Goal: Obtain resource: Obtain resource

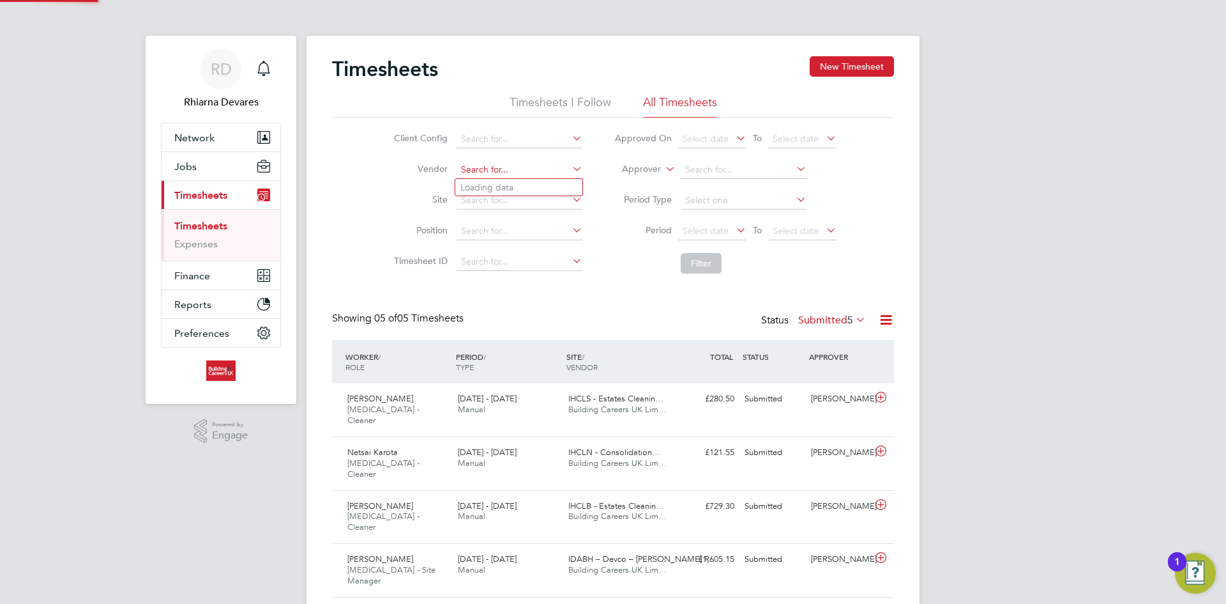
click at [501, 173] on input at bounding box center [520, 170] width 126 height 18
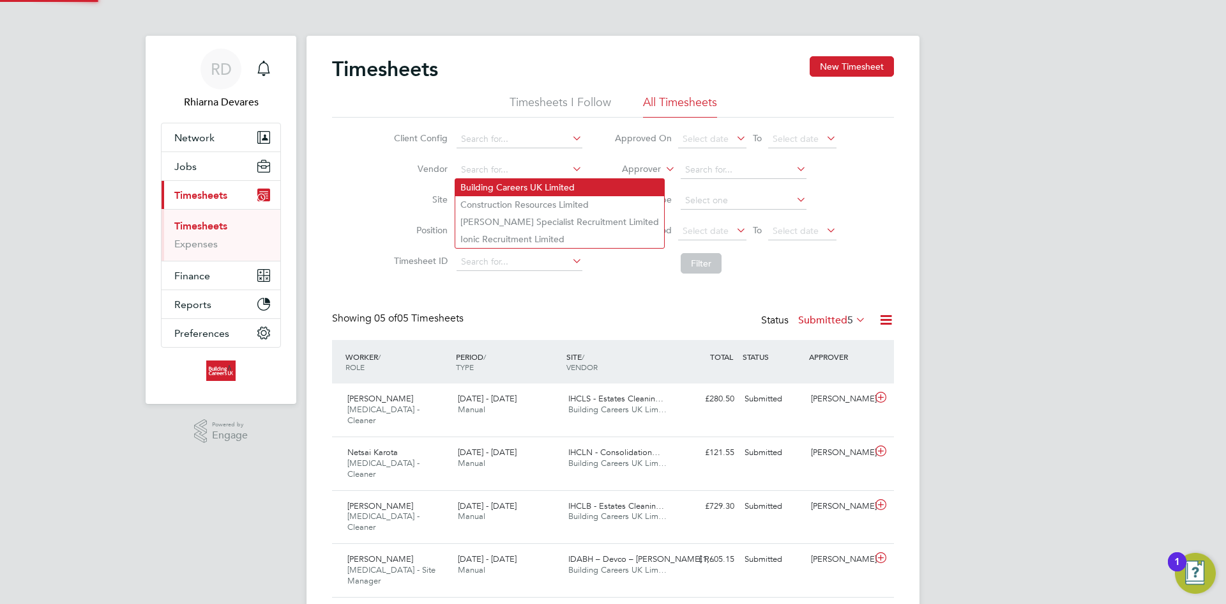
drag, startPoint x: 498, startPoint y: 175, endPoint x: 589, endPoint y: 189, distance: 92.4
click at [495, 186] on li "Building Careers UK Limited" at bounding box center [559, 187] width 209 height 17
type input "Building Careers UK Limited"
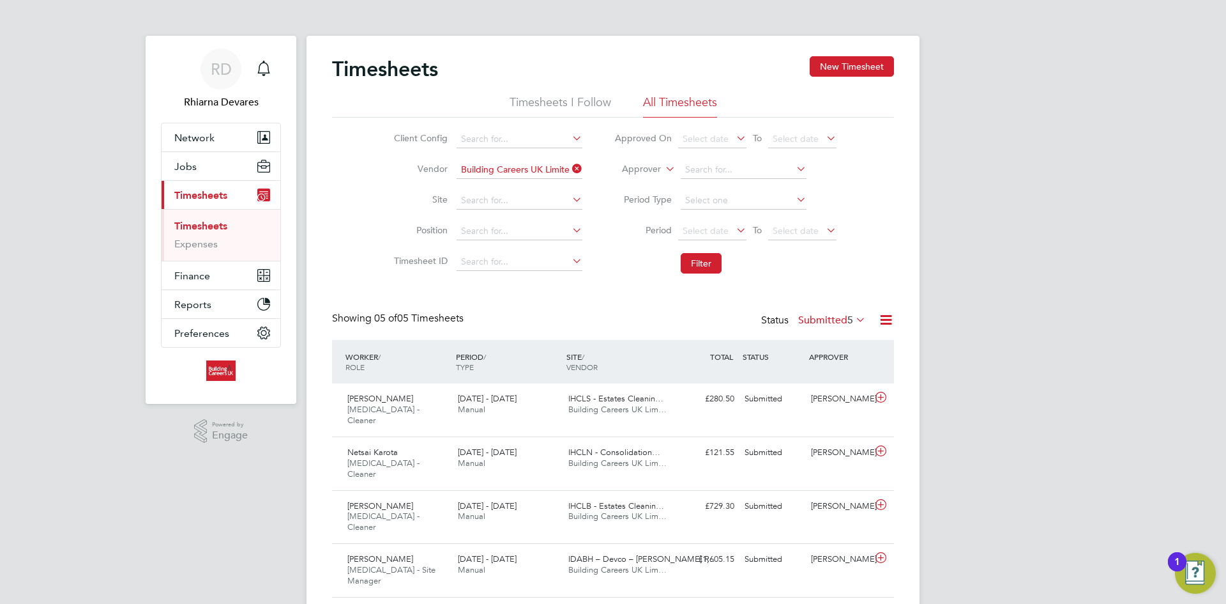
click at [648, 163] on li "Approver" at bounding box center [725, 170] width 254 height 31
click at [644, 170] on label "Approver" at bounding box center [632, 169] width 57 height 13
click at [635, 183] on li "Worker" at bounding box center [629, 184] width 63 height 17
click at [714, 227] on span "Select date" at bounding box center [706, 230] width 46 height 11
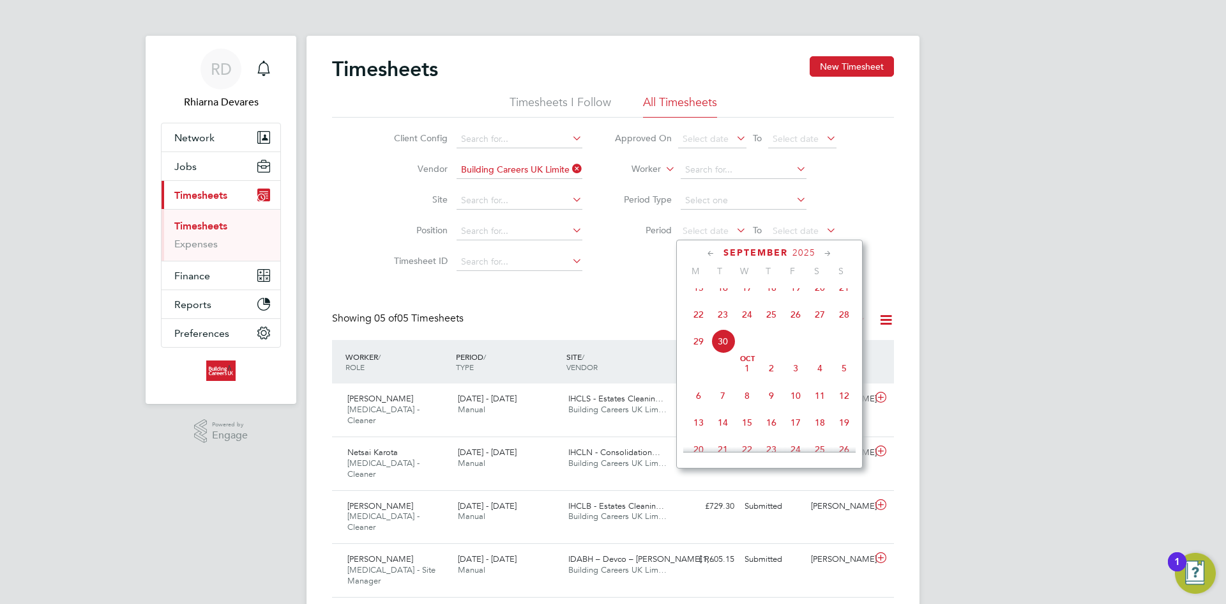
click at [700, 316] on span "22" at bounding box center [699, 314] width 24 height 24
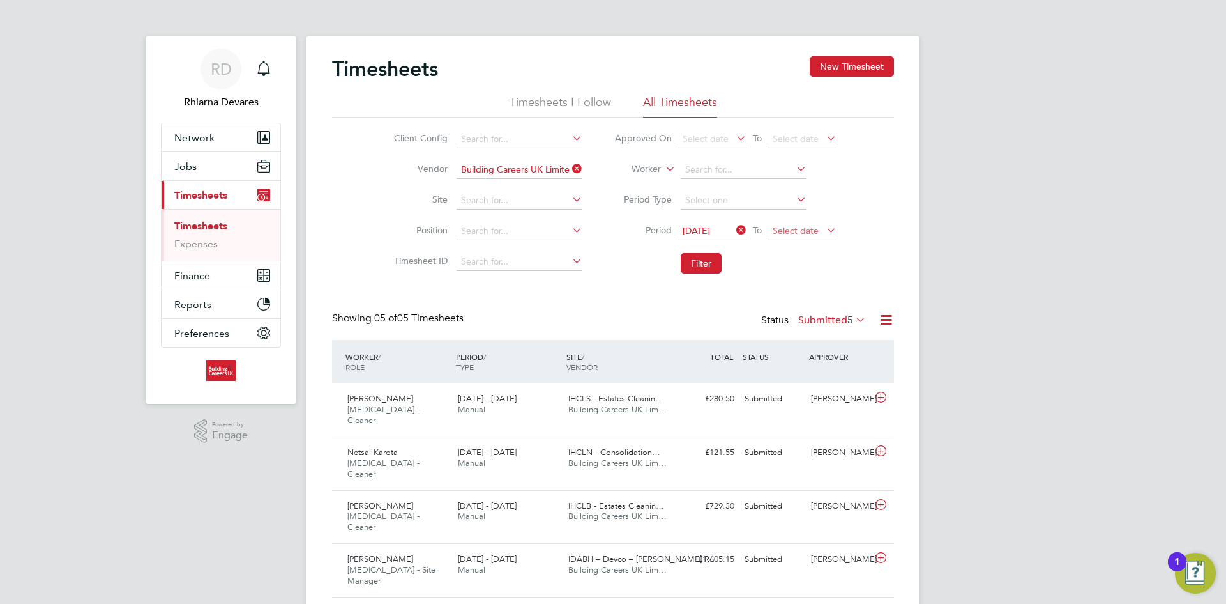
click at [786, 233] on span "Select date" at bounding box center [796, 230] width 46 height 11
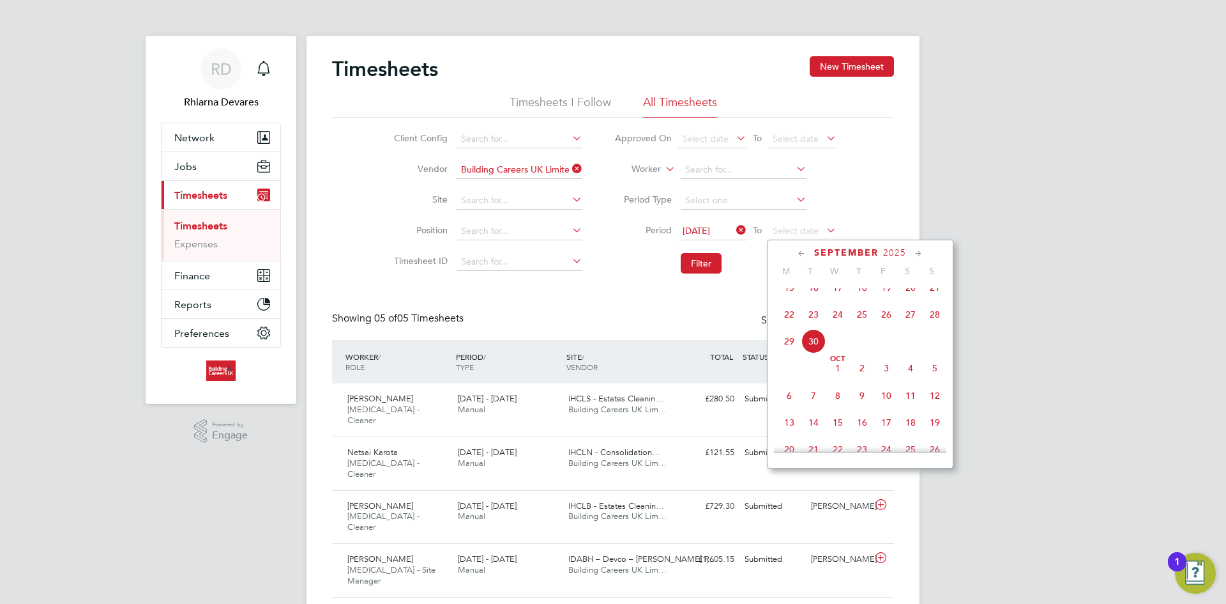
click at [938, 321] on span "28" at bounding box center [935, 314] width 24 height 24
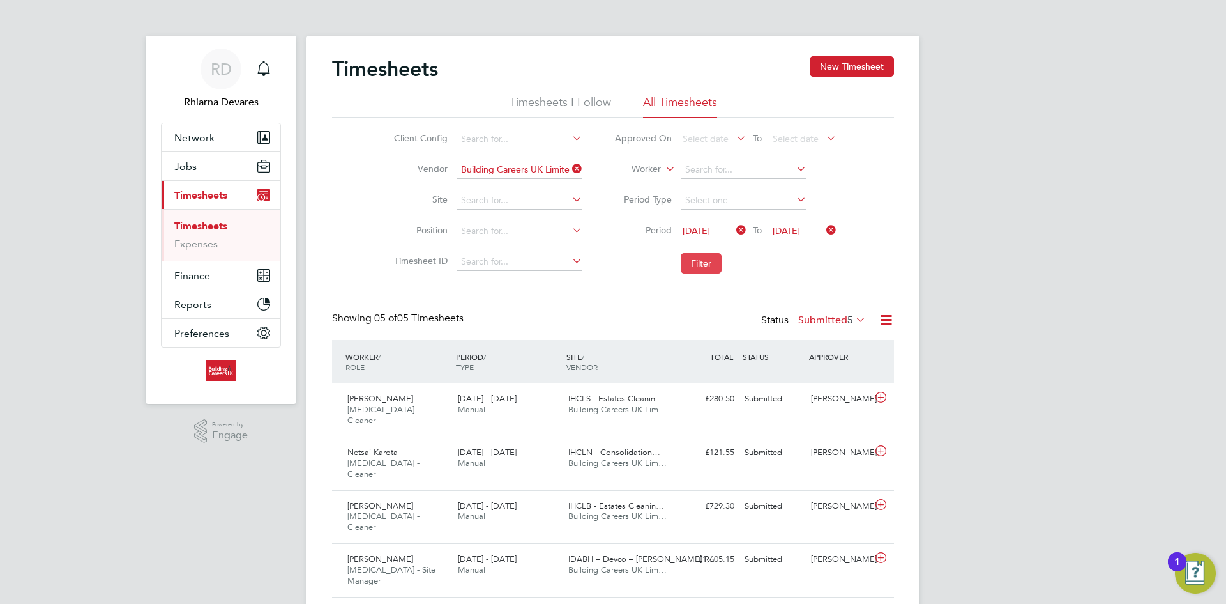
click at [689, 257] on button "Filter" at bounding box center [701, 263] width 41 height 20
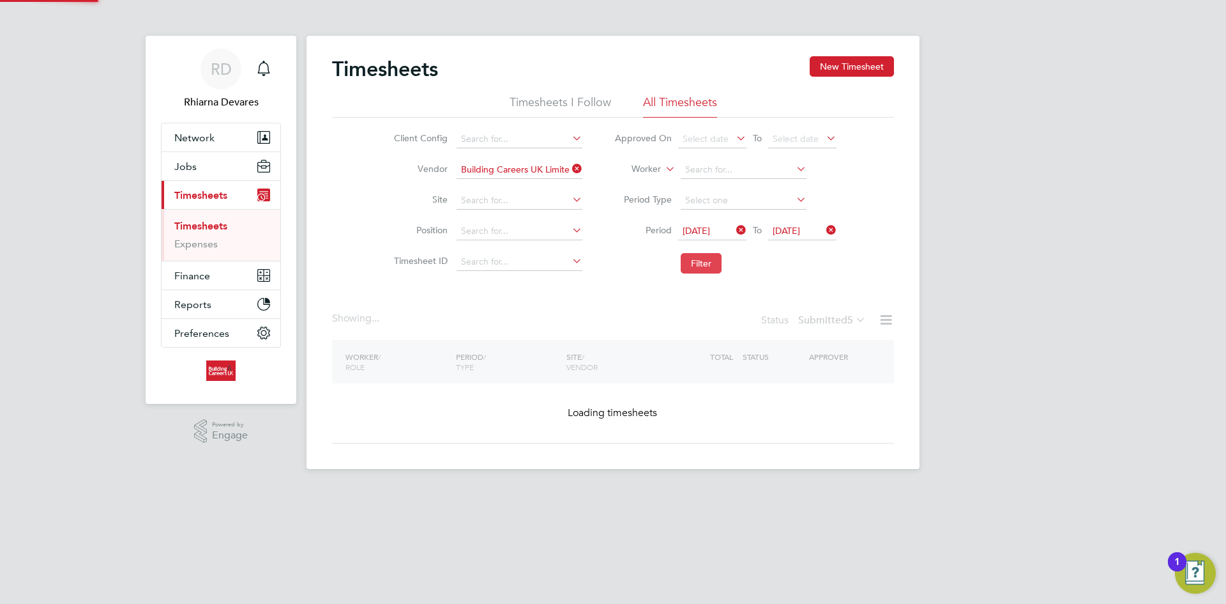
click at [689, 257] on button "Filter" at bounding box center [701, 263] width 41 height 20
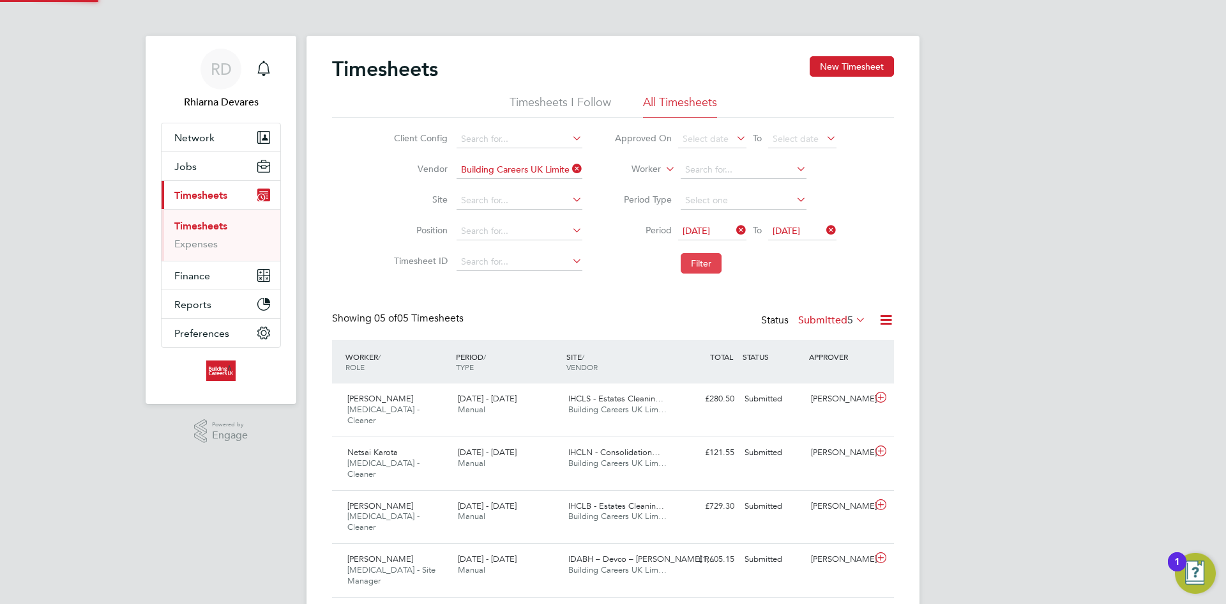
click at [689, 257] on button "Filter" at bounding box center [701, 263] width 41 height 20
click at [852, 323] on span "5" at bounding box center [850, 320] width 6 height 13
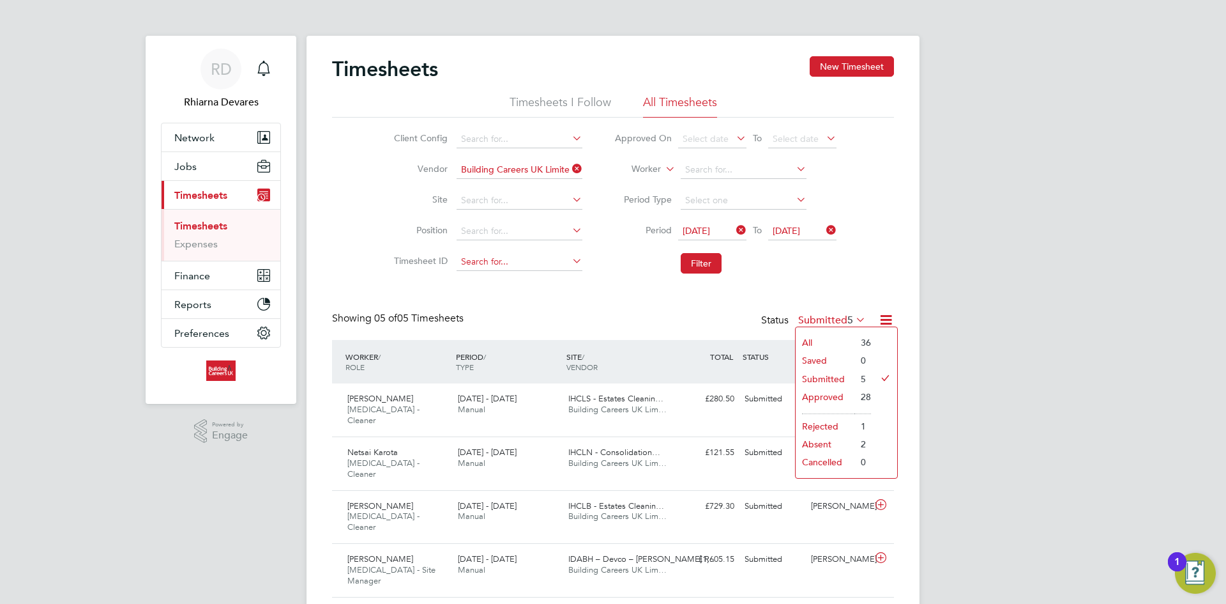
drag, startPoint x: 483, startPoint y: 243, endPoint x: 506, endPoint y: 254, distance: 25.1
click at [483, 243] on li "Position" at bounding box center [486, 231] width 224 height 31
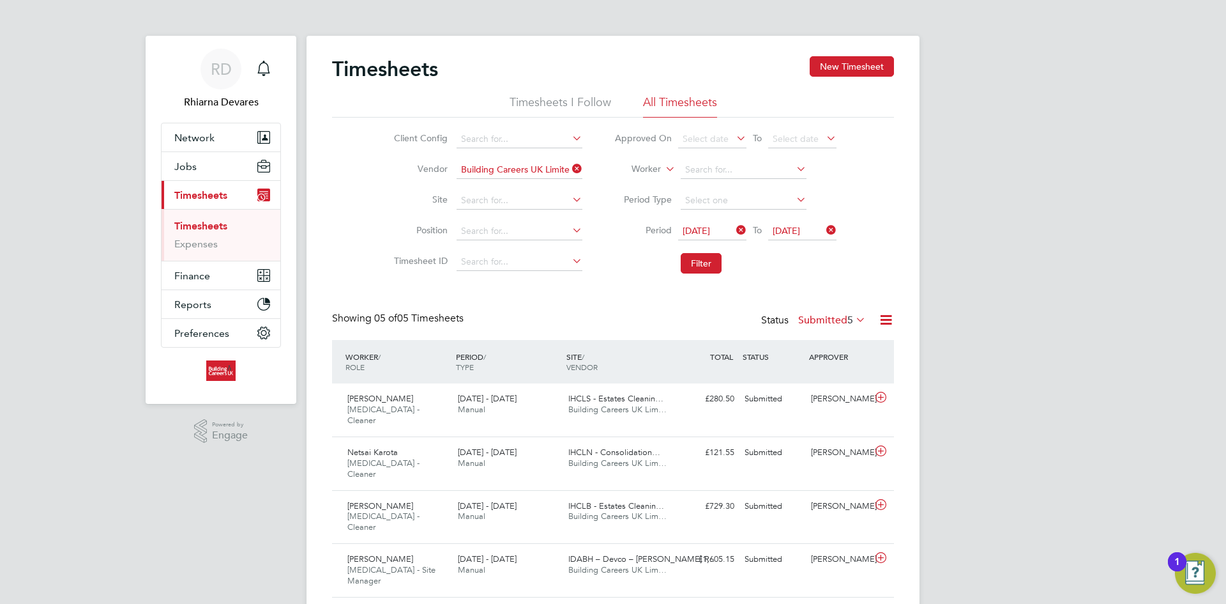
click at [885, 321] on icon at bounding box center [886, 320] width 16 height 16
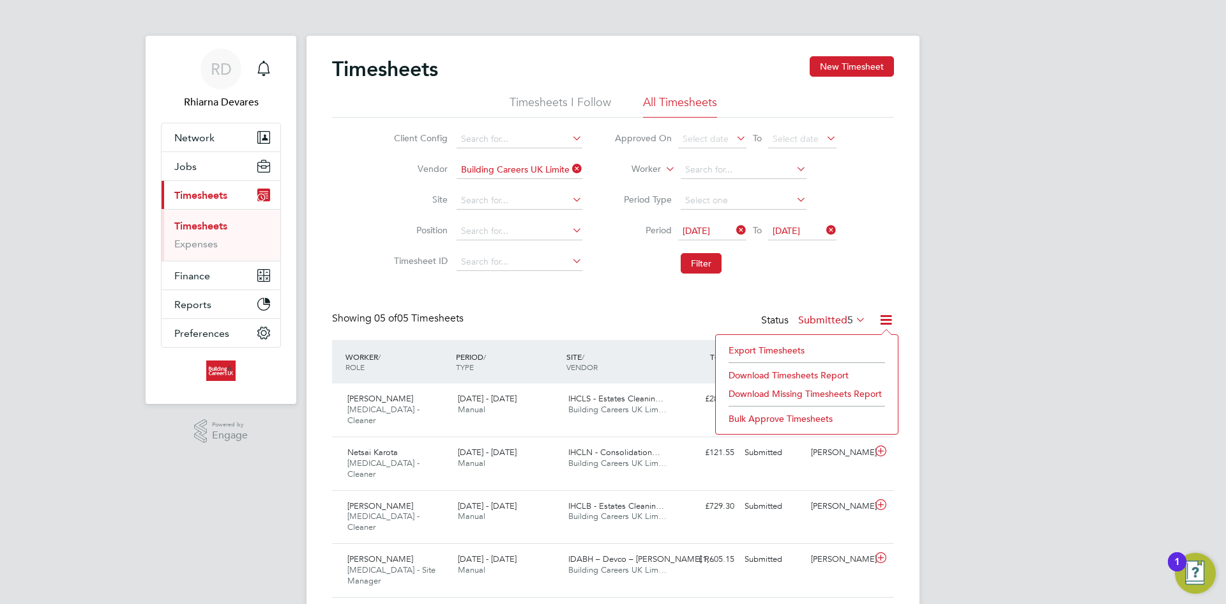
click at [784, 368] on li "Download Timesheets Report" at bounding box center [806, 375] width 169 height 18
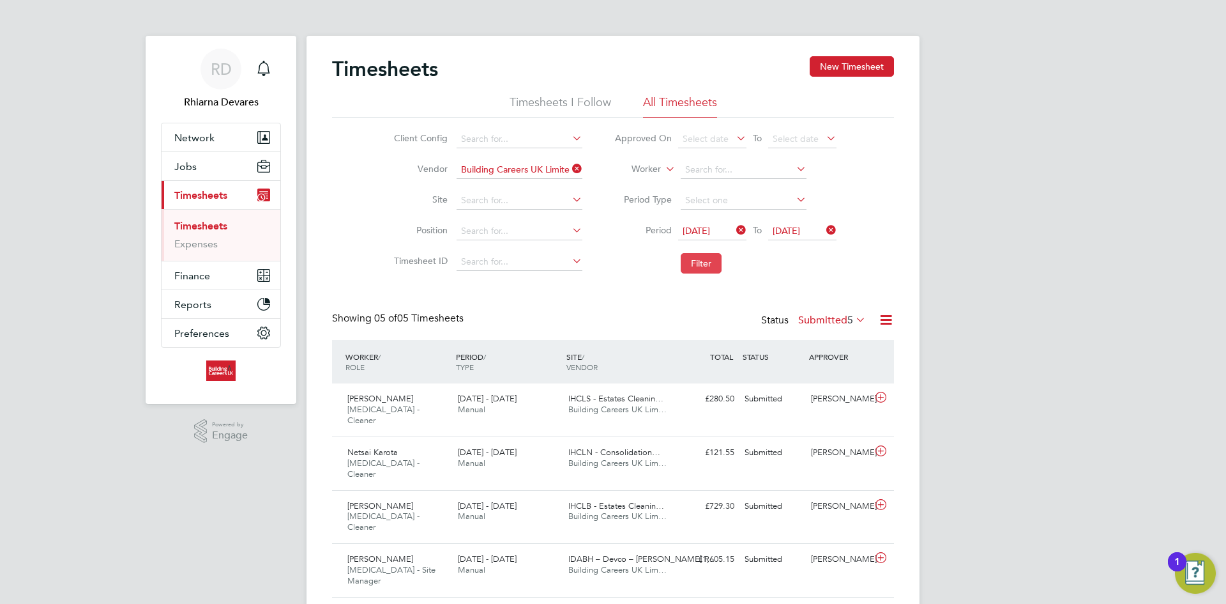
click at [710, 257] on button "Filter" at bounding box center [701, 263] width 41 height 20
click at [702, 259] on button "Filter" at bounding box center [701, 263] width 41 height 20
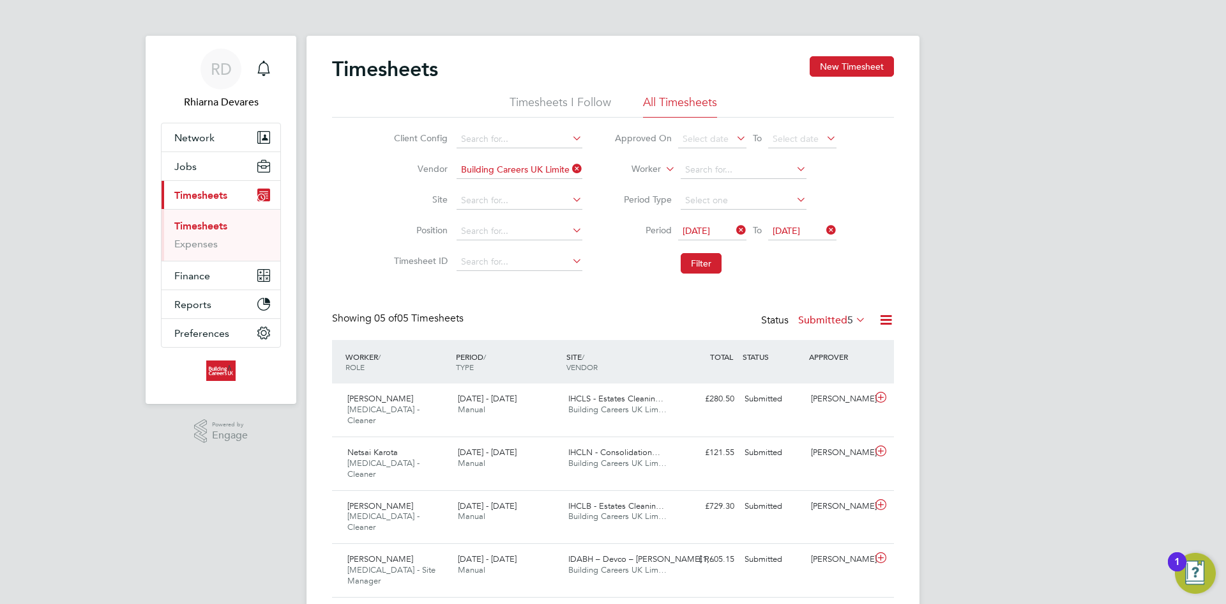
click at [692, 248] on li "Filter" at bounding box center [725, 263] width 254 height 33
click at [710, 274] on li "Filter" at bounding box center [725, 263] width 254 height 33
click at [698, 262] on button "Filter" at bounding box center [701, 263] width 41 height 20
click at [685, 266] on button "Filter" at bounding box center [701, 263] width 41 height 20
click at [712, 268] on button "Filter" at bounding box center [701, 263] width 41 height 20
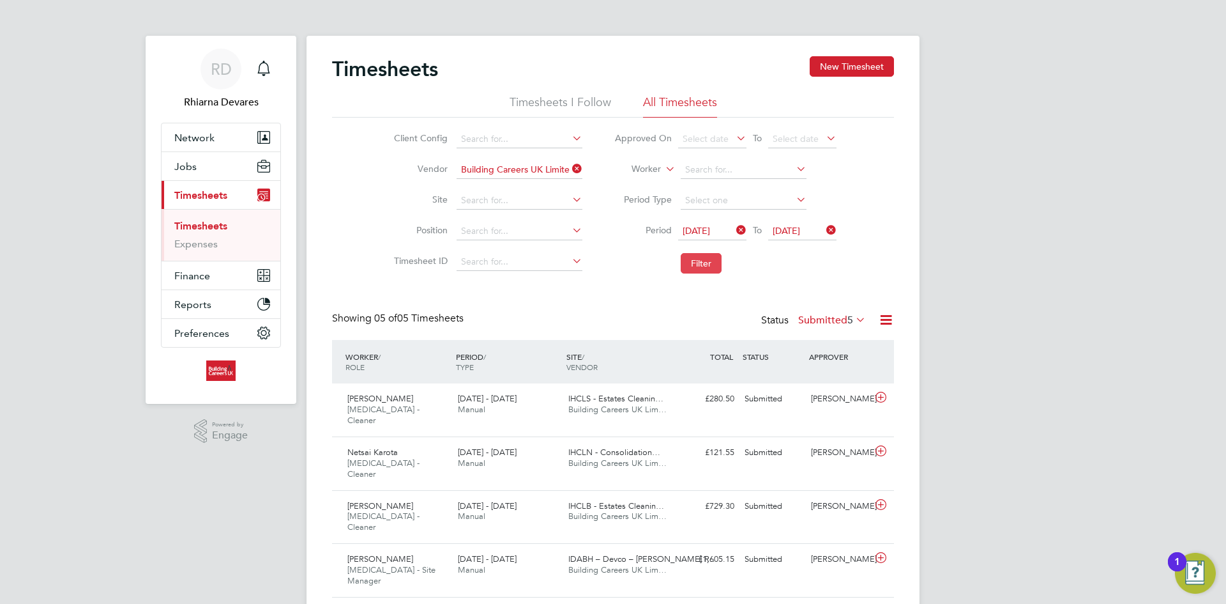
click at [712, 268] on button "Filter" at bounding box center [701, 263] width 41 height 20
click at [202, 272] on span "Finance" at bounding box center [192, 276] width 36 height 12
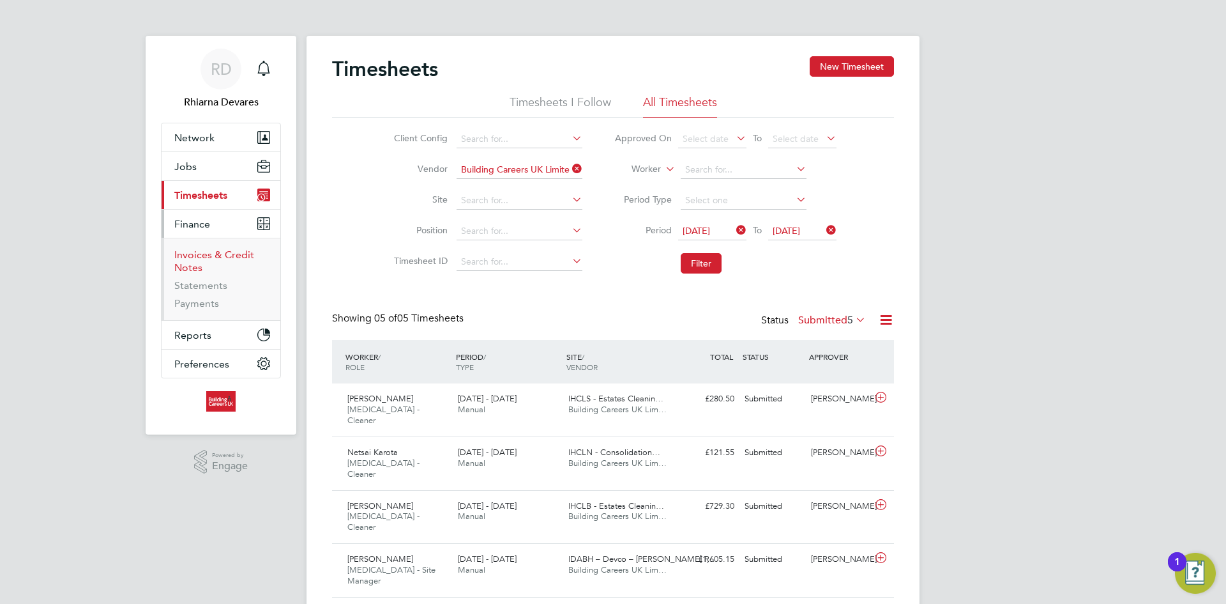
click at [195, 259] on link "Invoices & Credit Notes" at bounding box center [214, 260] width 80 height 25
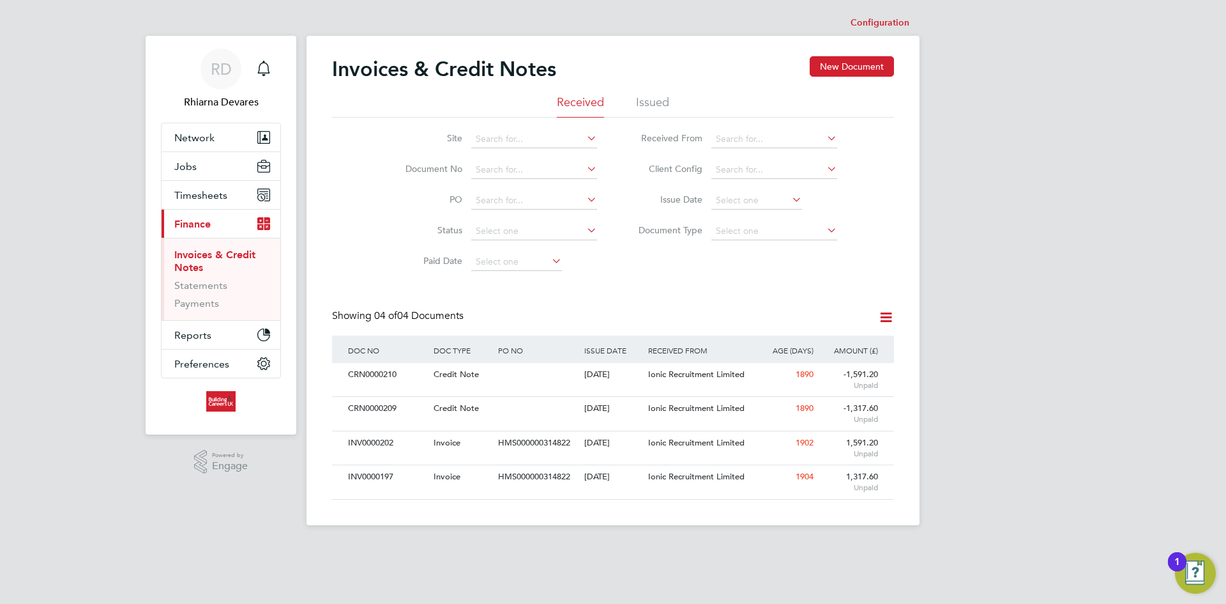
click at [641, 96] on li "Issued" at bounding box center [652, 106] width 33 height 23
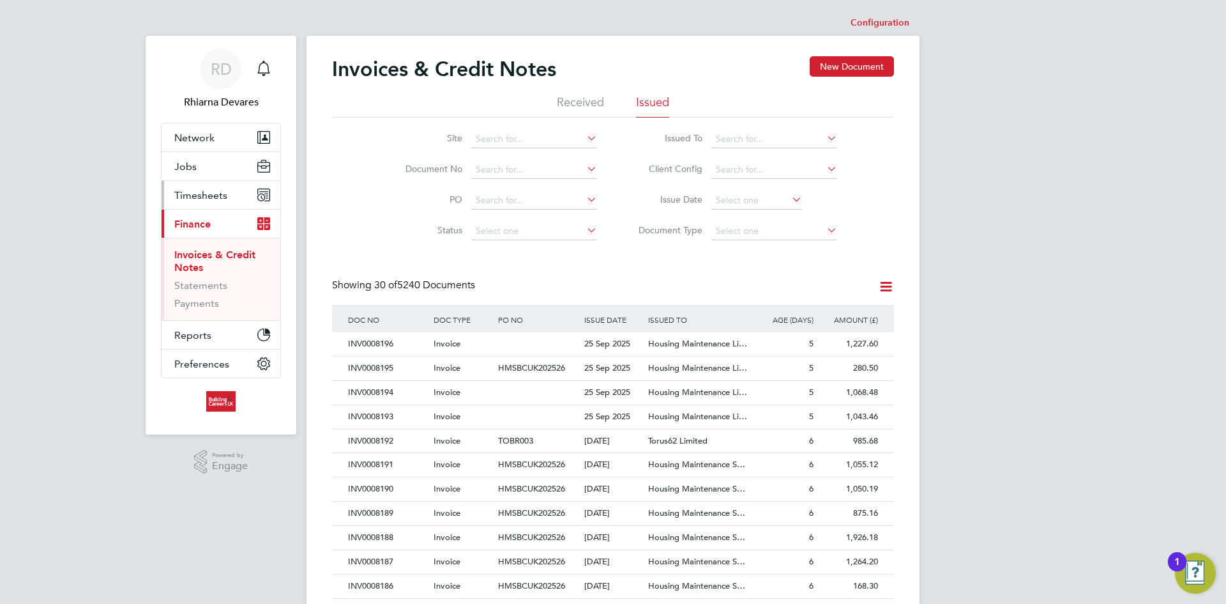
click at [203, 199] on span "Timesheets" at bounding box center [200, 195] width 53 height 12
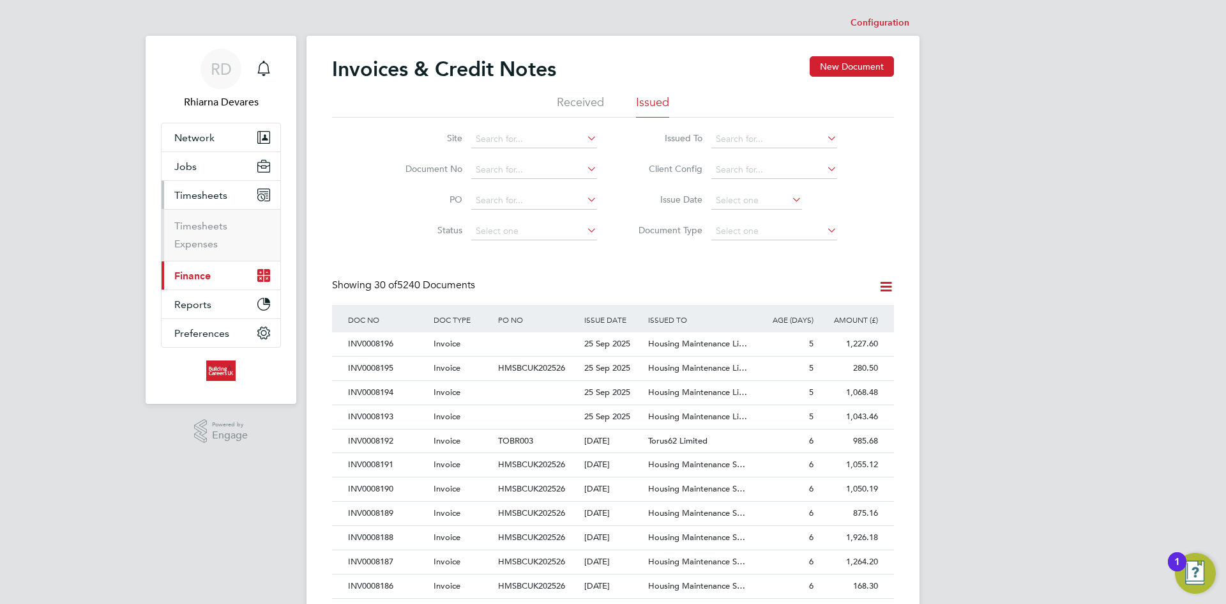
click at [213, 232] on li "Timesheets" at bounding box center [222, 229] width 96 height 18
click at [224, 221] on link "Timesheets" at bounding box center [200, 226] width 53 height 12
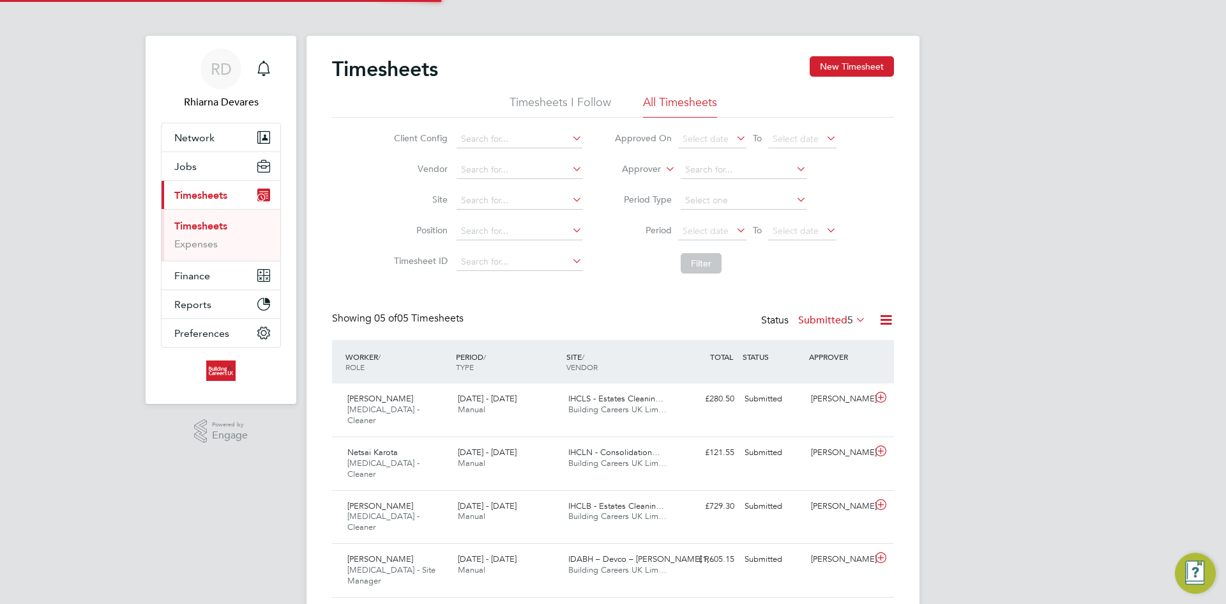
scroll to position [33, 111]
click at [502, 172] on input at bounding box center [520, 170] width 126 height 18
click at [497, 180] on li "Loading data" at bounding box center [518, 187] width 127 height 17
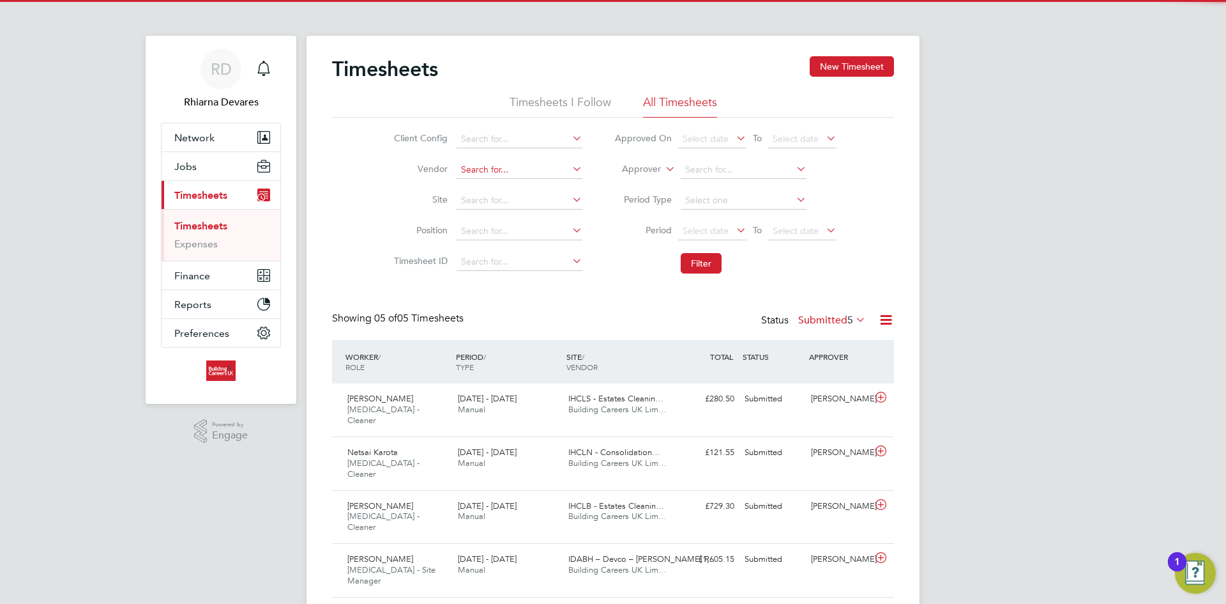
click at [492, 170] on input at bounding box center [520, 170] width 126 height 18
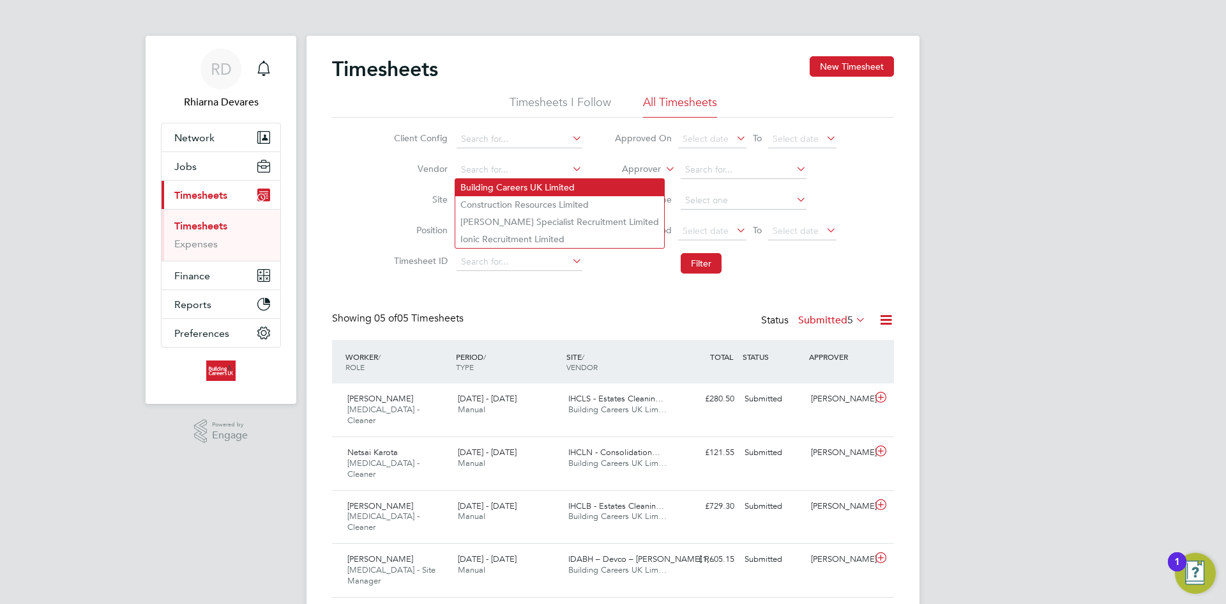
click at [488, 186] on li "Building Careers UK Limited" at bounding box center [559, 187] width 209 height 17
type input "Building Careers UK Limited"
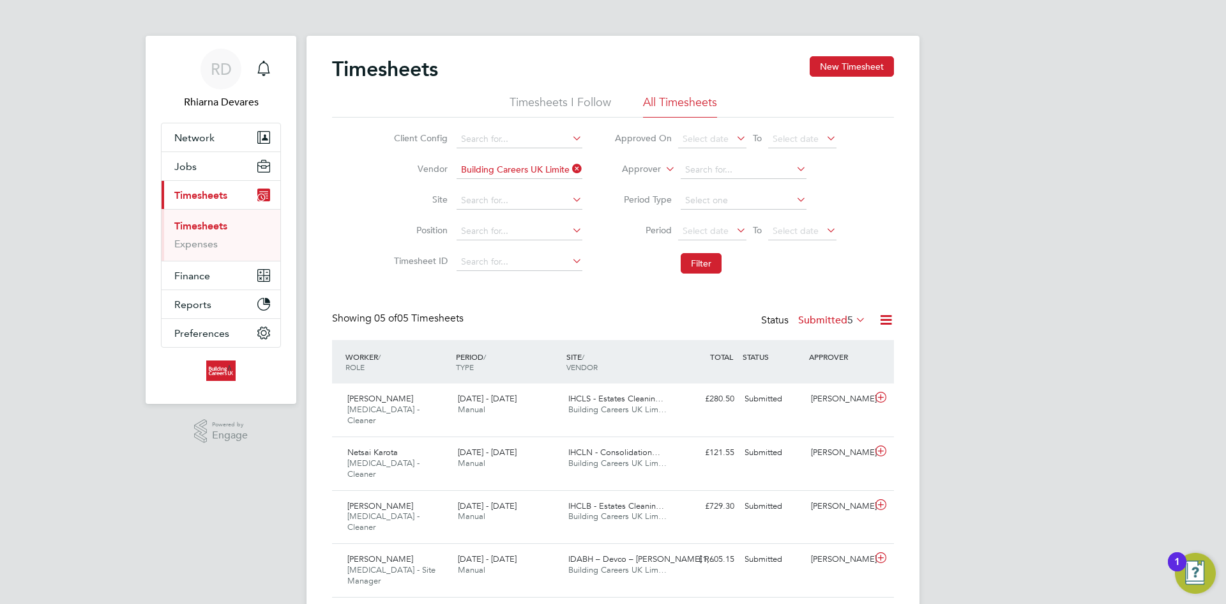
click at [629, 171] on label "Approver" at bounding box center [632, 169] width 57 height 13
click at [628, 186] on li "Worker" at bounding box center [629, 184] width 63 height 17
click at [692, 233] on span "Select date" at bounding box center [706, 230] width 46 height 11
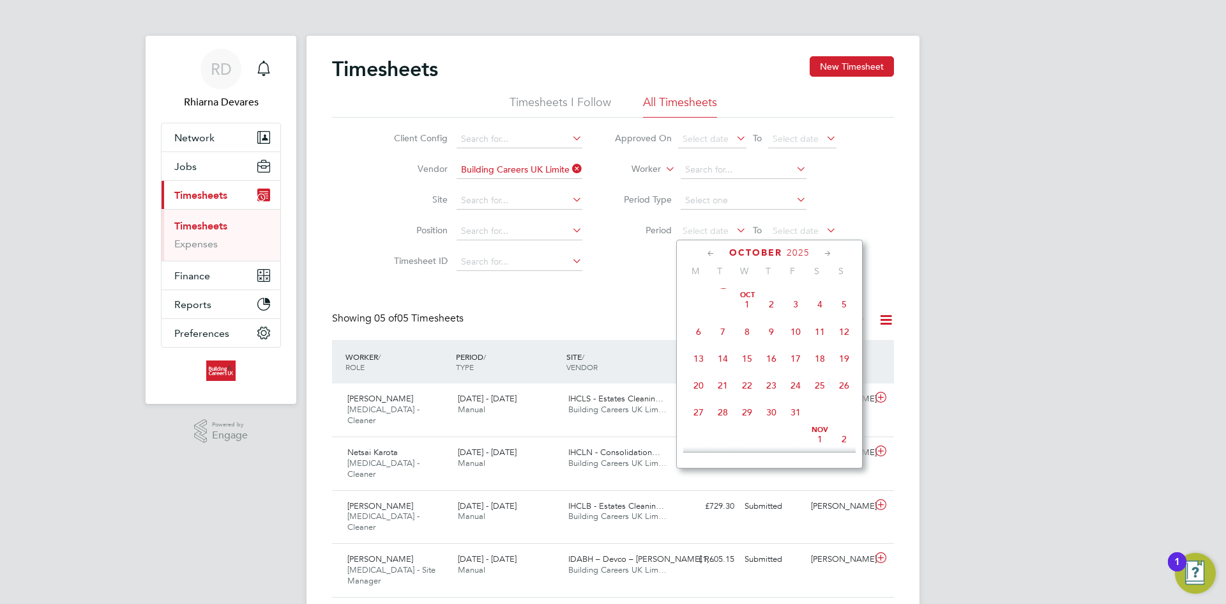
scroll to position [497, 0]
click at [698, 326] on span "22" at bounding box center [699, 314] width 24 height 24
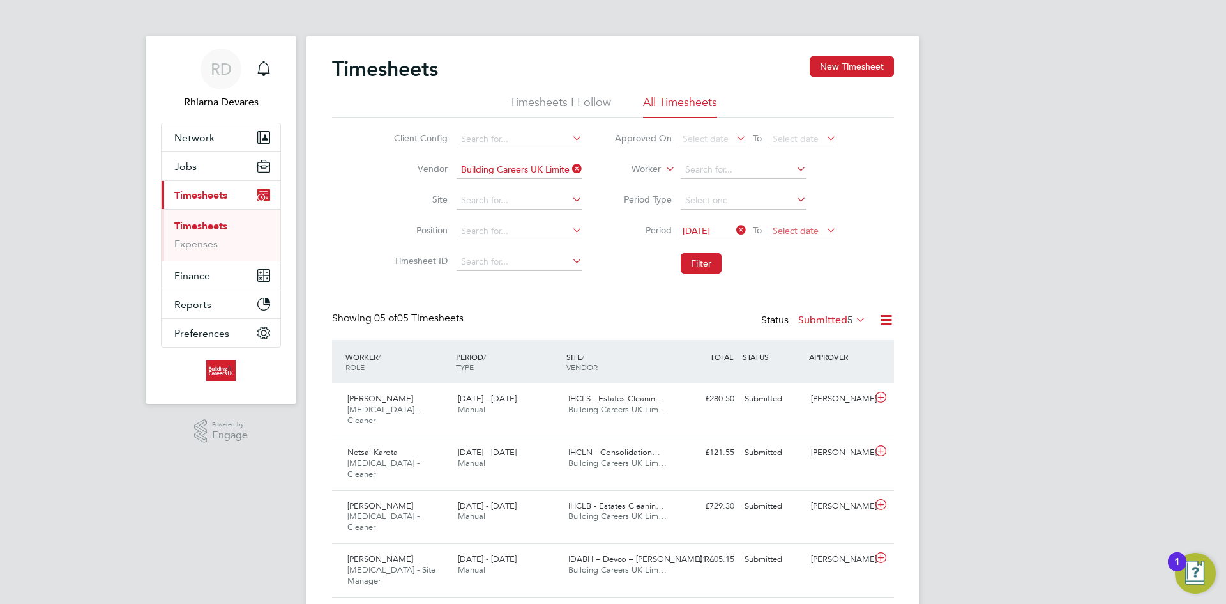
click at [810, 230] on span "Select date" at bounding box center [796, 230] width 46 height 11
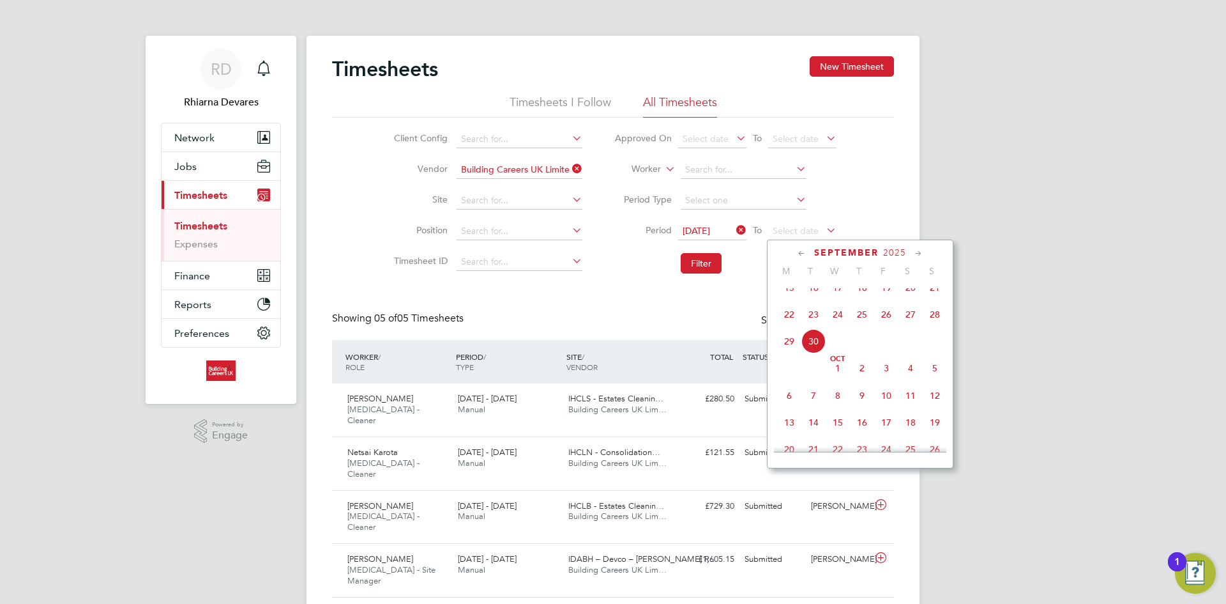
click at [931, 326] on span "28" at bounding box center [935, 314] width 24 height 24
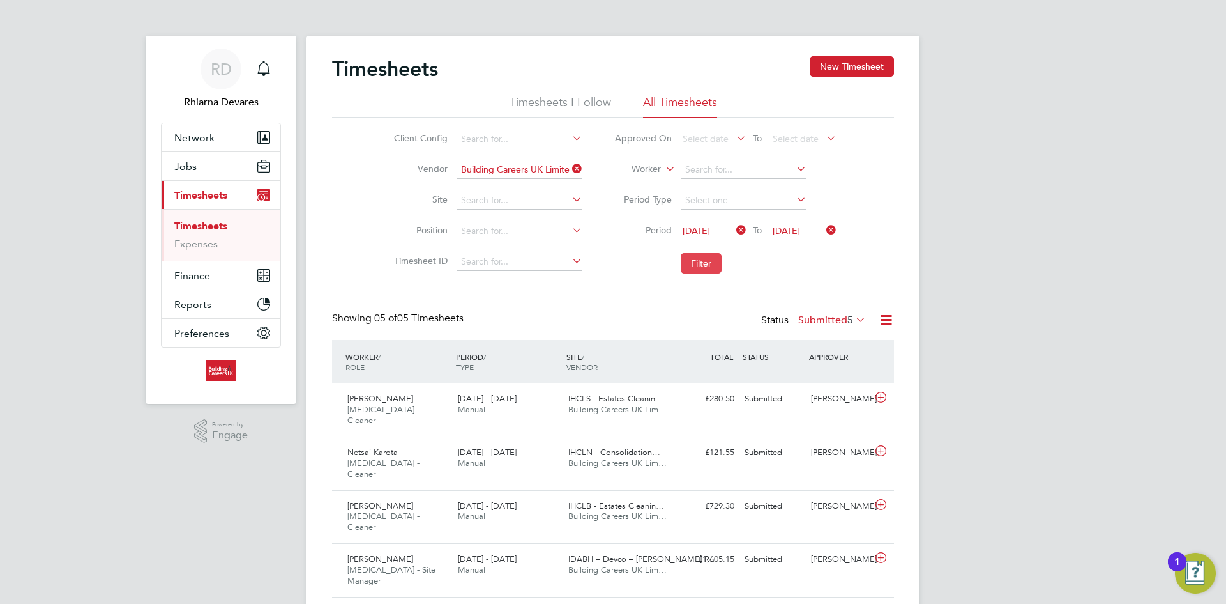
click at [719, 263] on button "Filter" at bounding box center [701, 263] width 41 height 20
click at [719, 259] on button "Filter" at bounding box center [701, 263] width 41 height 20
click at [709, 268] on button "Filter" at bounding box center [701, 263] width 41 height 20
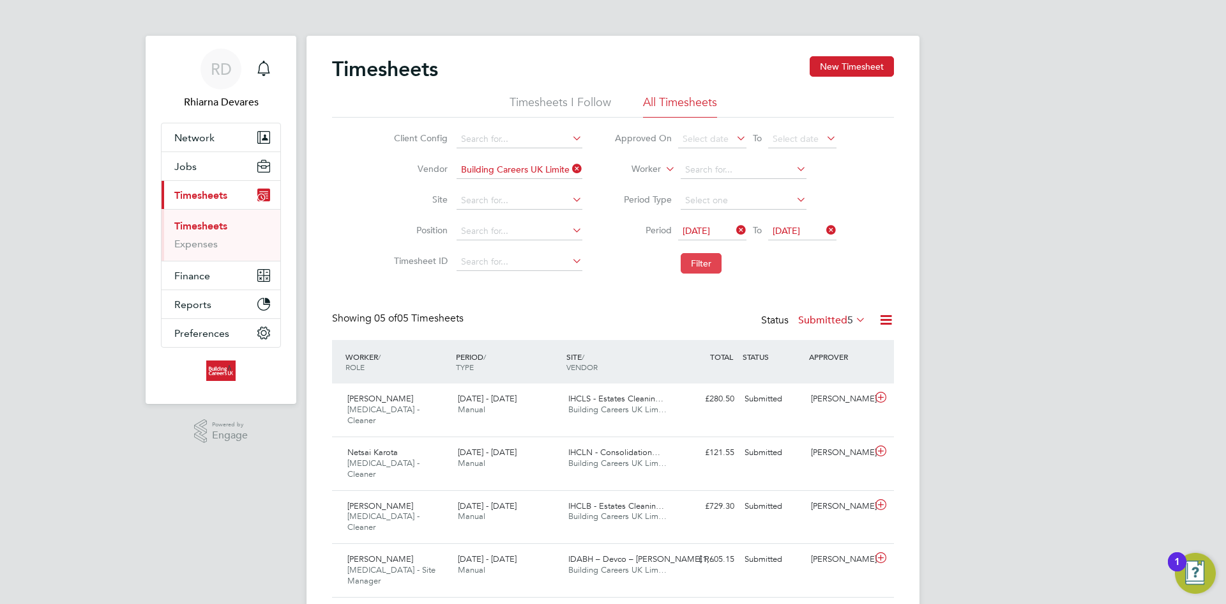
click at [709, 268] on button "Filter" at bounding box center [701, 263] width 41 height 20
click at [698, 267] on button "Filter" at bounding box center [701, 263] width 41 height 20
click at [709, 264] on button "Filter" at bounding box center [701, 263] width 41 height 20
click at [708, 266] on button "Filter" at bounding box center [701, 263] width 41 height 20
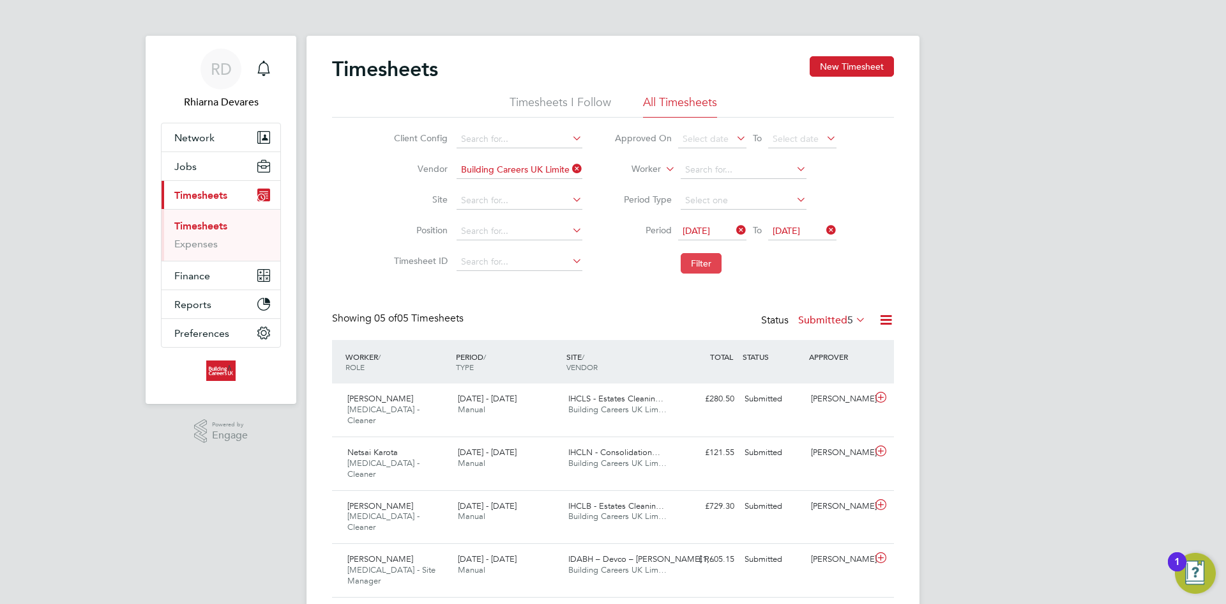
click at [698, 255] on button "Filter" at bounding box center [701, 263] width 41 height 20
click at [570, 170] on icon at bounding box center [570, 169] width 0 height 18
click at [192, 271] on span "Finance" at bounding box center [192, 276] width 36 height 12
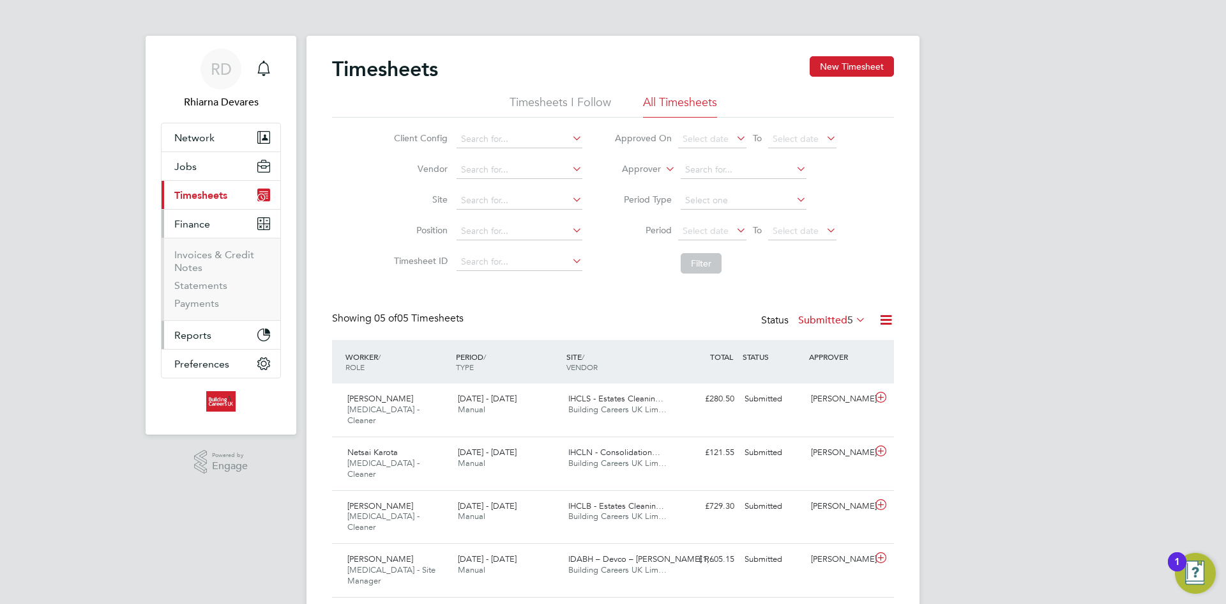
click at [197, 329] on span "Reports" at bounding box center [192, 335] width 37 height 12
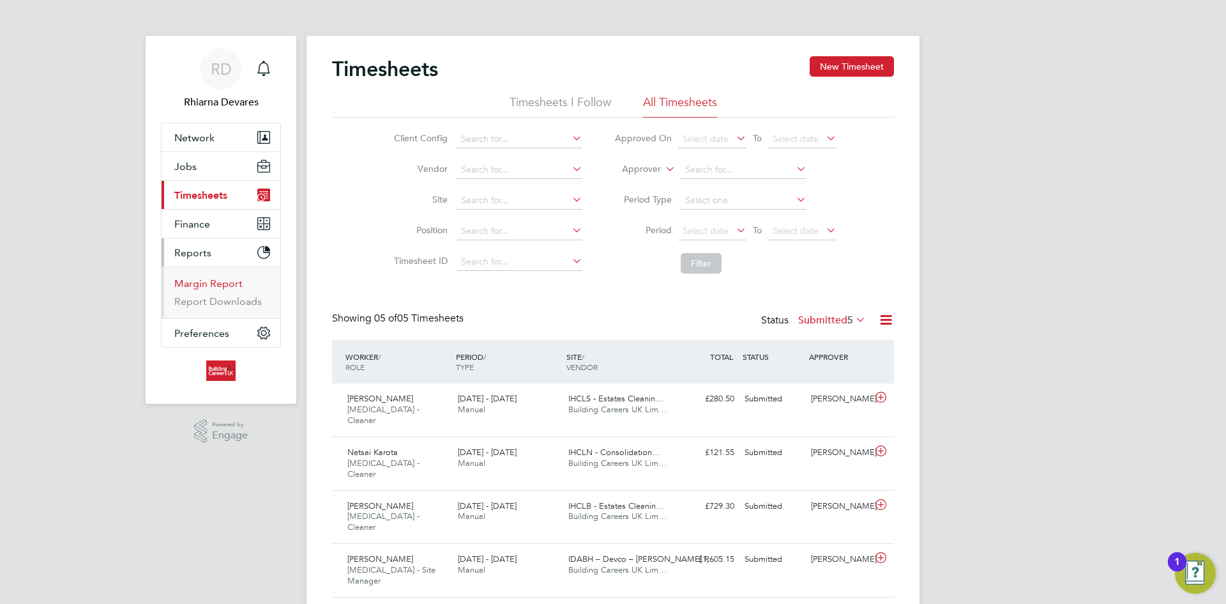
click at [204, 283] on link "Margin Report" at bounding box center [208, 283] width 68 height 12
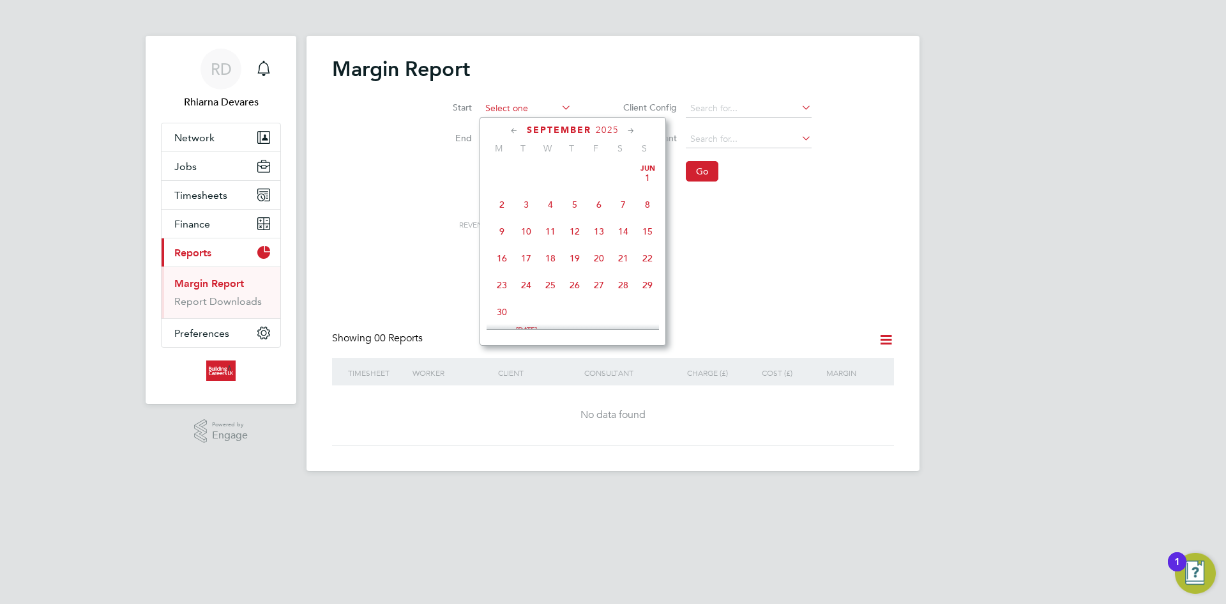
click at [526, 109] on input at bounding box center [526, 109] width 91 height 18
click at [503, 229] on span "29" at bounding box center [502, 218] width 24 height 24
type input "[DATE]"
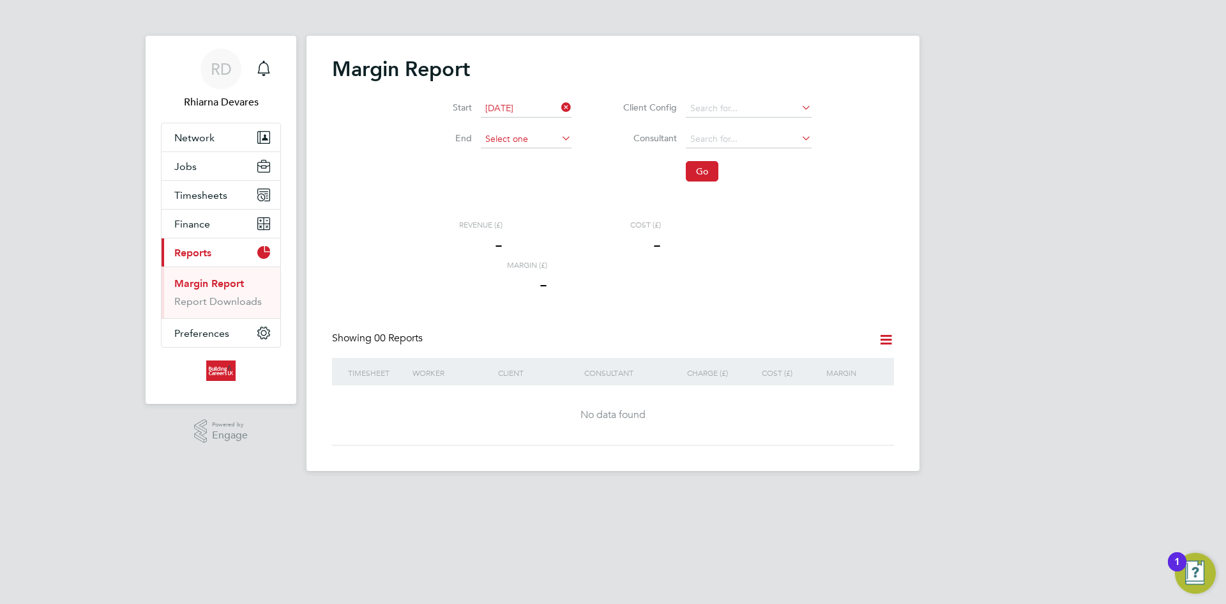
click at [502, 143] on input at bounding box center [526, 139] width 91 height 18
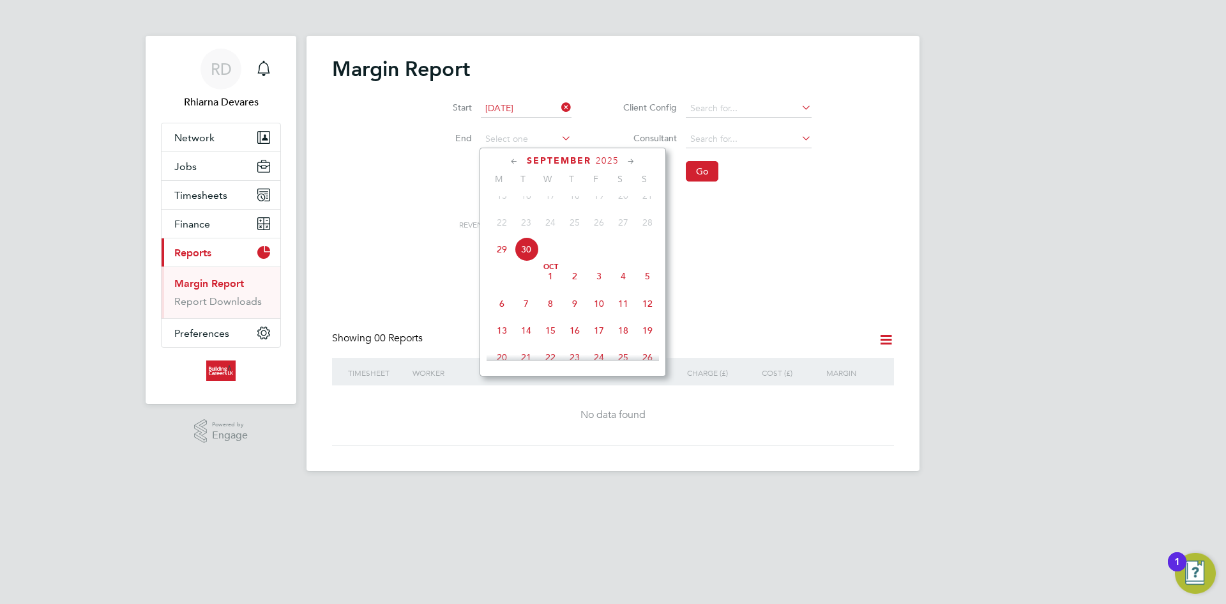
click at [523, 261] on span "30" at bounding box center [526, 249] width 24 height 24
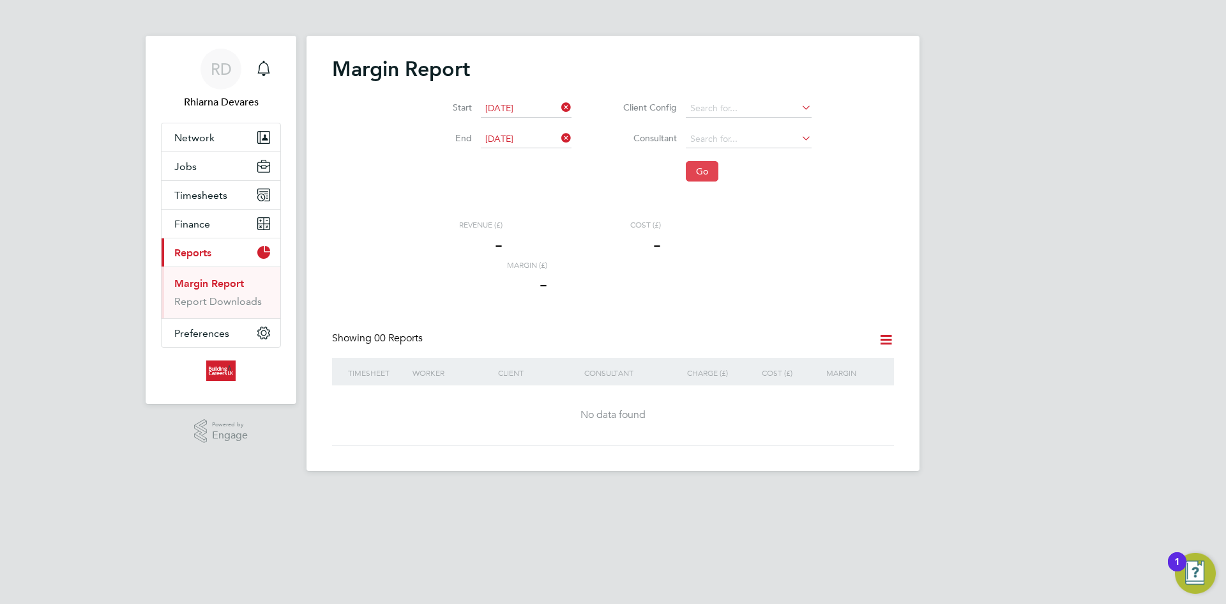
click at [700, 170] on button "Go" at bounding box center [702, 171] width 33 height 20
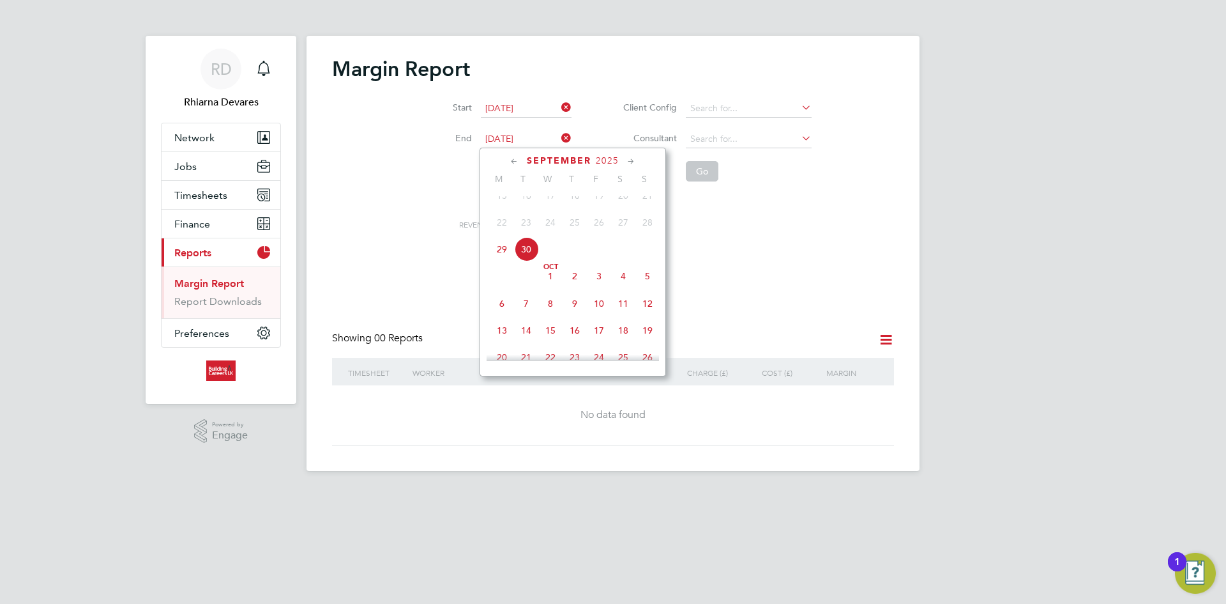
click at [528, 138] on input "[DATE]" at bounding box center [526, 139] width 91 height 18
click at [649, 282] on span "5" at bounding box center [647, 276] width 24 height 24
type input "[DATE]"
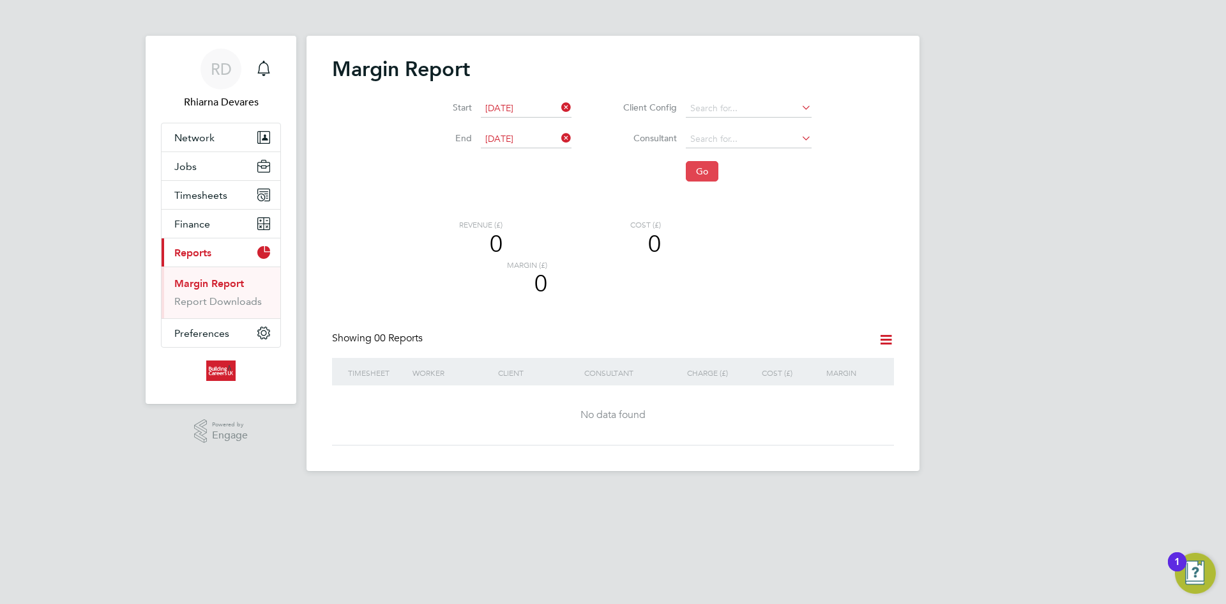
click at [713, 163] on button "Go" at bounding box center [702, 171] width 33 height 20
click at [515, 107] on input "[DATE]" at bounding box center [526, 109] width 91 height 18
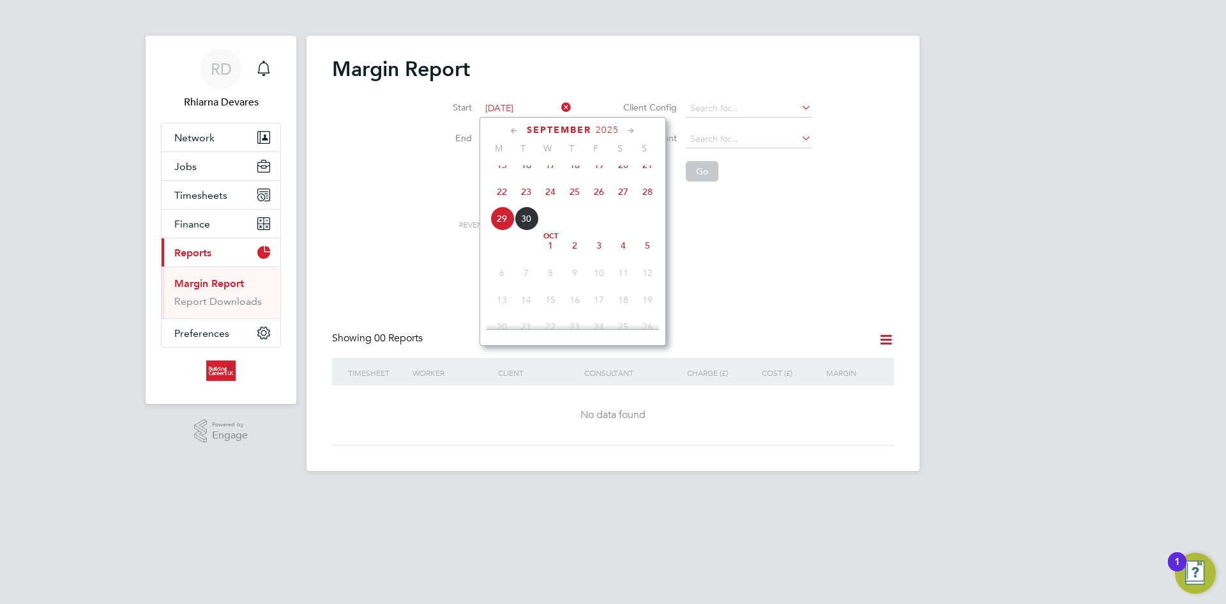
click at [494, 200] on span "22" at bounding box center [502, 191] width 24 height 24
type input "[DATE]"
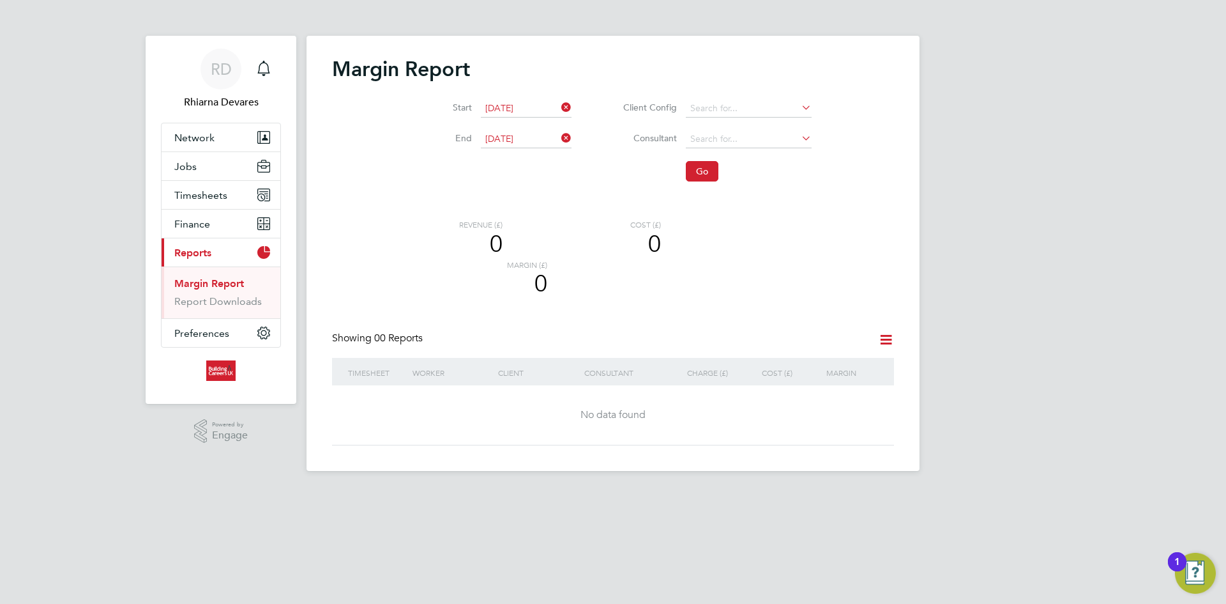
click at [514, 148] on div "Margin Report Start [DATE] End [DATE] Client Config Consultant Go Revenue (£) 0…" at bounding box center [613, 253] width 613 height 435
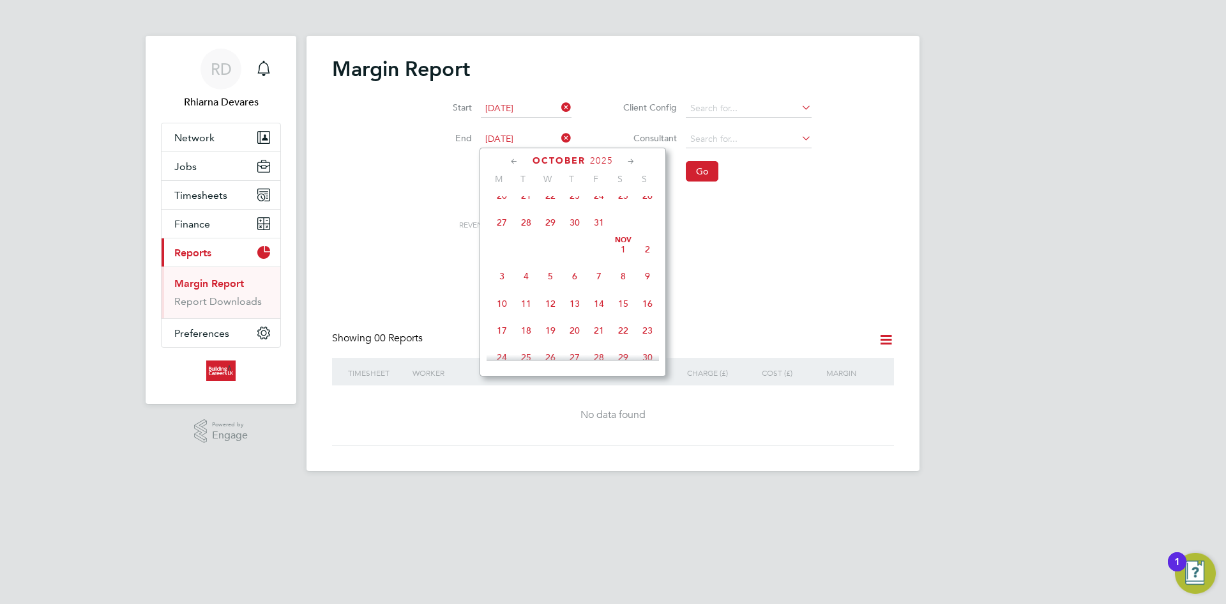
scroll to position [360, 0]
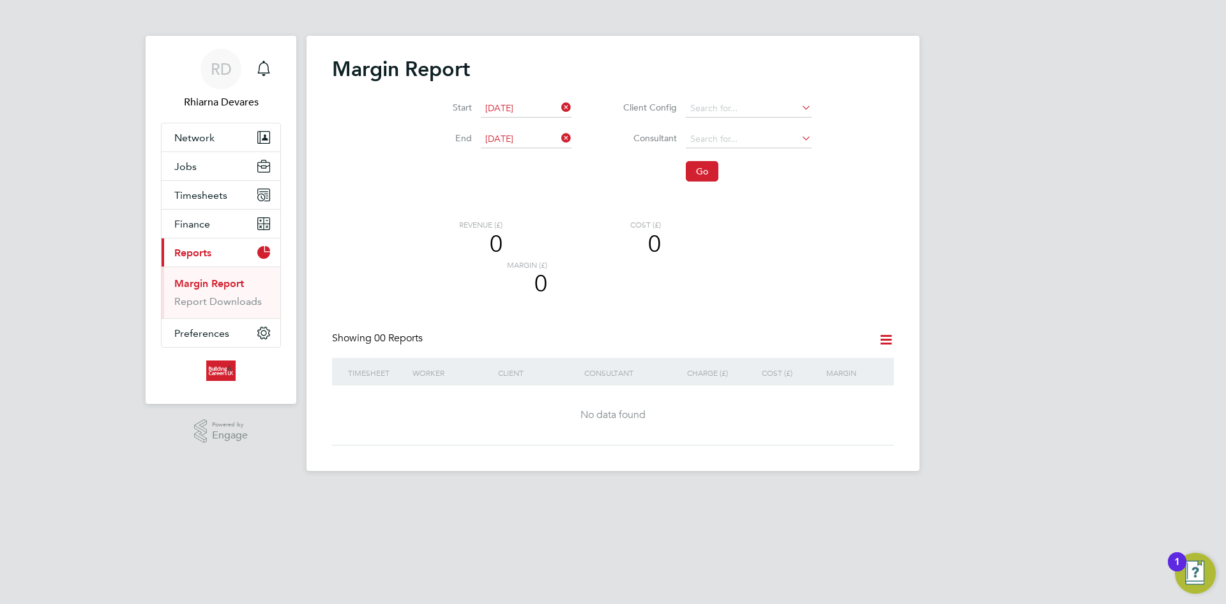
click at [512, 133] on input "[DATE]" at bounding box center [526, 139] width 91 height 18
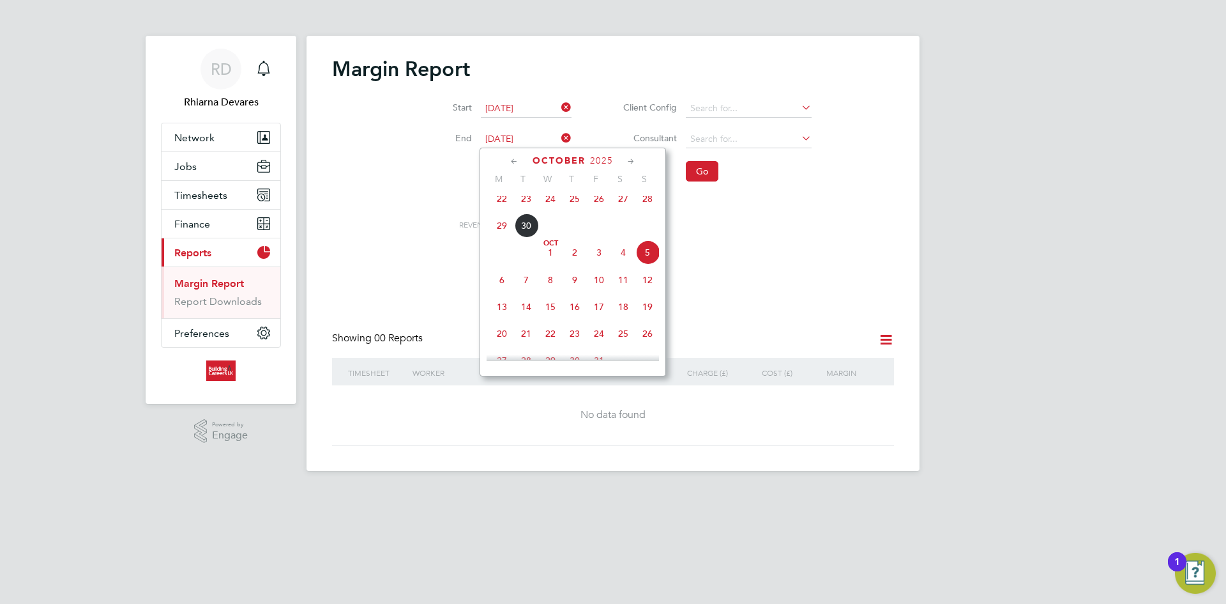
drag, startPoint x: 655, startPoint y: 201, endPoint x: 635, endPoint y: 205, distance: 19.7
click at [649, 202] on span "28" at bounding box center [647, 198] width 24 height 24
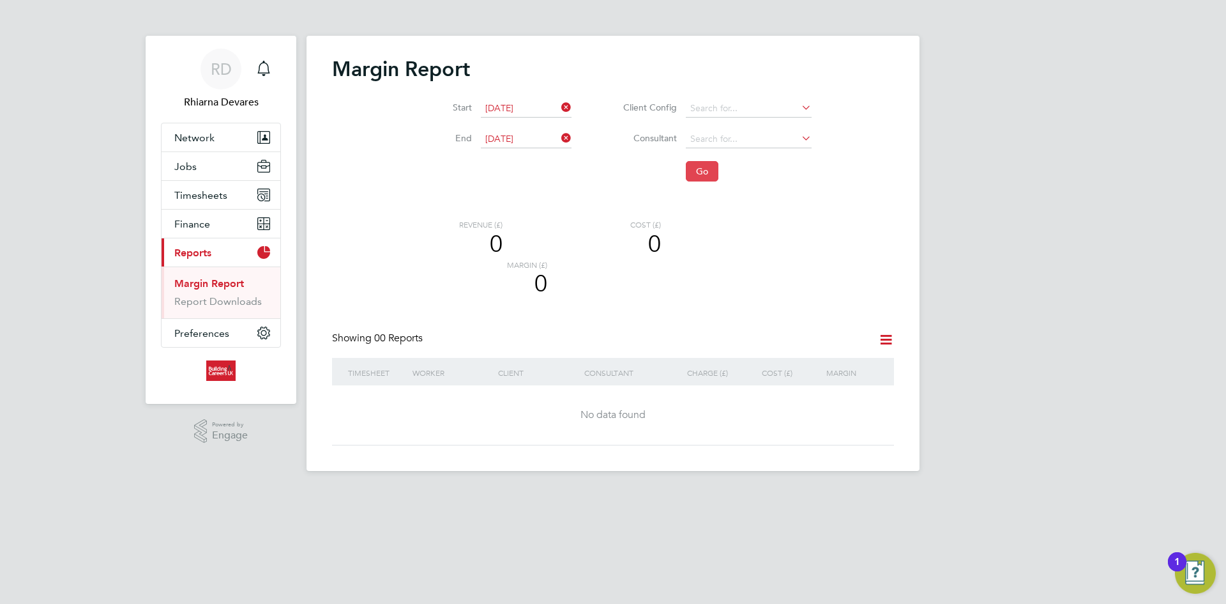
click at [689, 172] on button "Go" at bounding box center [702, 171] width 33 height 20
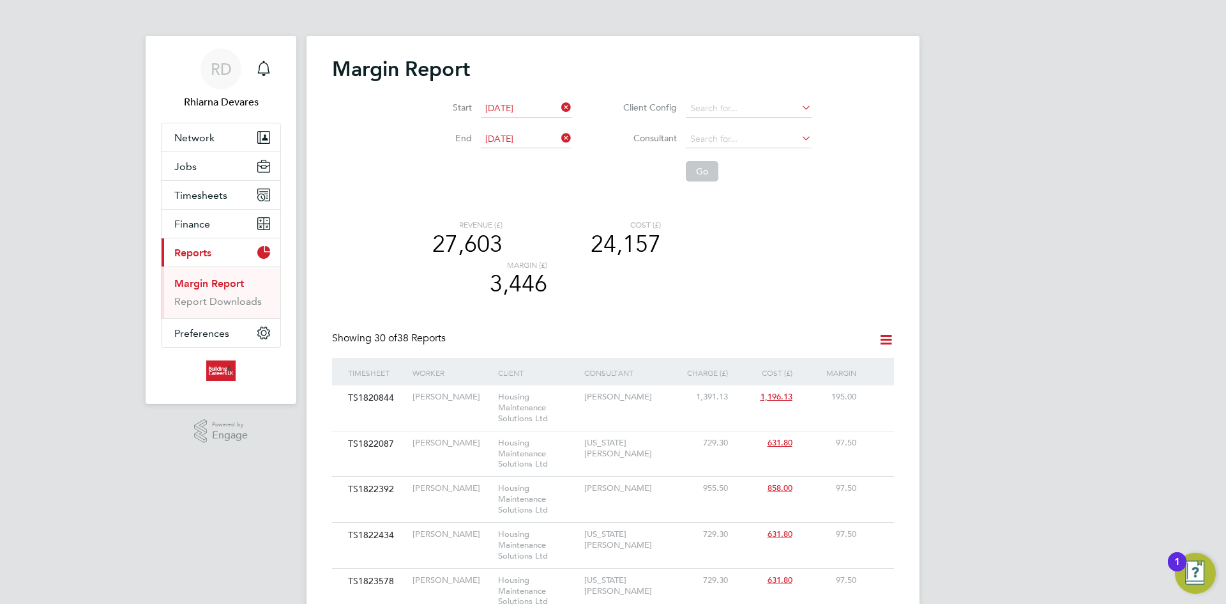
click at [493, 104] on input "[DATE]" at bounding box center [526, 109] width 91 height 18
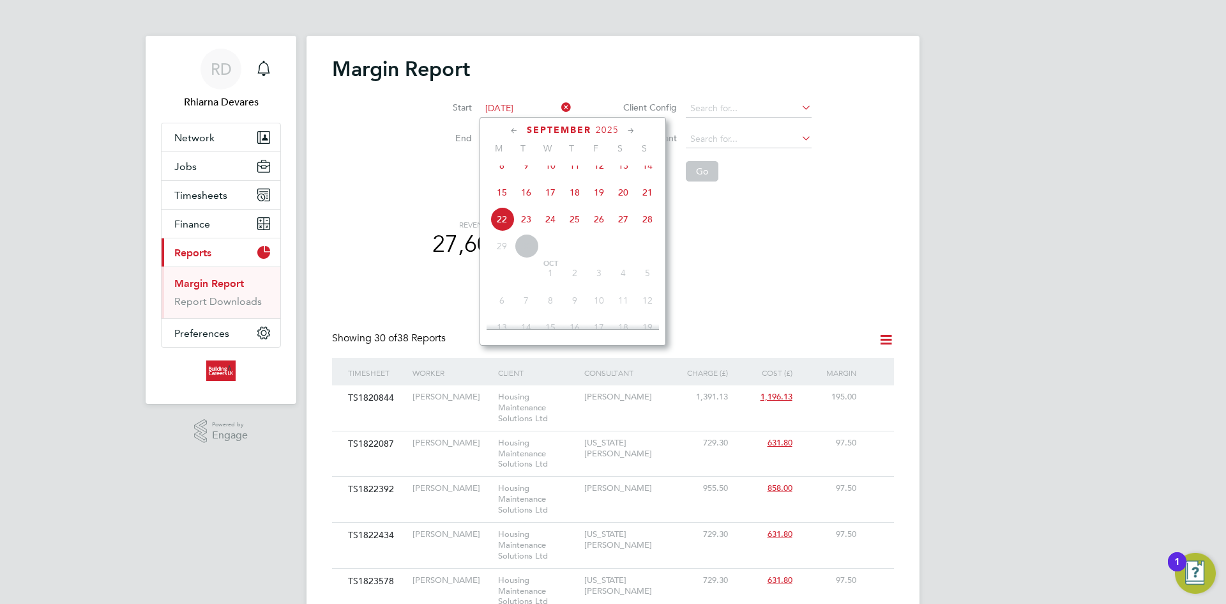
click at [824, 263] on div "Revenue (£) 27,603 Cost (£) 24,157 Margin (£) 3,446" at bounding box center [651, 276] width 485 height 112
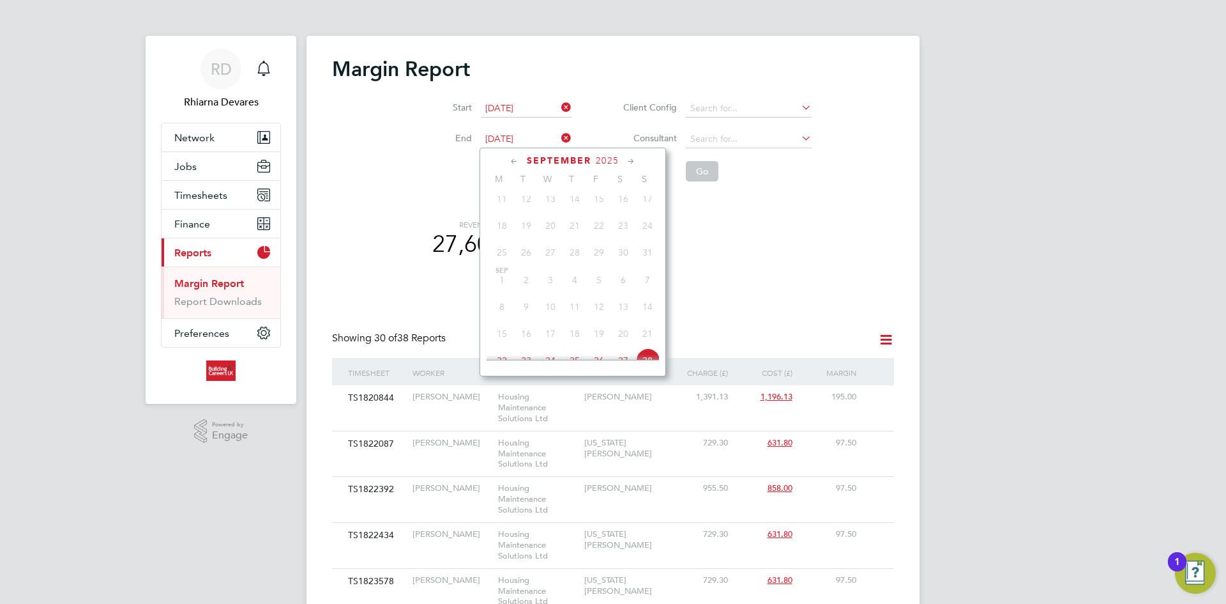
click at [542, 131] on input "[DATE]" at bounding box center [526, 139] width 91 height 18
drag, startPoint x: 755, startPoint y: 266, endPoint x: 598, endPoint y: 266, distance: 156.5
click at [740, 267] on div "Revenue (£) 27,603 Cost (£) 24,157 Margin (£) 3,446" at bounding box center [594, 260] width 370 height 80
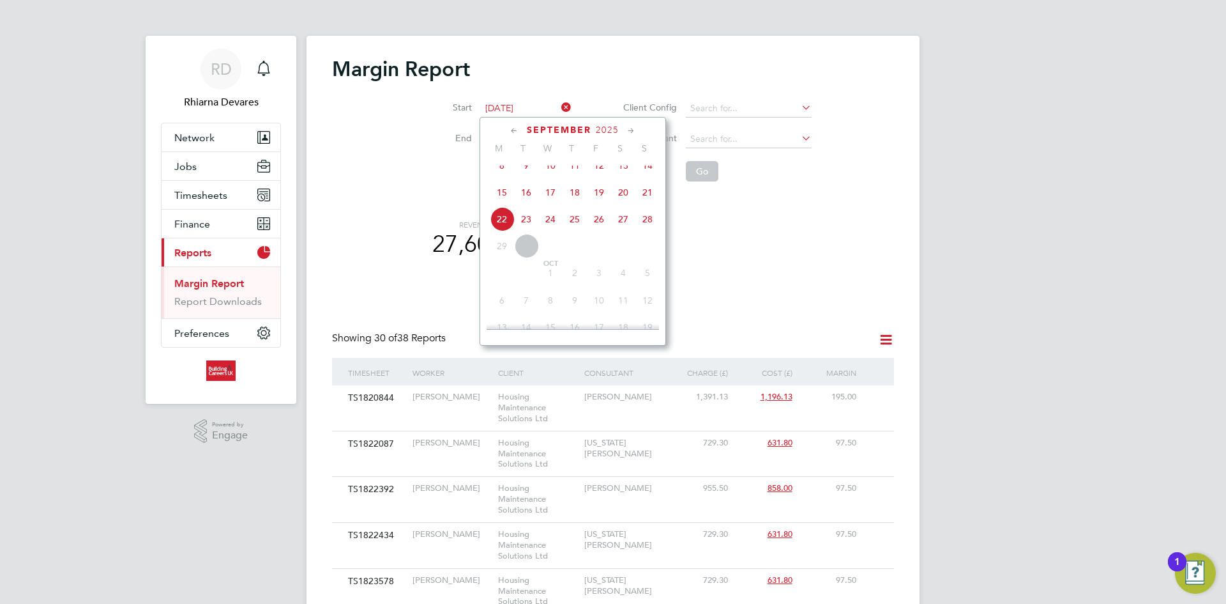
click at [505, 107] on input "[DATE]" at bounding box center [526, 109] width 91 height 18
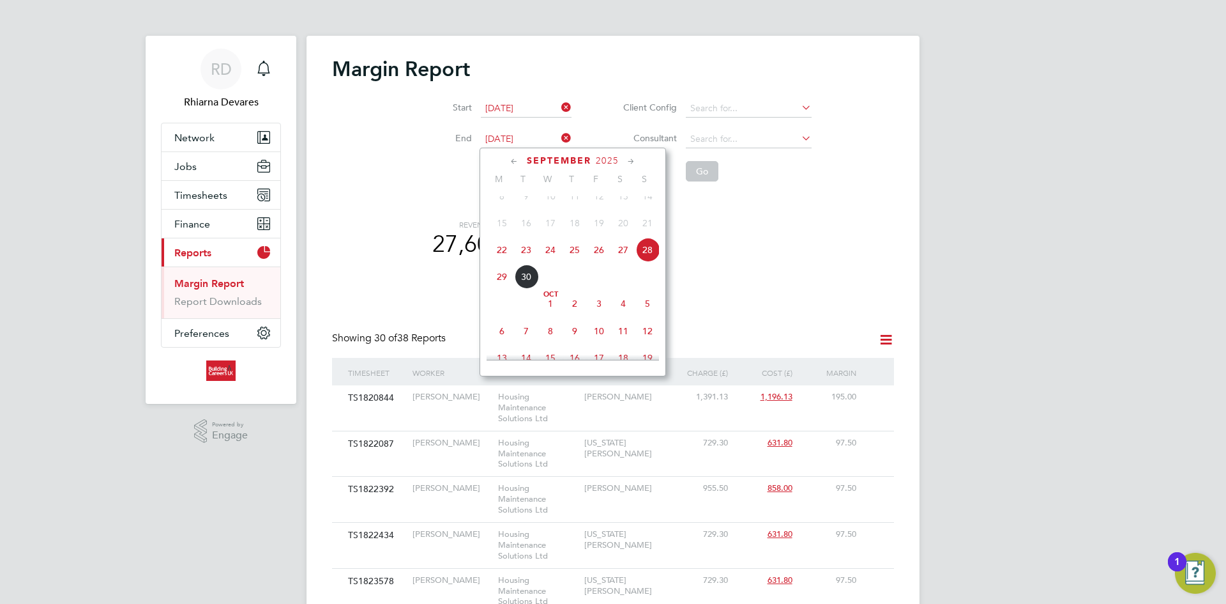
click at [521, 135] on input "[DATE]" at bounding box center [526, 139] width 91 height 18
click at [648, 315] on span "5" at bounding box center [647, 303] width 24 height 24
type input "[DATE]"
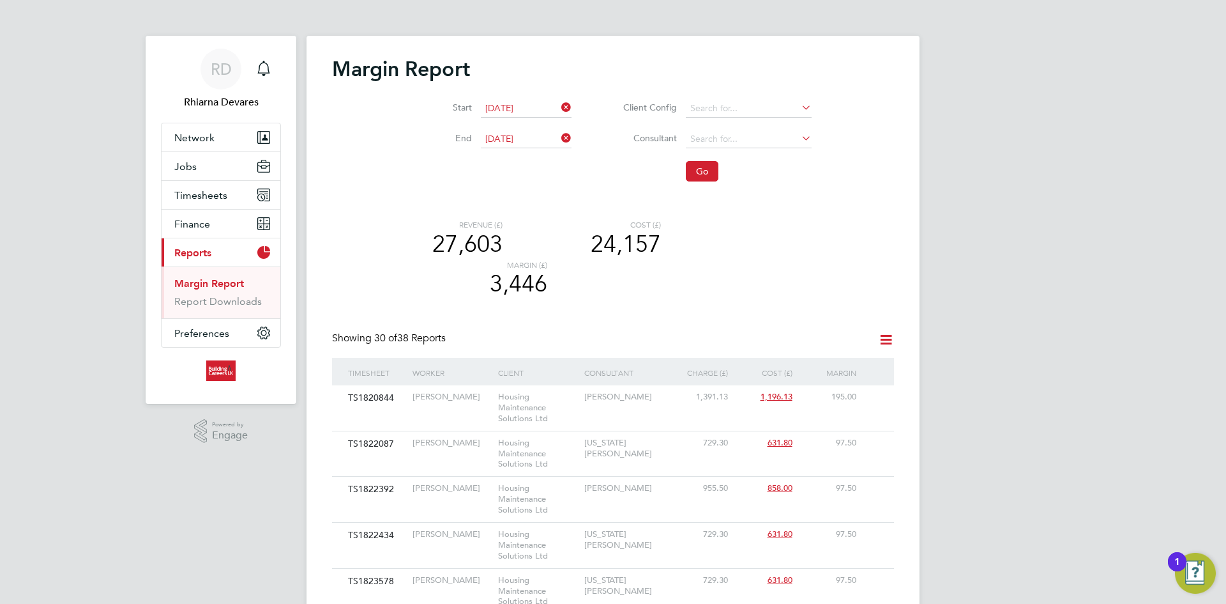
click at [515, 95] on li "Start [DATE]" at bounding box center [493, 108] width 189 height 31
click at [512, 100] on input "[DATE]" at bounding box center [526, 109] width 91 height 18
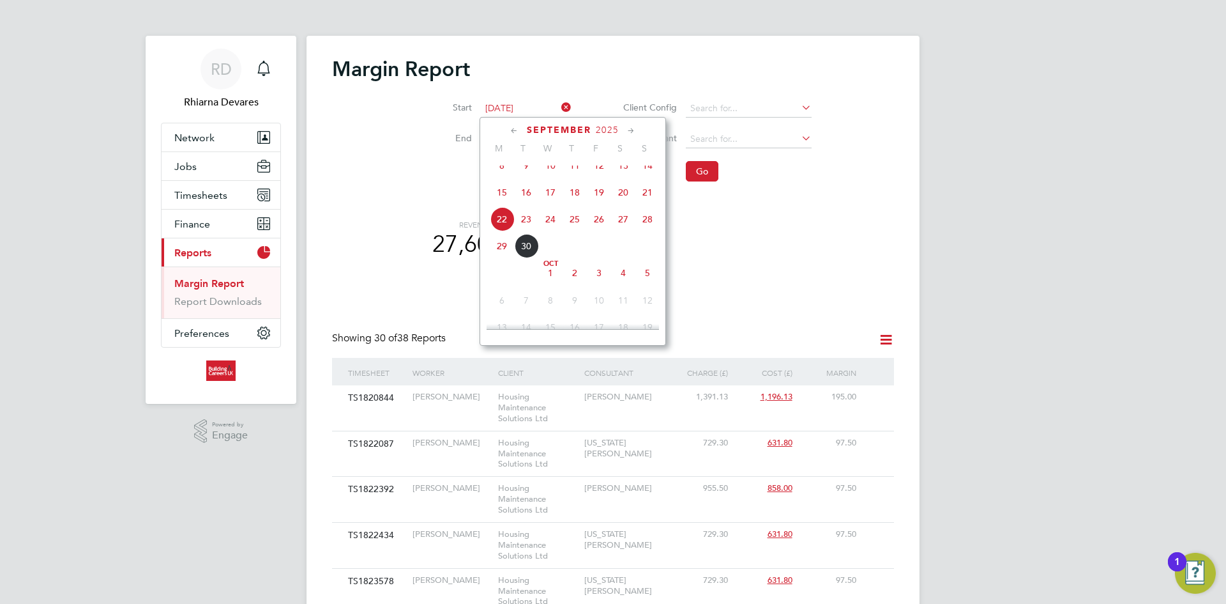
click at [501, 255] on span "29" at bounding box center [502, 246] width 24 height 24
type input "[DATE]"
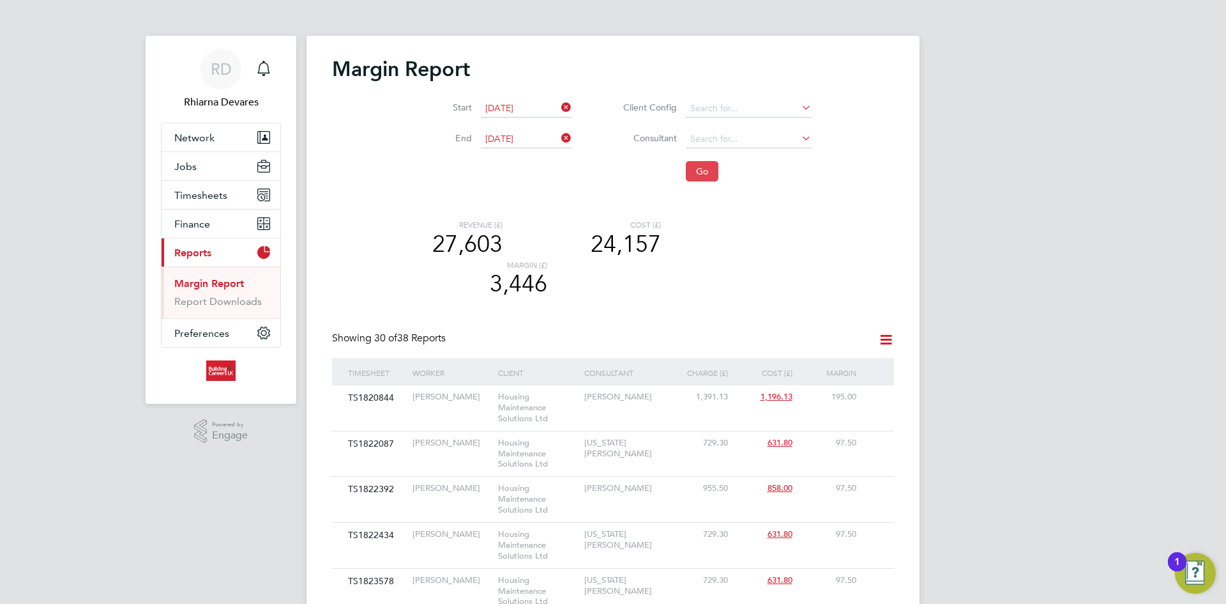
click at [696, 169] on button "Go" at bounding box center [702, 171] width 33 height 20
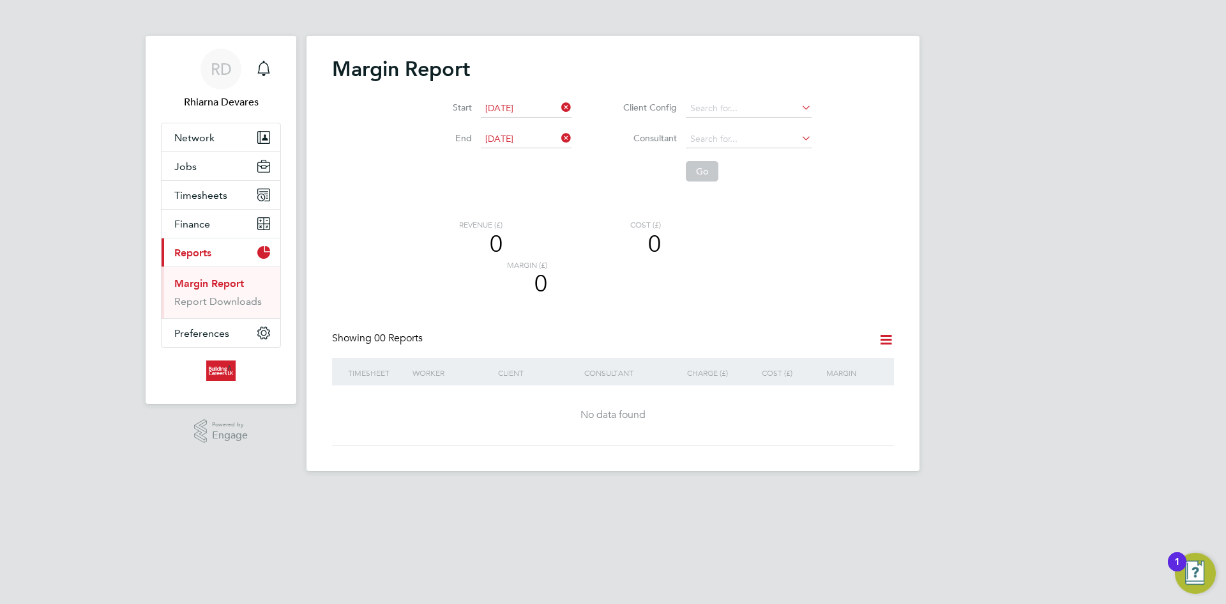
click at [559, 102] on icon at bounding box center [559, 107] width 0 height 18
click at [559, 133] on icon at bounding box center [559, 138] width 0 height 18
click at [556, 110] on input at bounding box center [526, 109] width 91 height 18
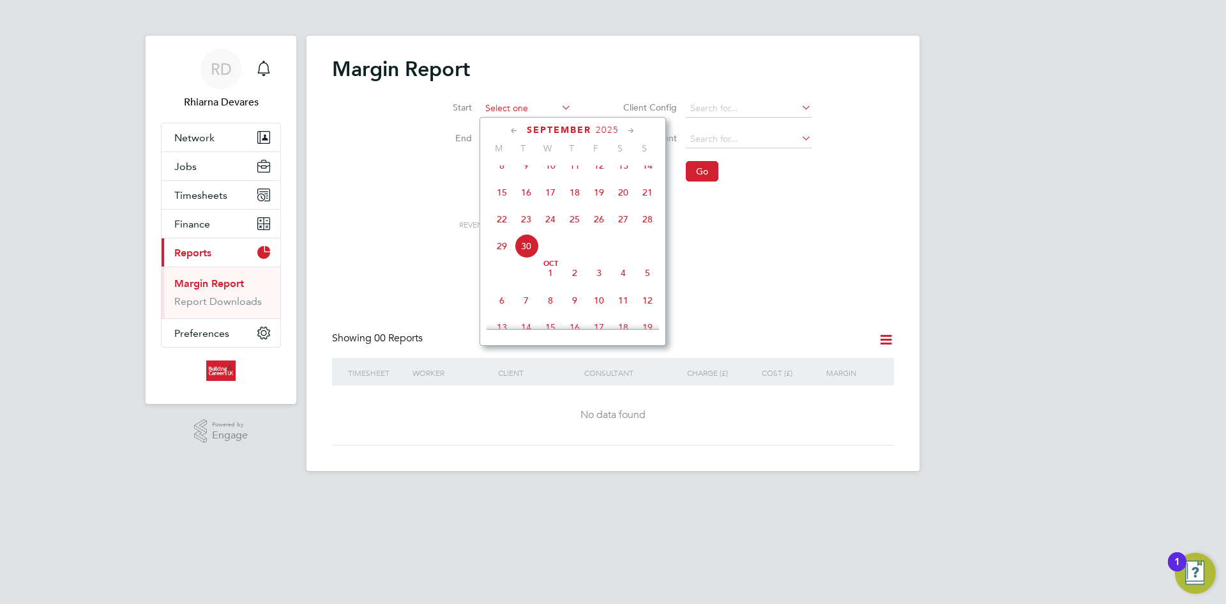
scroll to position [497, 0]
drag, startPoint x: 759, startPoint y: 240, endPoint x: 661, endPoint y: 230, distance: 98.9
click at [759, 241] on div "Revenue (£) 0 Cost (£) 0 Margin (£) 0" at bounding box center [594, 260] width 370 height 80
click at [524, 102] on input at bounding box center [526, 109] width 91 height 18
click at [503, 202] on span "22" at bounding box center [502, 191] width 24 height 24
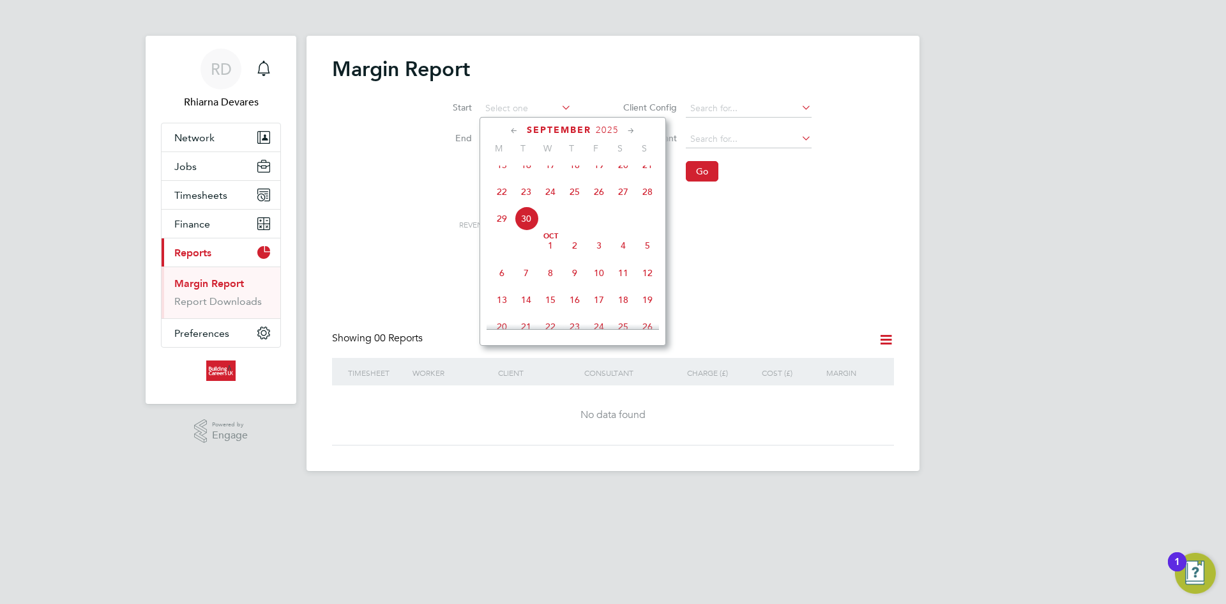
type input "[DATE]"
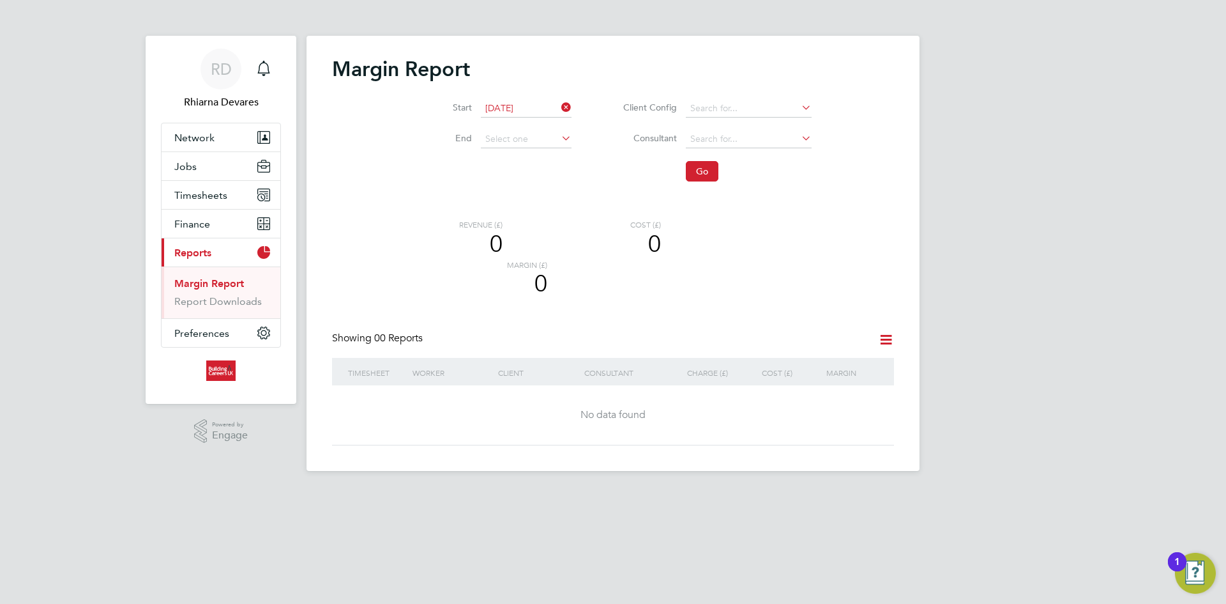
click at [515, 148] on li "End" at bounding box center [493, 139] width 189 height 31
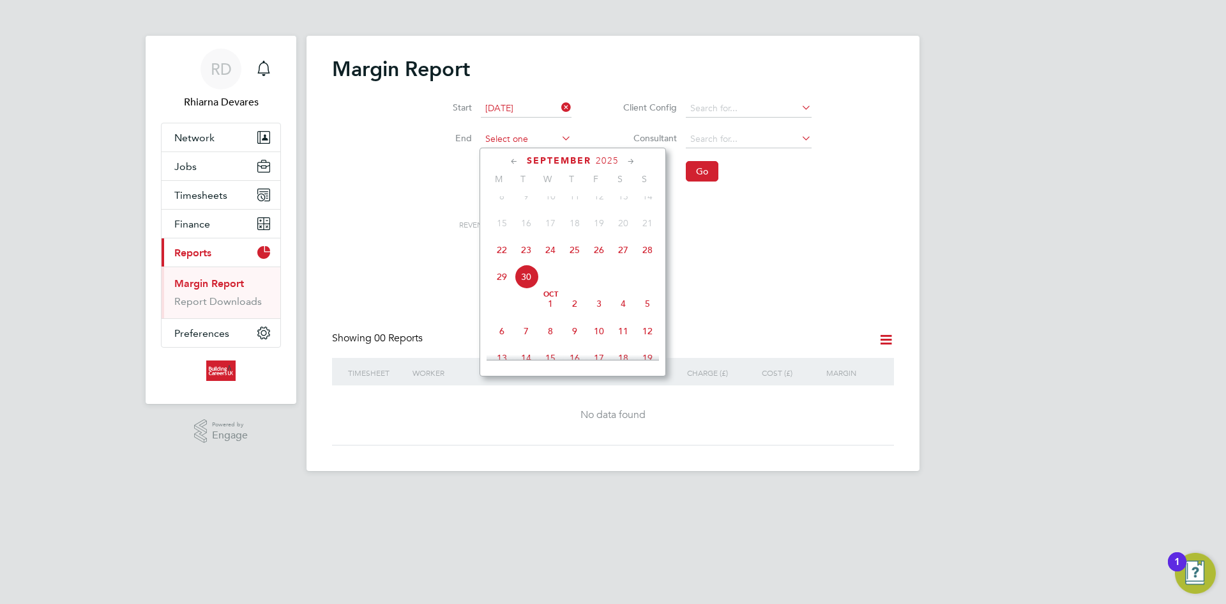
click at [519, 136] on input at bounding box center [526, 139] width 91 height 18
click at [646, 233] on span "28" at bounding box center [647, 222] width 24 height 24
type input "[DATE]"
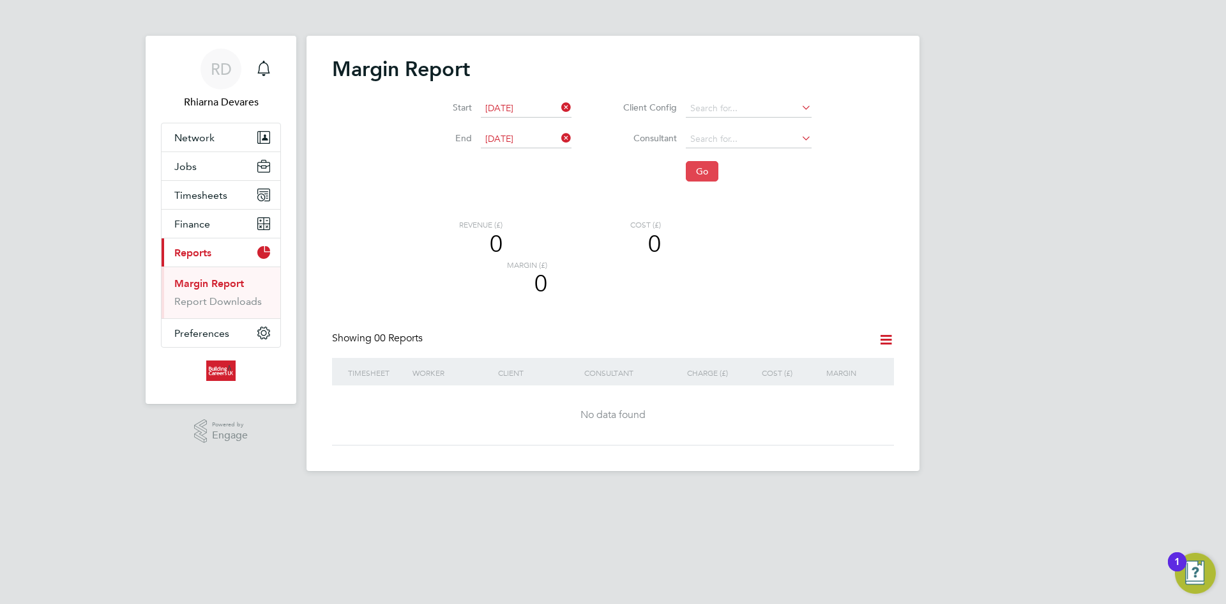
click at [705, 174] on button "Go" at bounding box center [702, 171] width 33 height 20
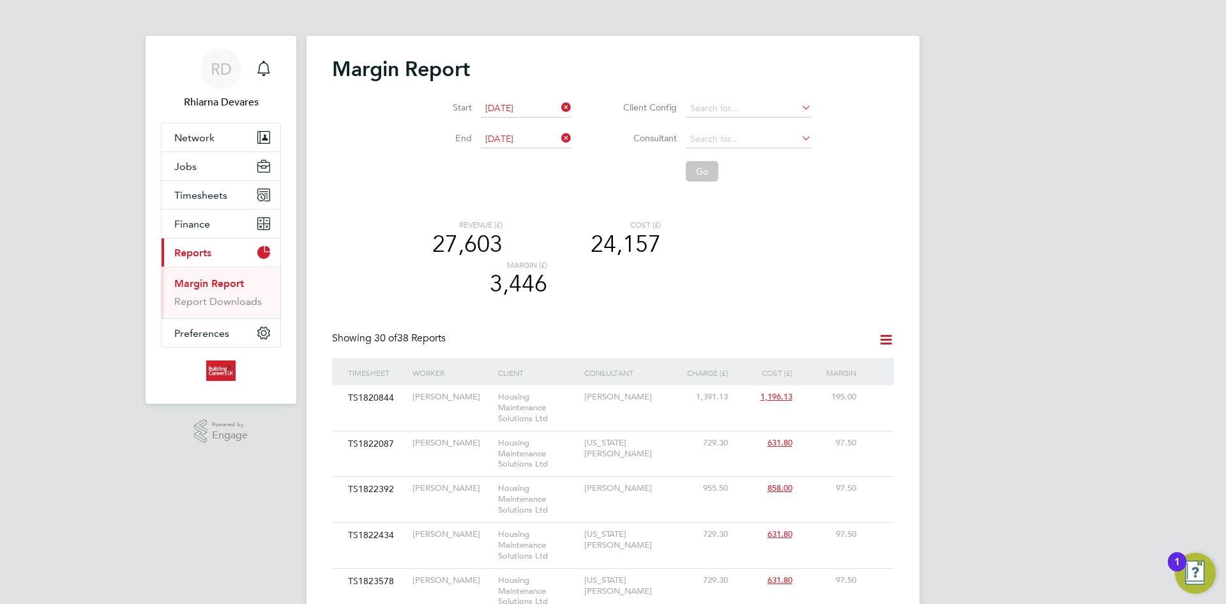
drag, startPoint x: 889, startPoint y: 338, endPoint x: 883, endPoint y: 344, distance: 8.6
click at [889, 338] on icon at bounding box center [886, 339] width 16 height 16
click at [825, 371] on li "Download report" at bounding box center [847, 370] width 87 height 18
click at [206, 197] on span "Timesheets" at bounding box center [200, 195] width 53 height 12
drag, startPoint x: 210, startPoint y: 225, endPoint x: 221, endPoint y: 225, distance: 10.9
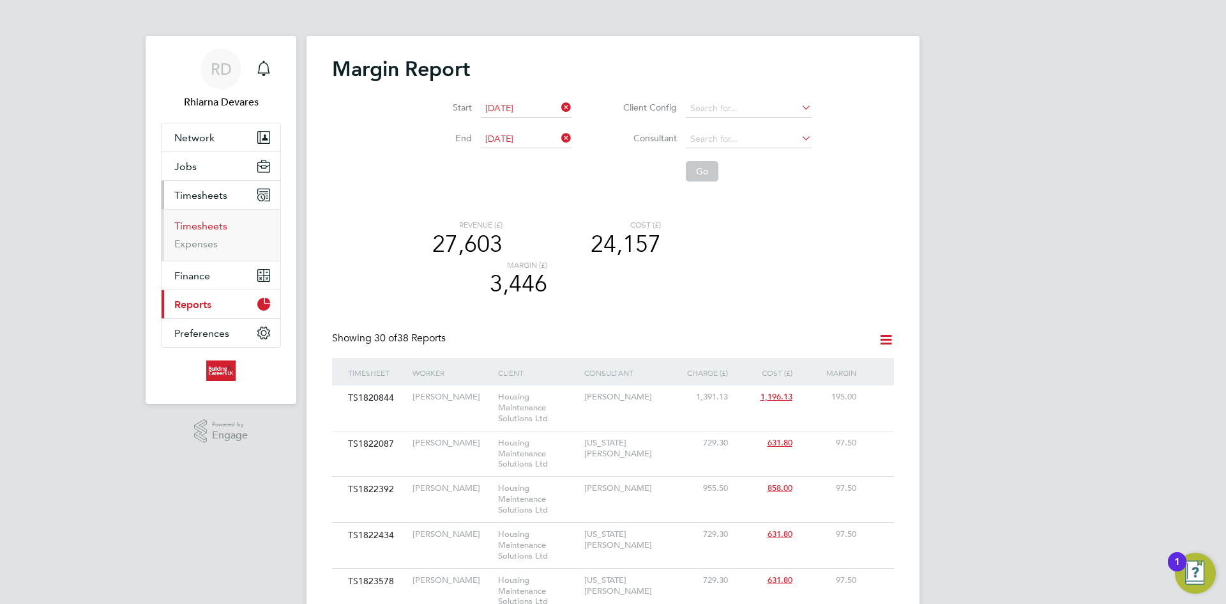
click at [210, 225] on link "Timesheets" at bounding box center [200, 226] width 53 height 12
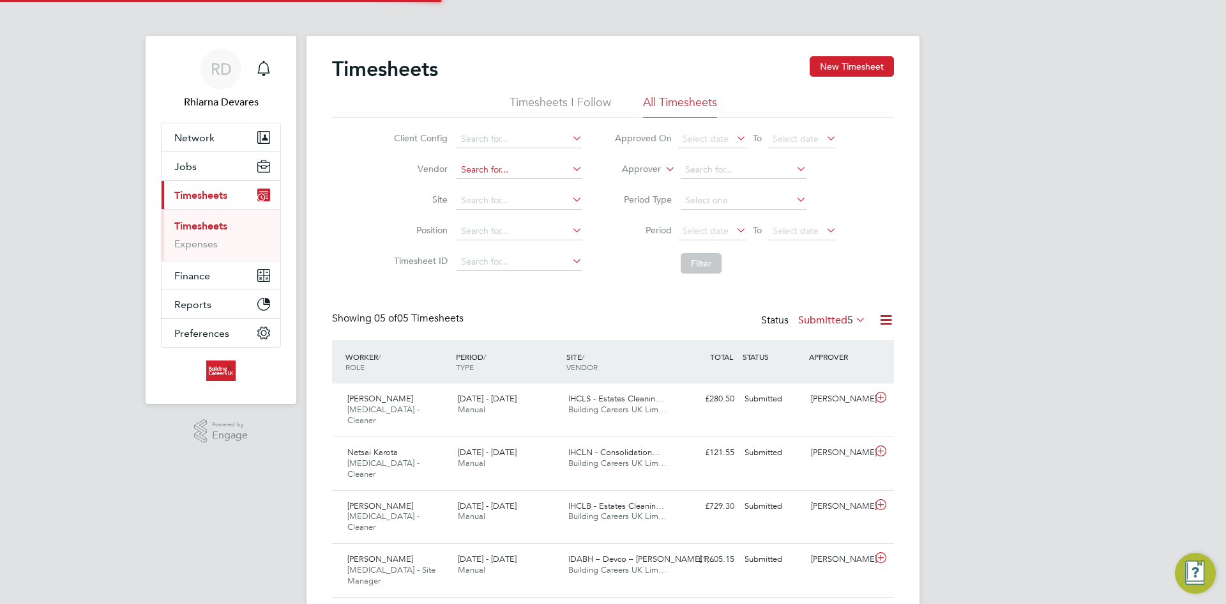
scroll to position [33, 111]
click at [485, 166] on input at bounding box center [520, 170] width 126 height 18
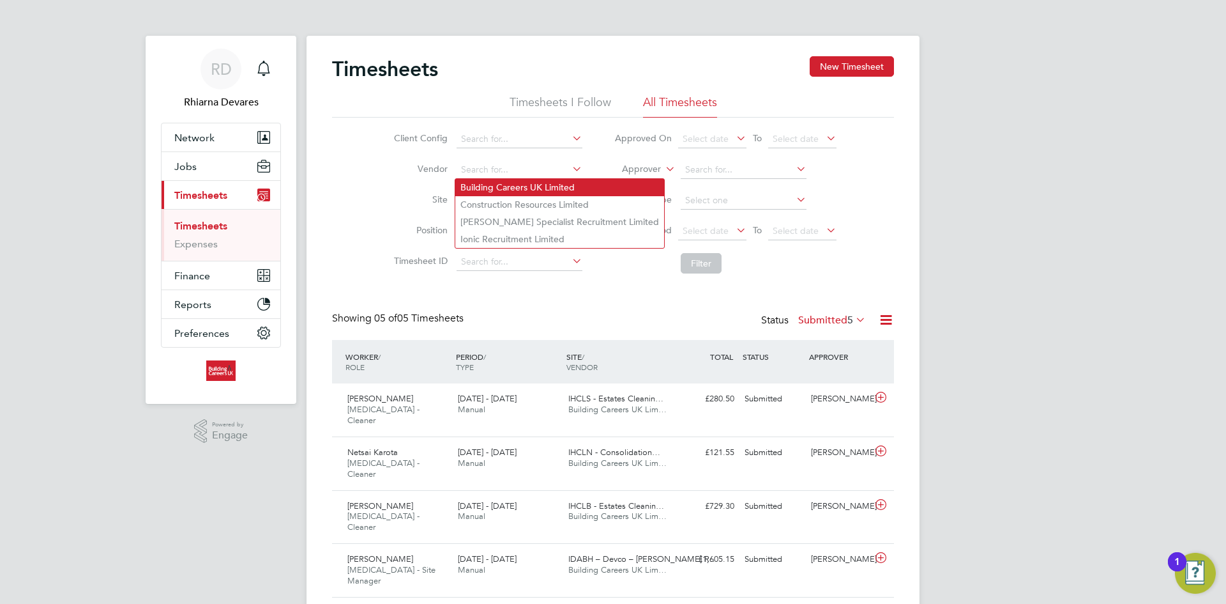
click at [484, 179] on li "Building Careers UK Limited" at bounding box center [559, 187] width 209 height 17
type input "Building Careers UK Limited"
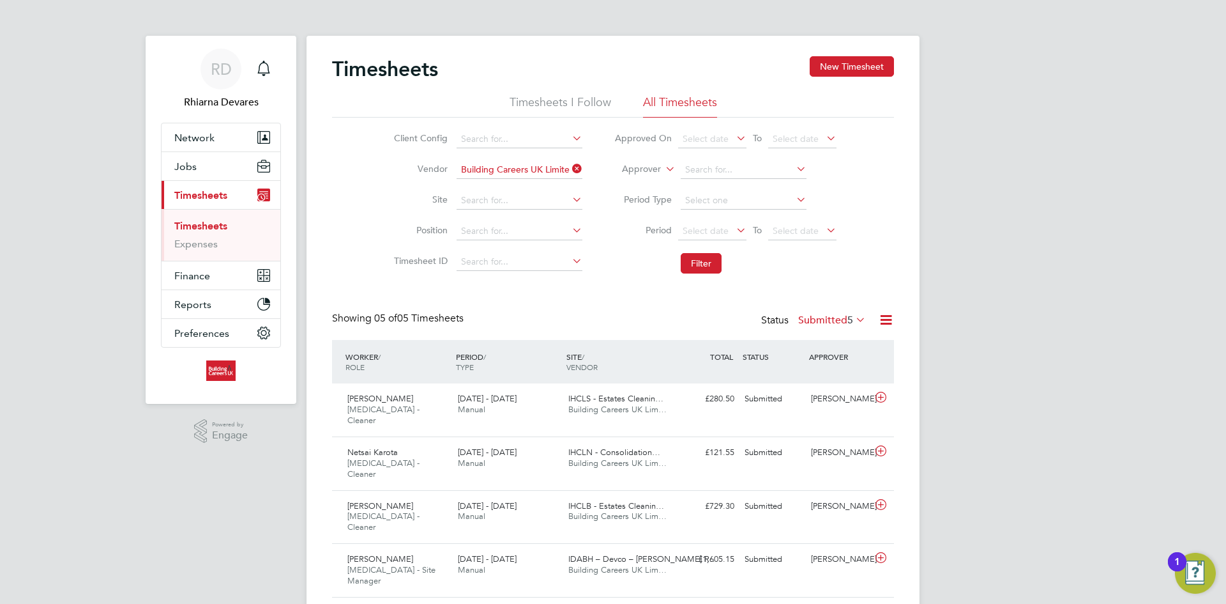
click at [648, 170] on label "Approver" at bounding box center [632, 169] width 57 height 13
click at [625, 184] on li "Worker" at bounding box center [629, 184] width 63 height 17
click at [702, 237] on span "Select date" at bounding box center [712, 231] width 68 height 17
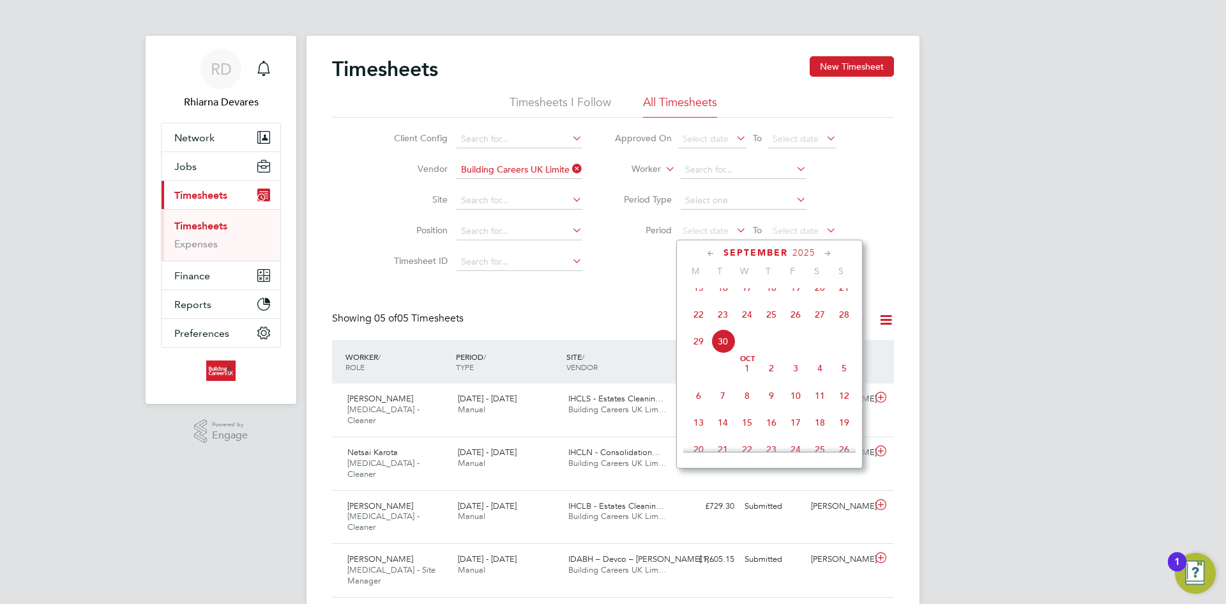
click at [697, 324] on span "22" at bounding box center [699, 314] width 24 height 24
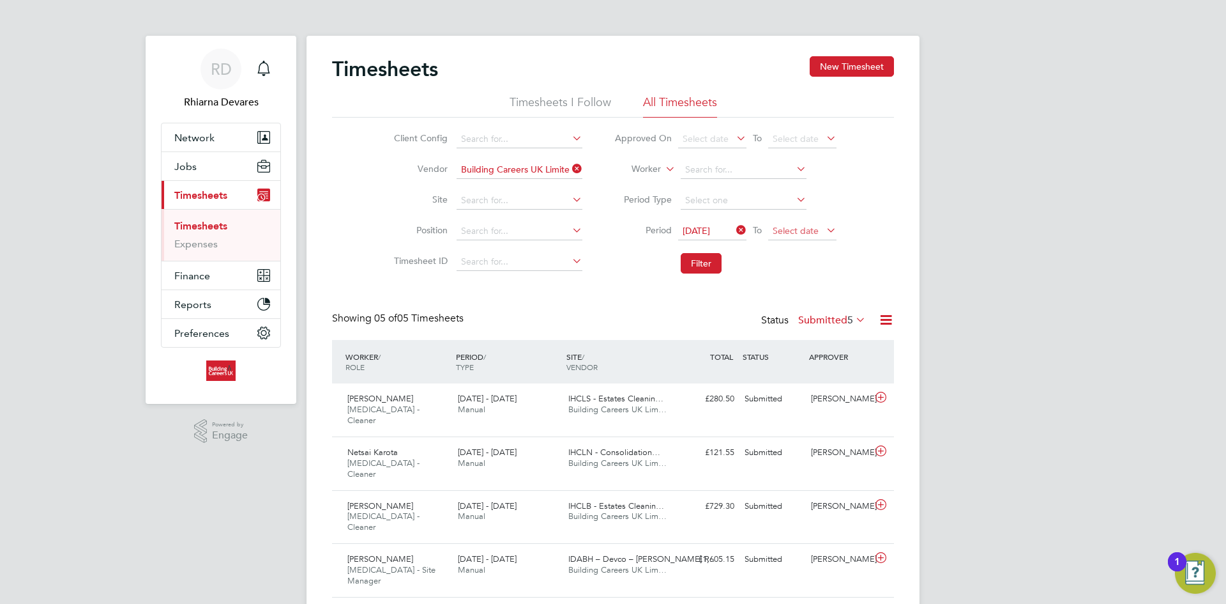
click at [779, 231] on span "Select date" at bounding box center [796, 230] width 46 height 11
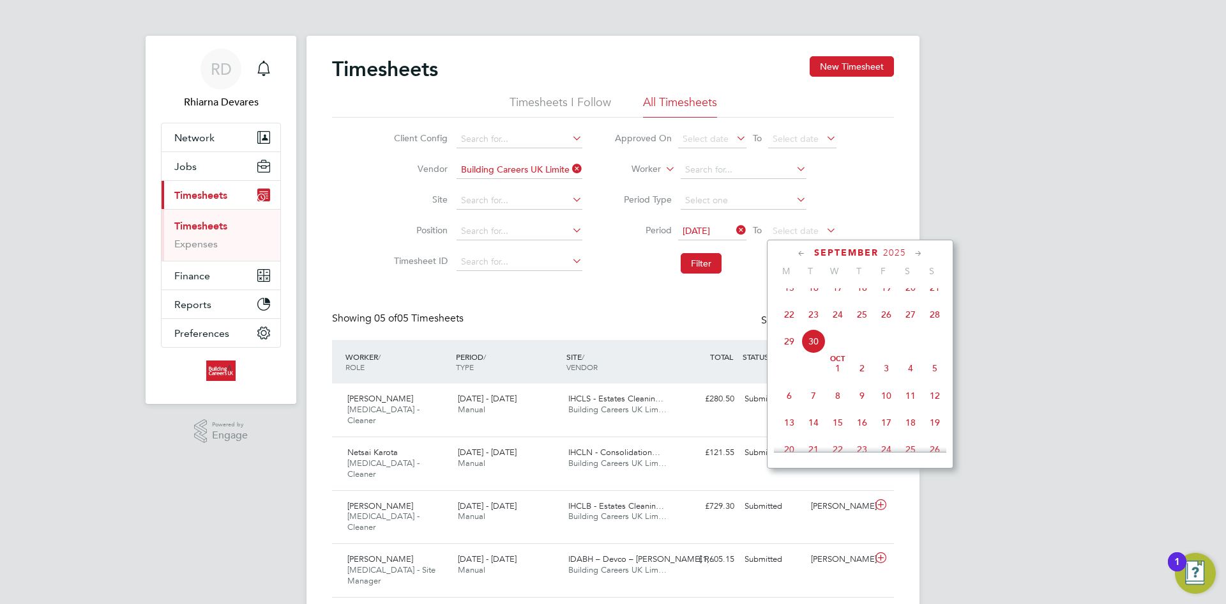
click at [934, 324] on span "28" at bounding box center [935, 314] width 24 height 24
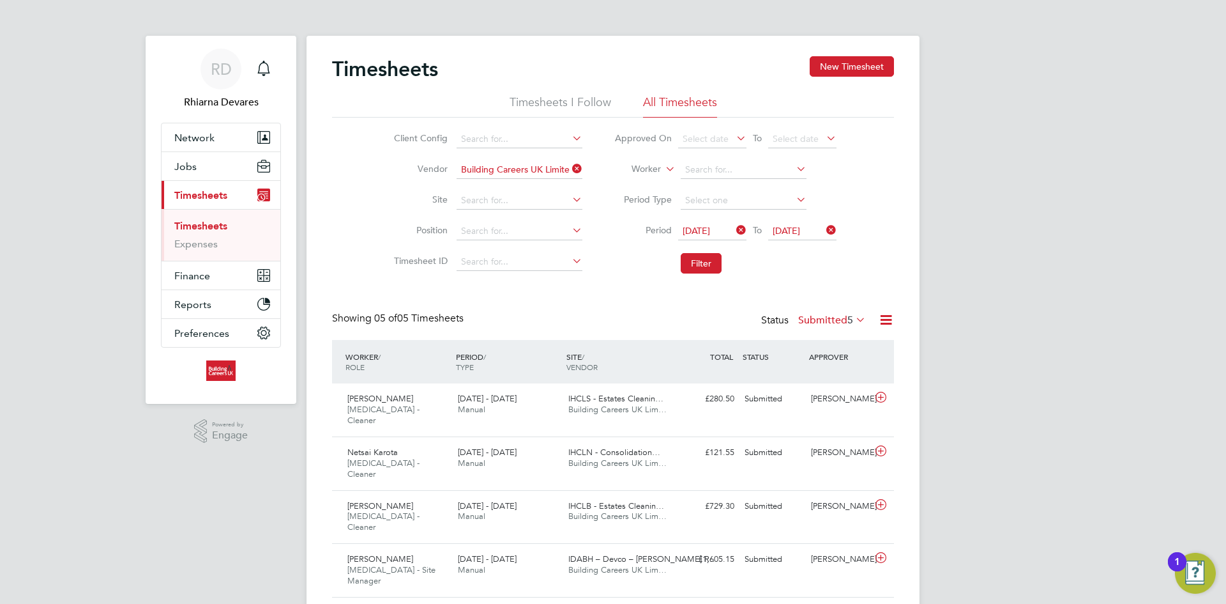
click at [835, 315] on label "Submitted 5" at bounding box center [832, 320] width 68 height 13
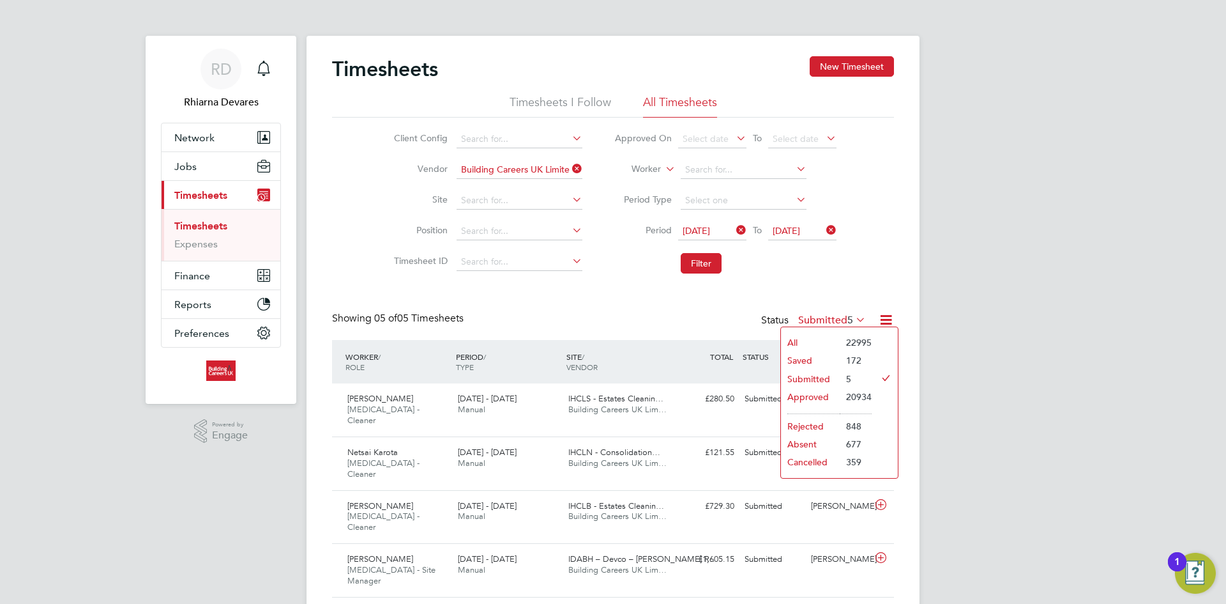
click at [842, 392] on li "20934" at bounding box center [856, 397] width 32 height 18
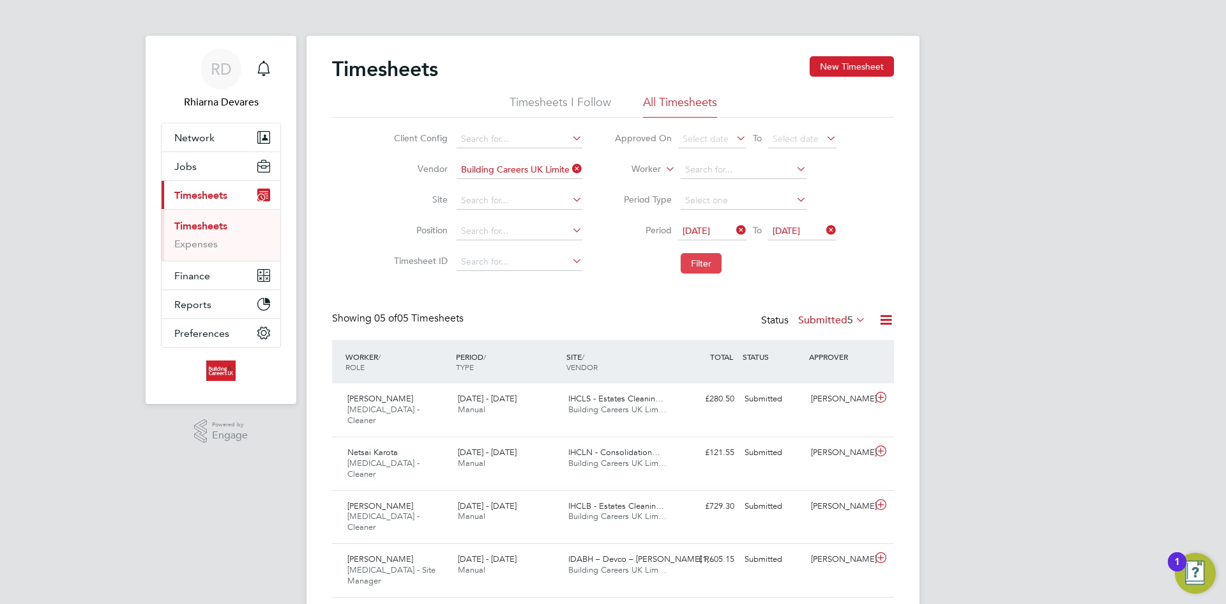
click at [699, 265] on button "Filter" at bounding box center [701, 263] width 41 height 20
click at [830, 320] on label "Submitted 5" at bounding box center [832, 320] width 68 height 13
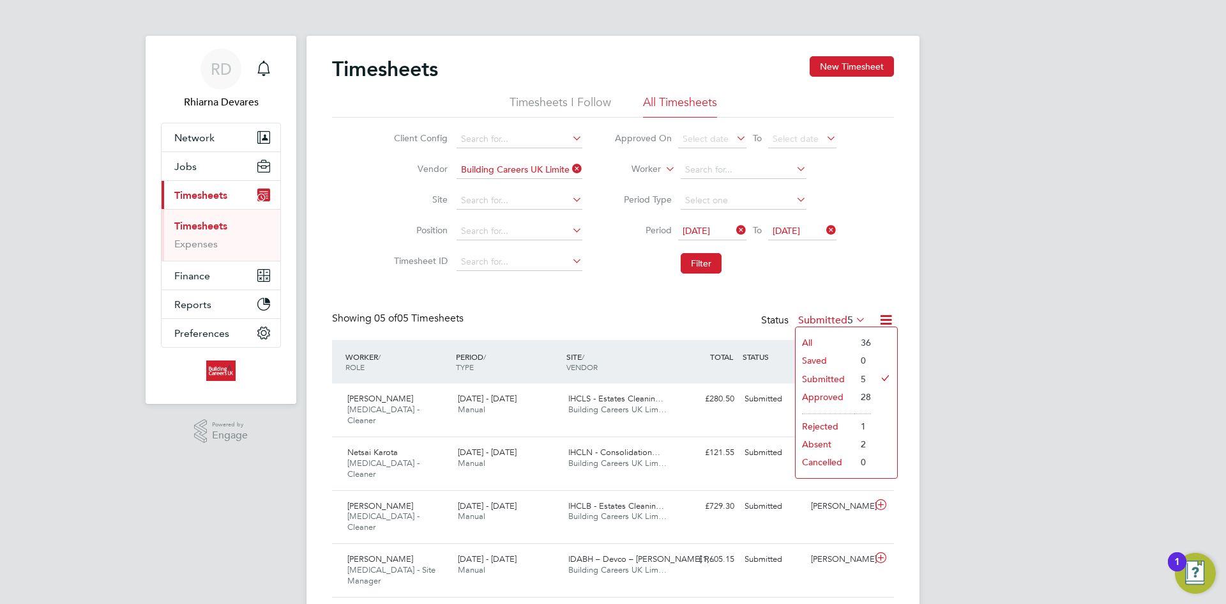
click at [848, 395] on li "Approved" at bounding box center [825, 397] width 59 height 18
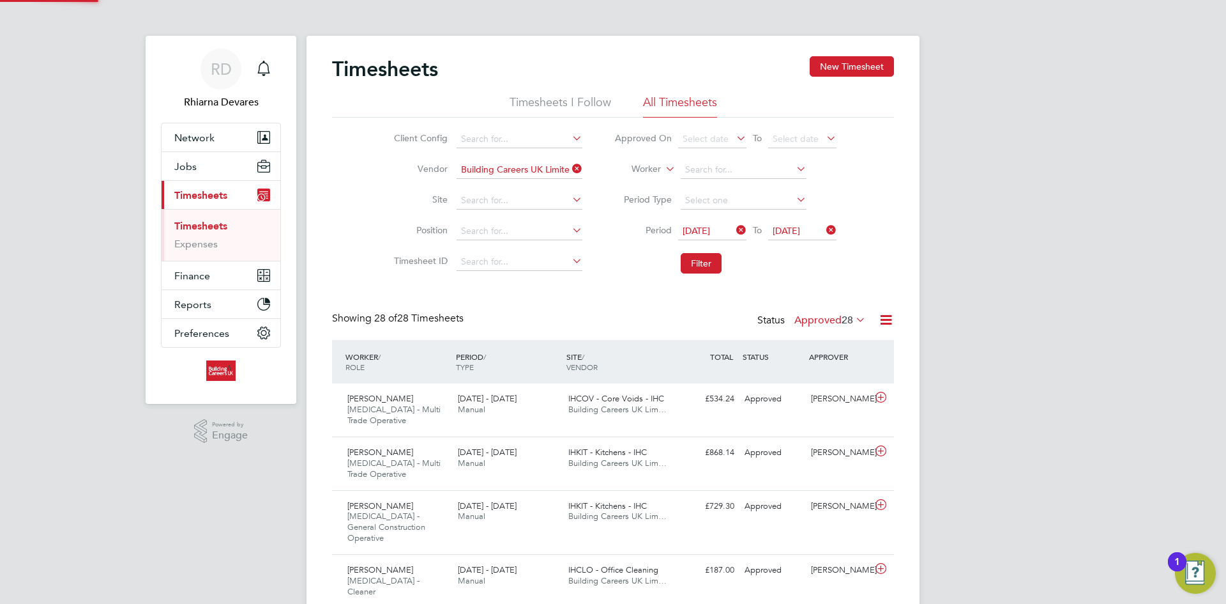
click at [885, 321] on icon at bounding box center [886, 320] width 16 height 16
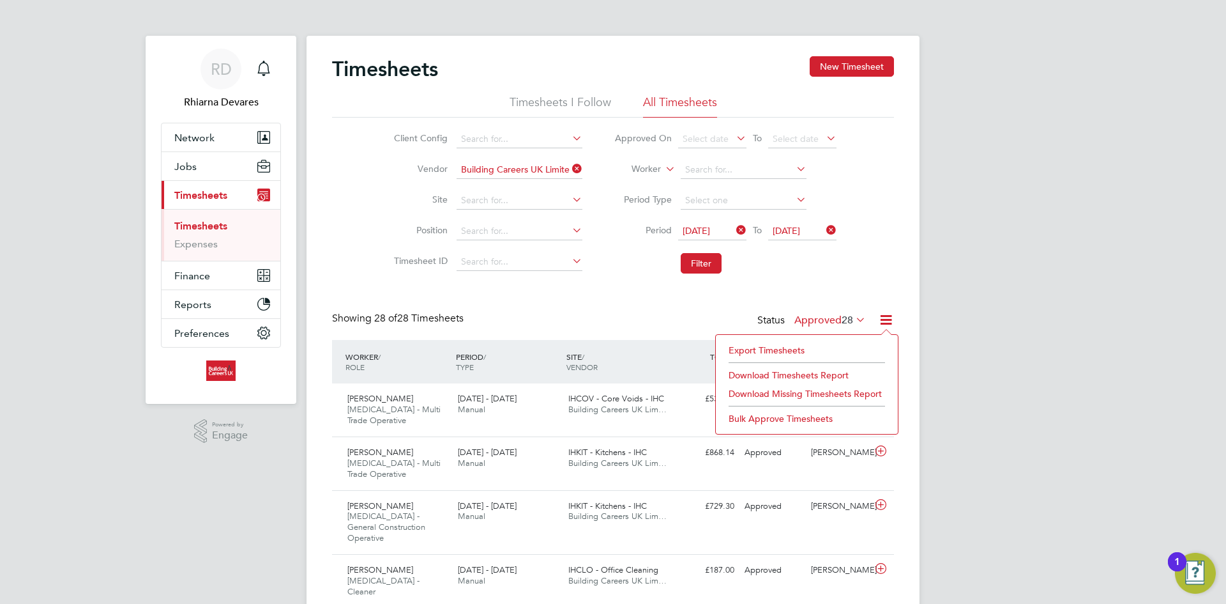
click at [770, 349] on li "Export Timesheets" at bounding box center [806, 350] width 169 height 18
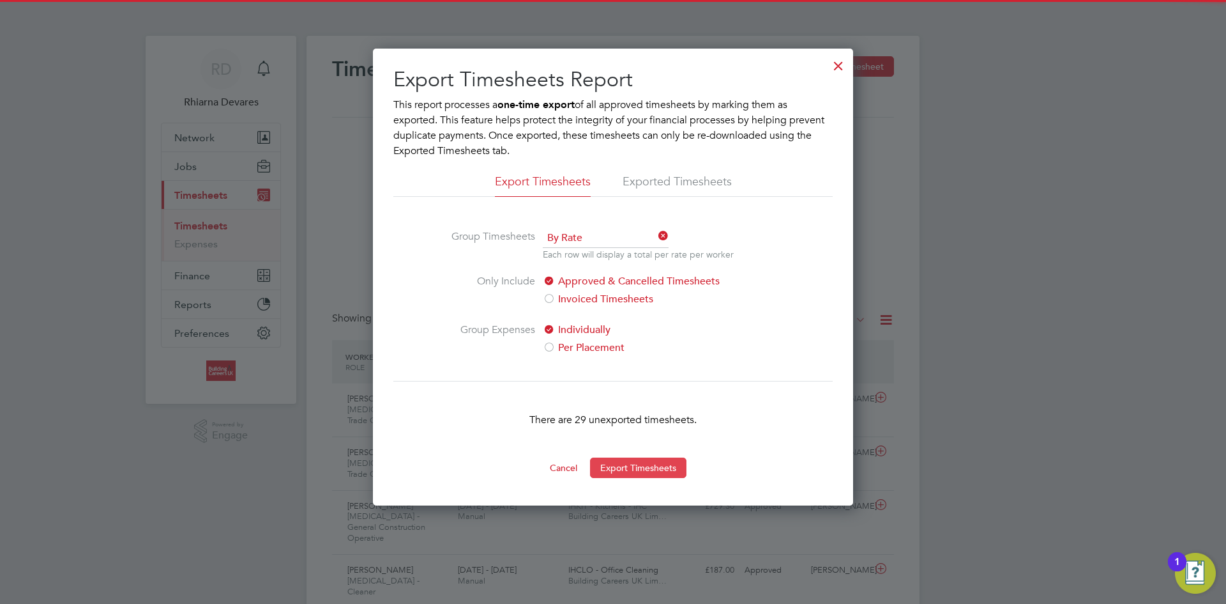
click at [630, 464] on button "Export Timesheets" at bounding box center [638, 467] width 96 height 20
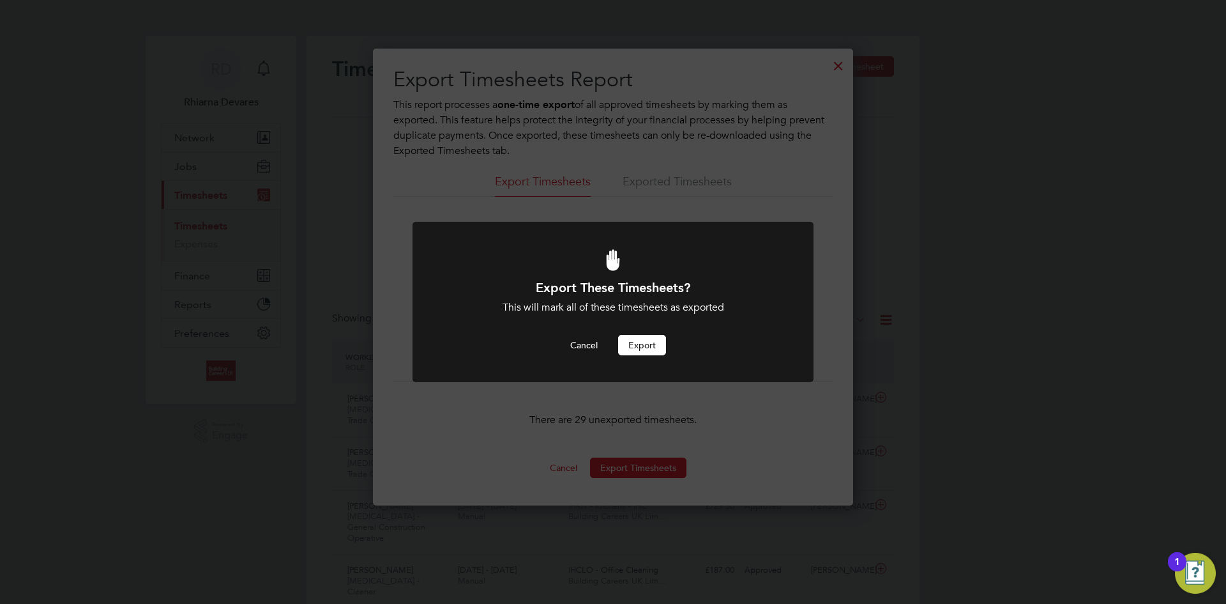
click at [647, 341] on button "Export" at bounding box center [642, 345] width 48 height 20
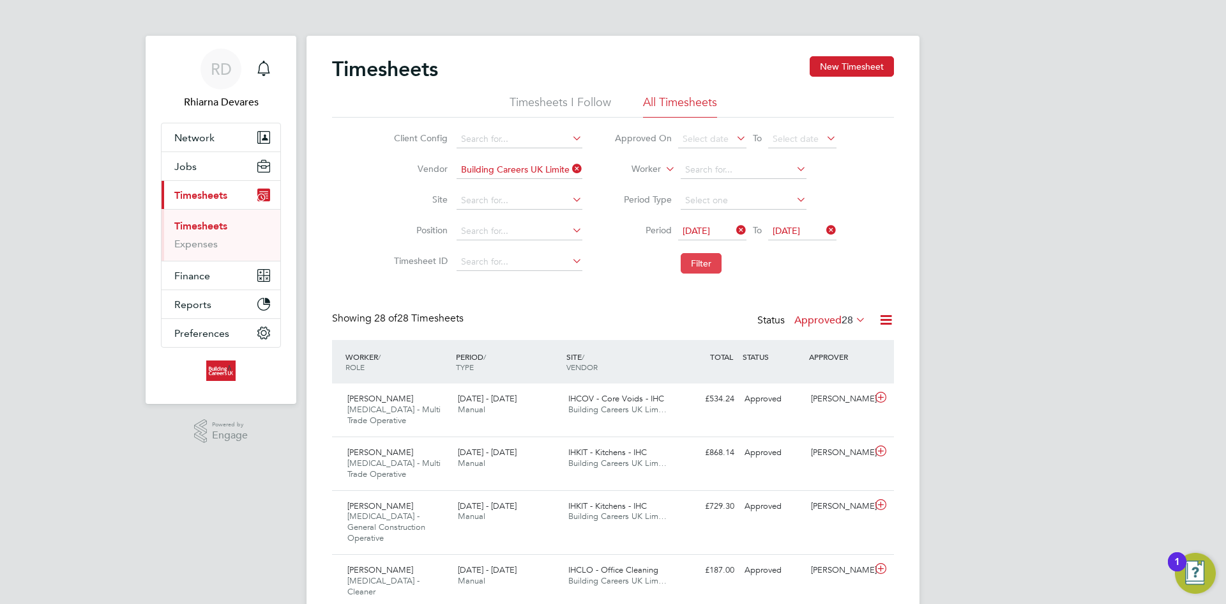
click at [702, 254] on button "Filter" at bounding box center [701, 263] width 41 height 20
click at [180, 299] on span "Reports" at bounding box center [192, 304] width 37 height 12
click at [205, 284] on link "Margin Report" at bounding box center [208, 283] width 68 height 12
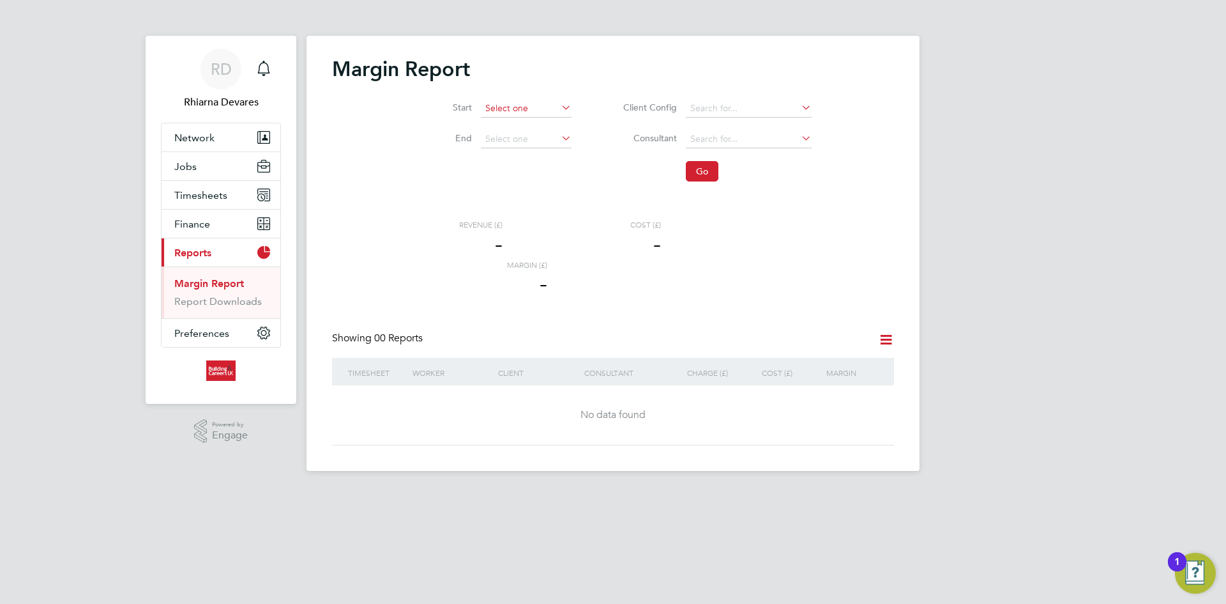
click at [525, 112] on input at bounding box center [526, 109] width 91 height 18
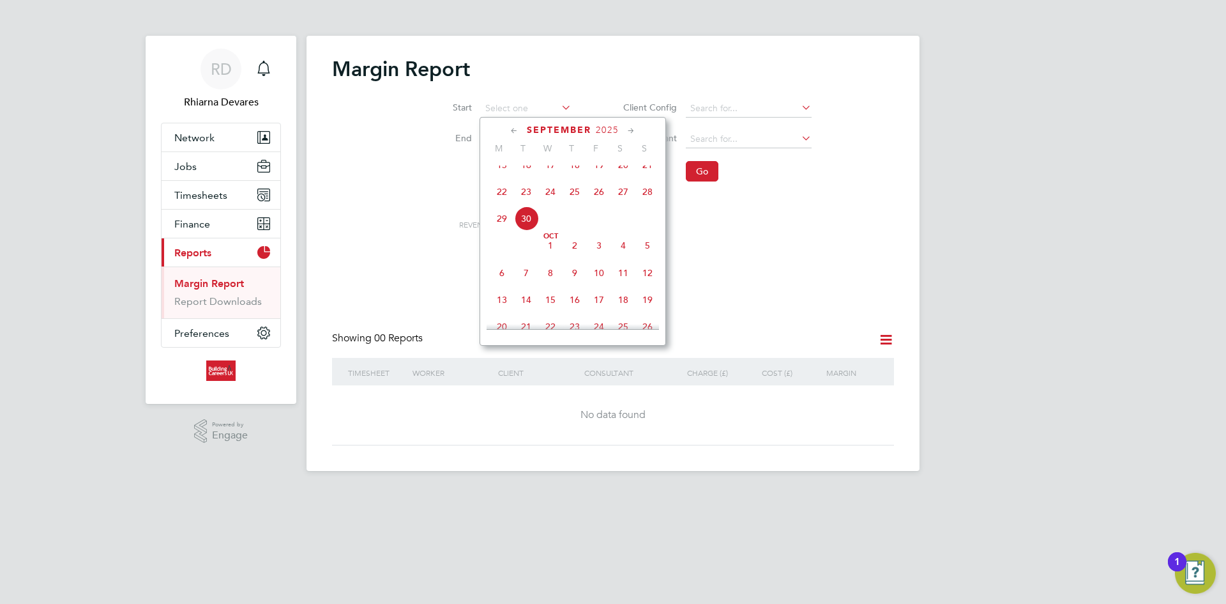
click at [502, 202] on span "22" at bounding box center [502, 191] width 24 height 24
type input "[DATE]"
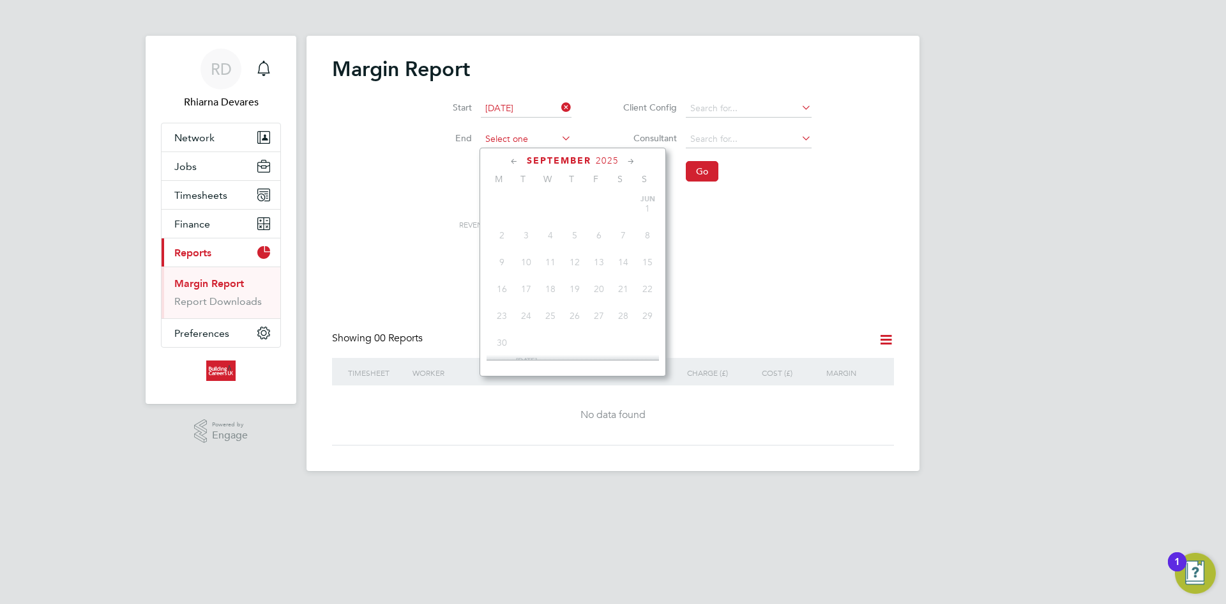
click at [514, 142] on input at bounding box center [526, 139] width 91 height 18
click at [653, 228] on span "28" at bounding box center [647, 222] width 24 height 24
type input "[DATE]"
click at [706, 172] on button "Go" at bounding box center [702, 171] width 33 height 20
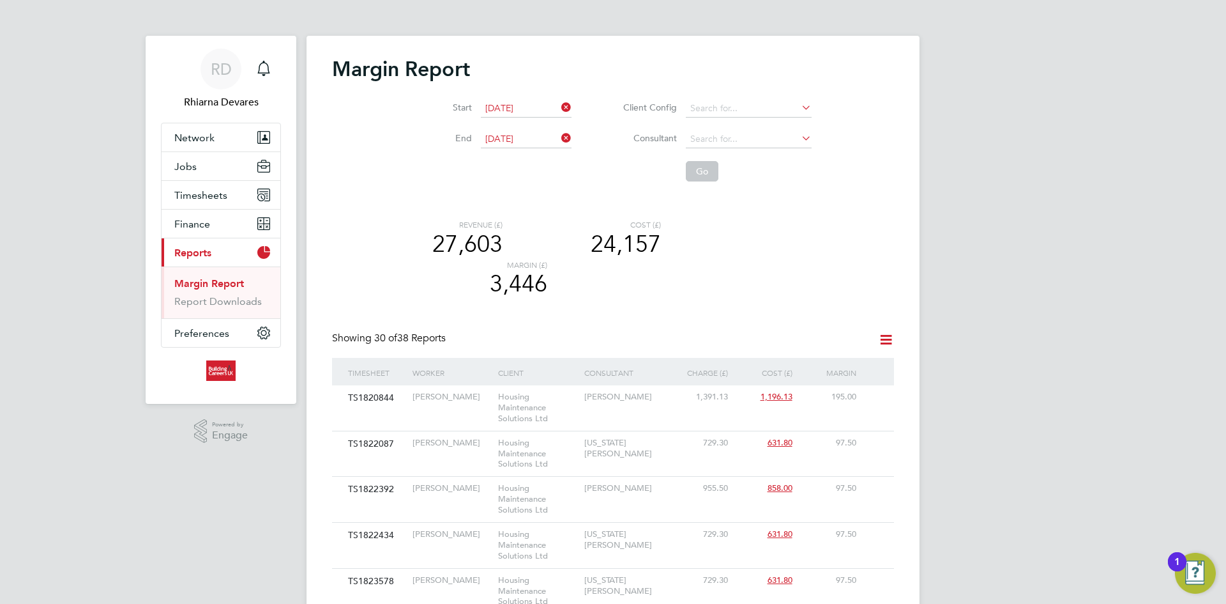
drag, startPoint x: 514, startPoint y: 102, endPoint x: 515, endPoint y: 109, distance: 7.1
click at [514, 102] on input "[DATE]" at bounding box center [526, 109] width 91 height 18
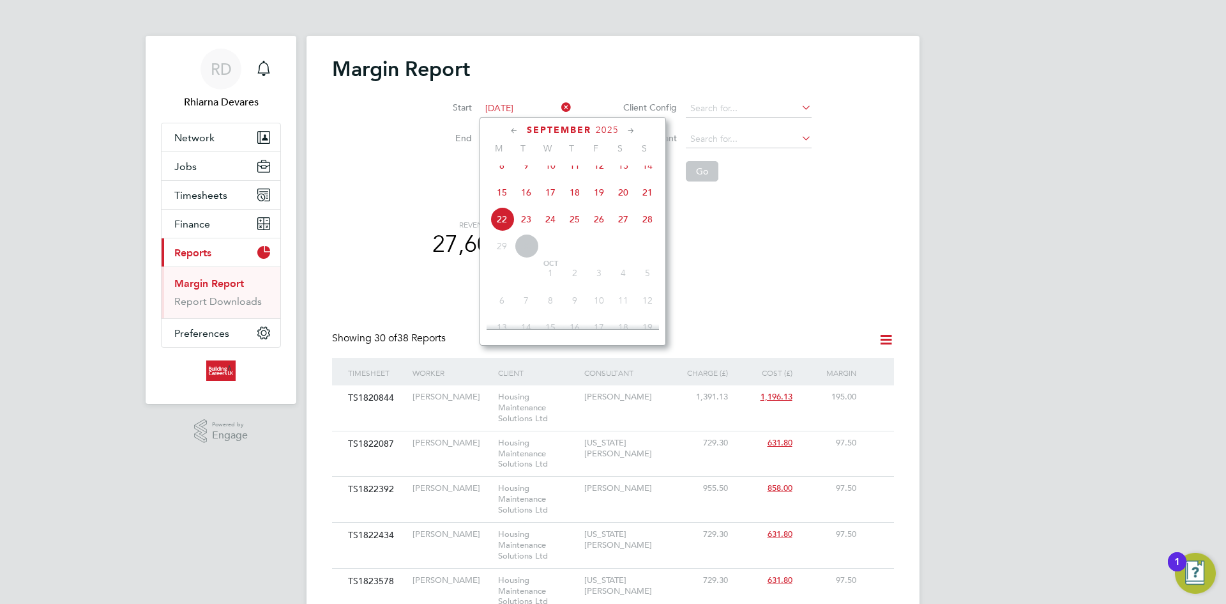
click at [705, 241] on div "Revenue (£) 27,603 Cost (£) 24,157 Margin (£) 3,446" at bounding box center [594, 260] width 370 height 80
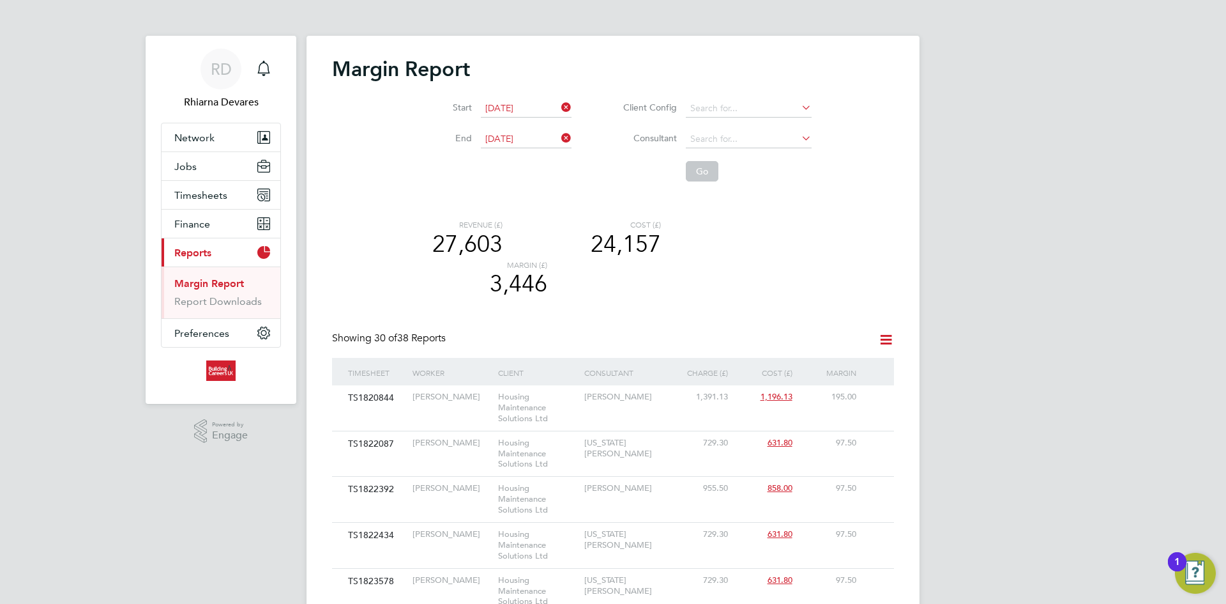
click at [559, 106] on icon at bounding box center [559, 107] width 0 height 18
drag, startPoint x: 565, startPoint y: 134, endPoint x: 547, endPoint y: 126, distance: 20.0
click at [559, 133] on icon at bounding box center [559, 138] width 0 height 18
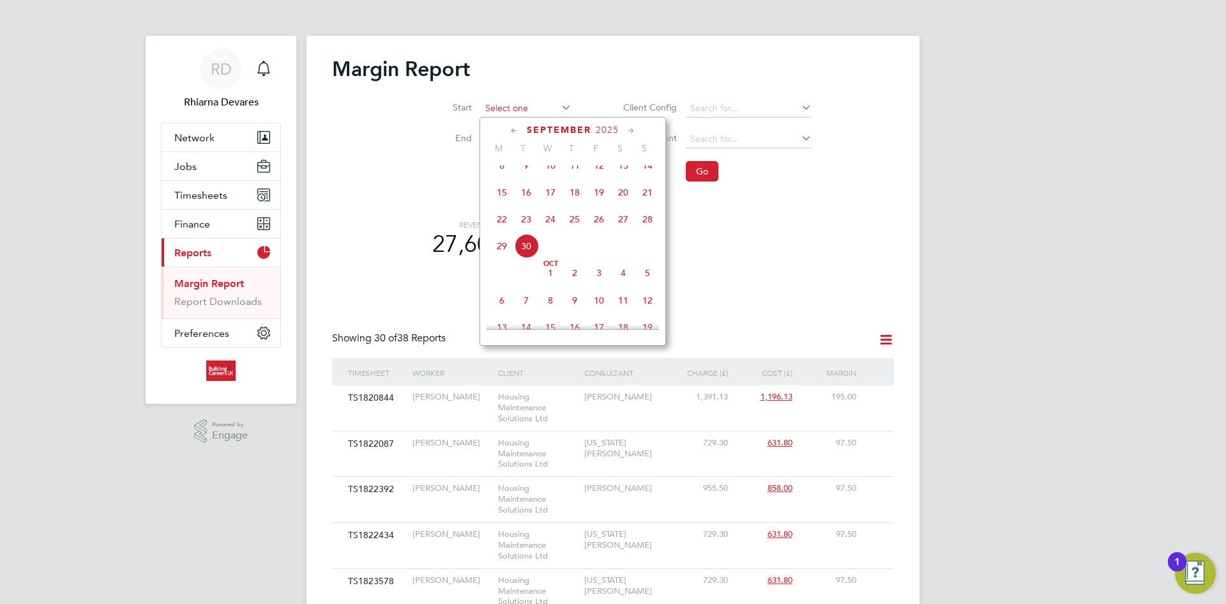
click at [528, 111] on input at bounding box center [526, 109] width 91 height 18
click at [503, 231] on span "29" at bounding box center [502, 218] width 24 height 24
type input "[DATE]"
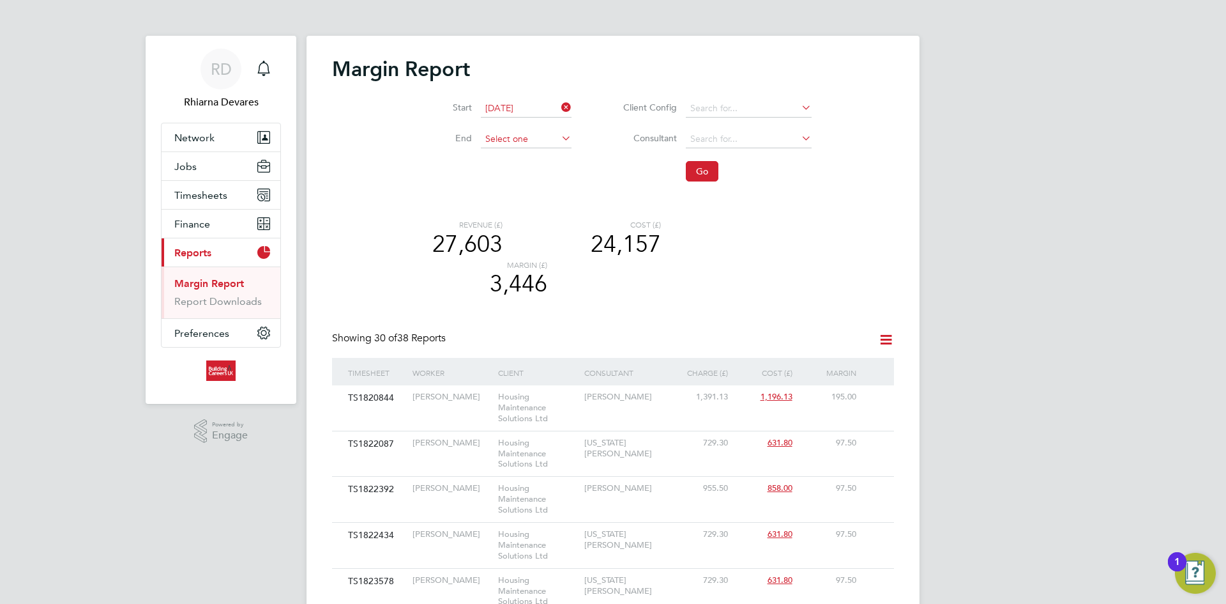
click at [527, 135] on input at bounding box center [526, 139] width 91 height 18
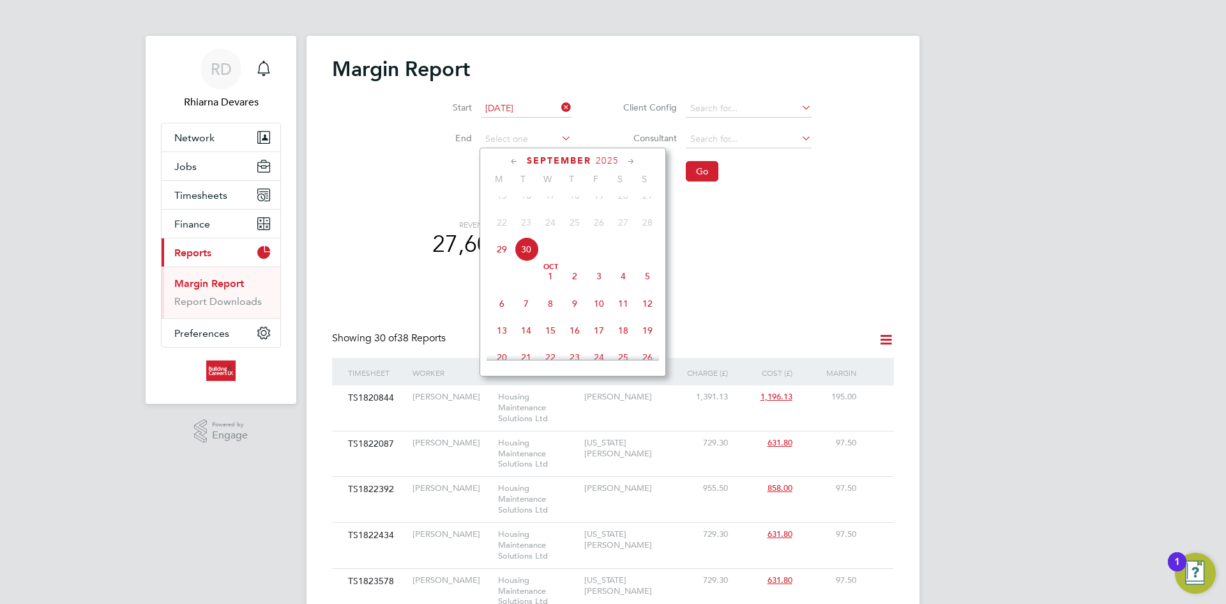
click at [519, 257] on span "30" at bounding box center [526, 249] width 24 height 24
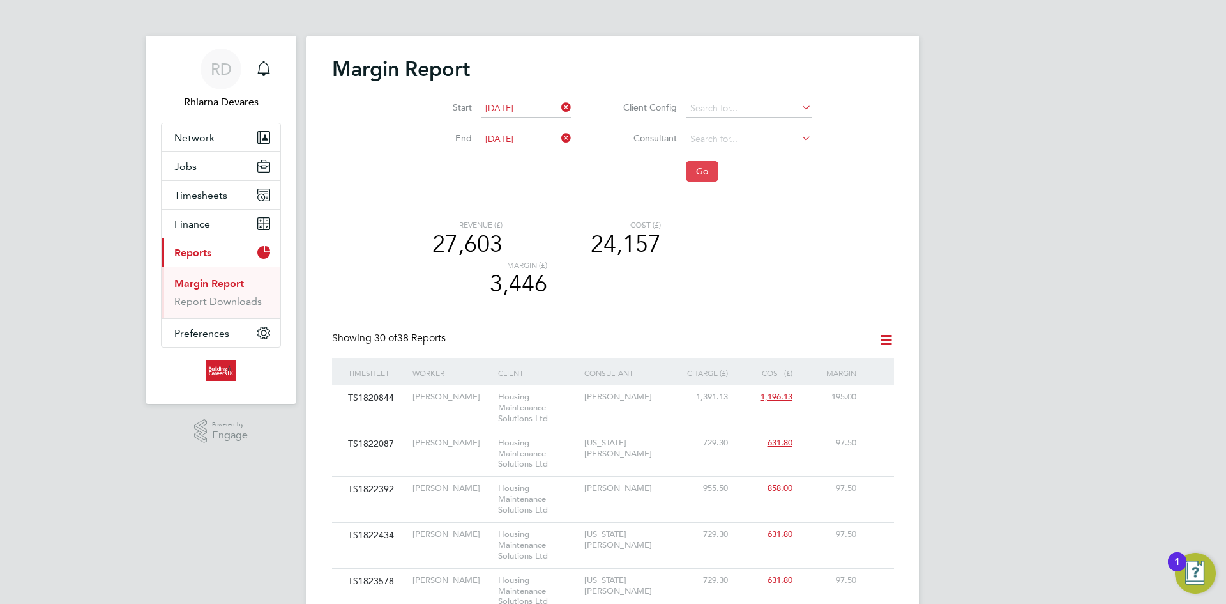
click at [697, 173] on button "Go" at bounding box center [702, 171] width 33 height 20
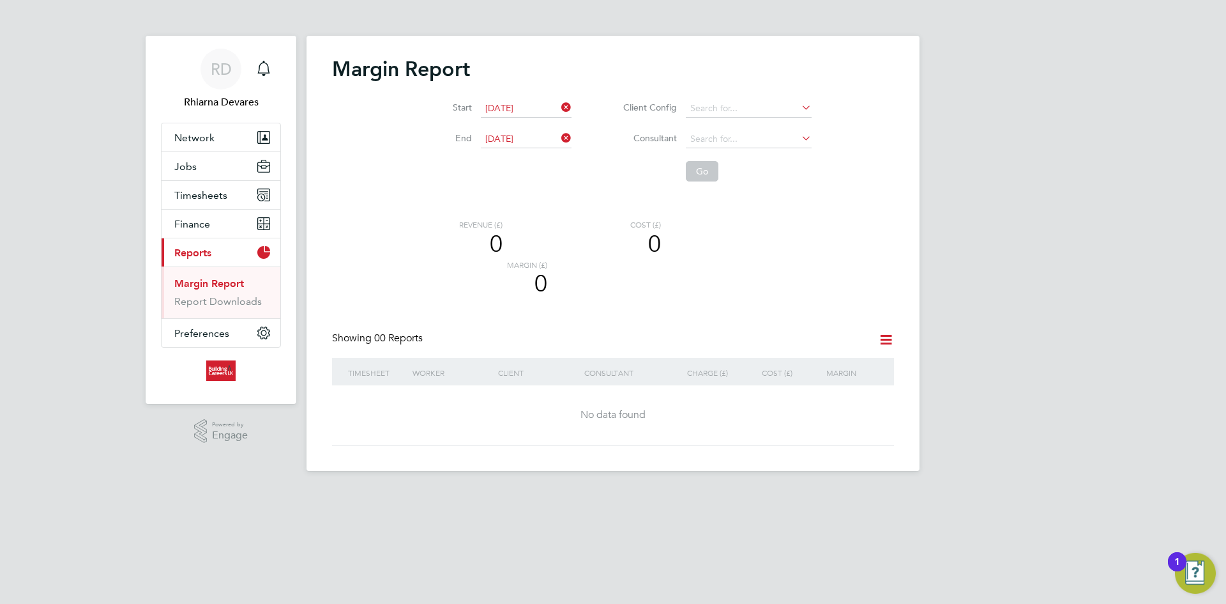
click at [499, 108] on input "[DATE]" at bounding box center [526, 109] width 91 height 18
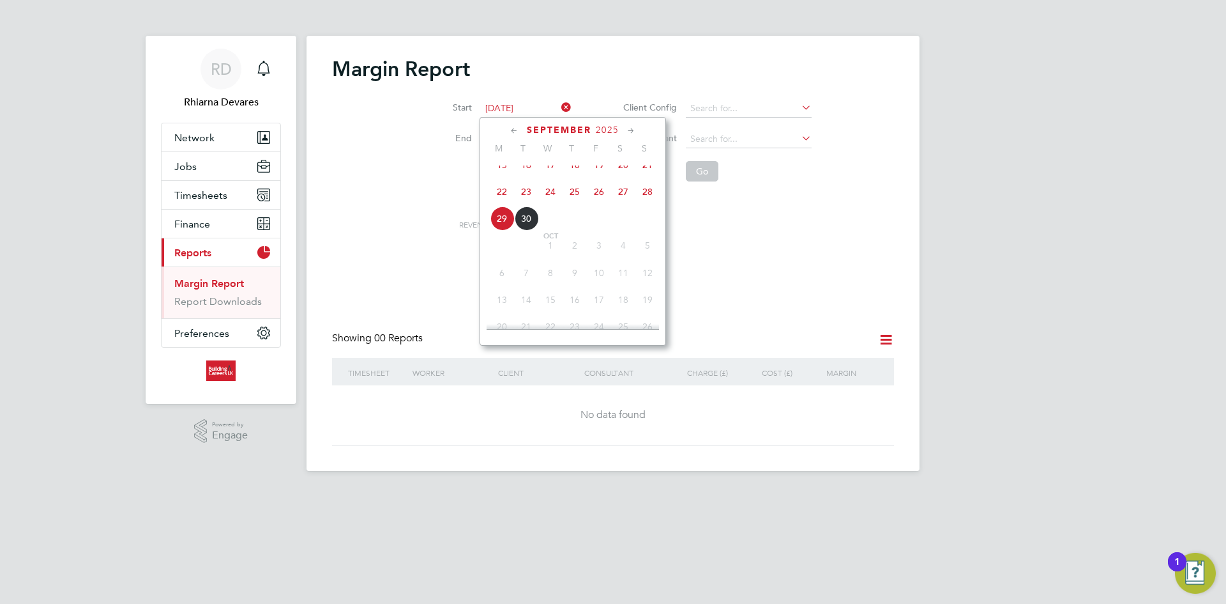
click at [498, 227] on span "29" at bounding box center [502, 218] width 24 height 24
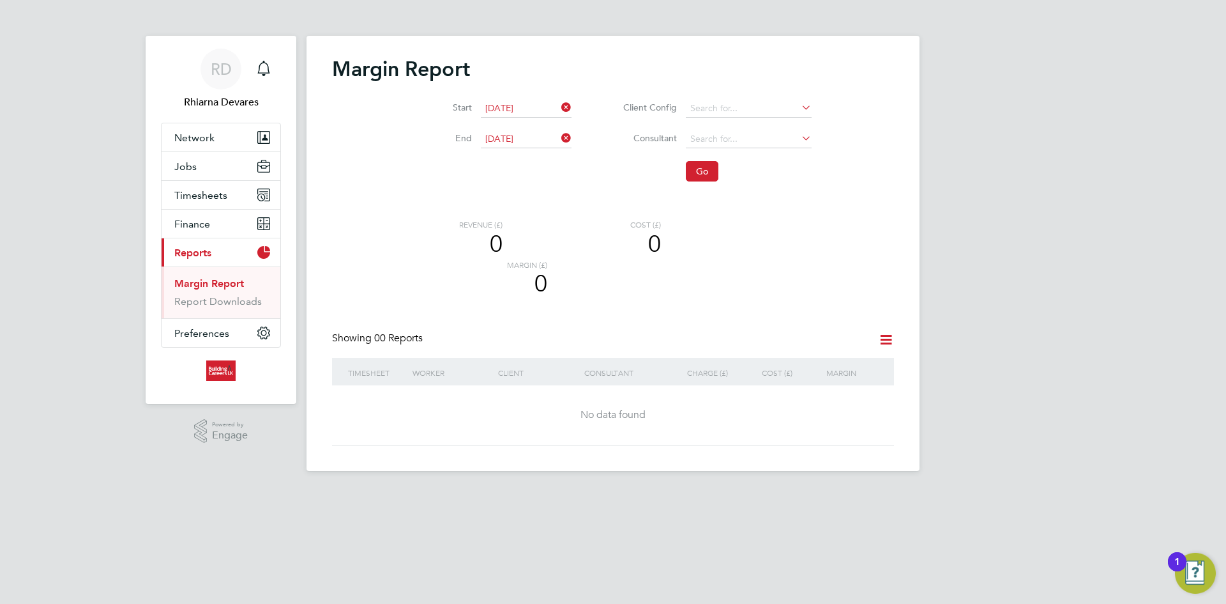
click at [531, 139] on input "[DATE]" at bounding box center [526, 139] width 91 height 18
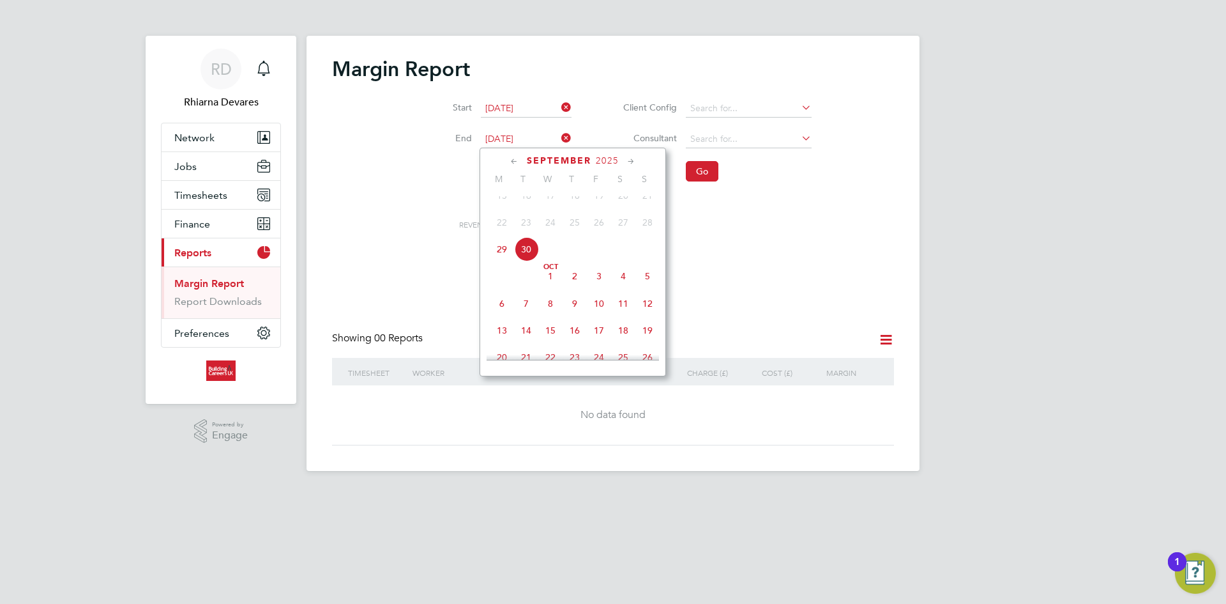
click at [646, 288] on span "5" at bounding box center [647, 276] width 24 height 24
type input "[DATE]"
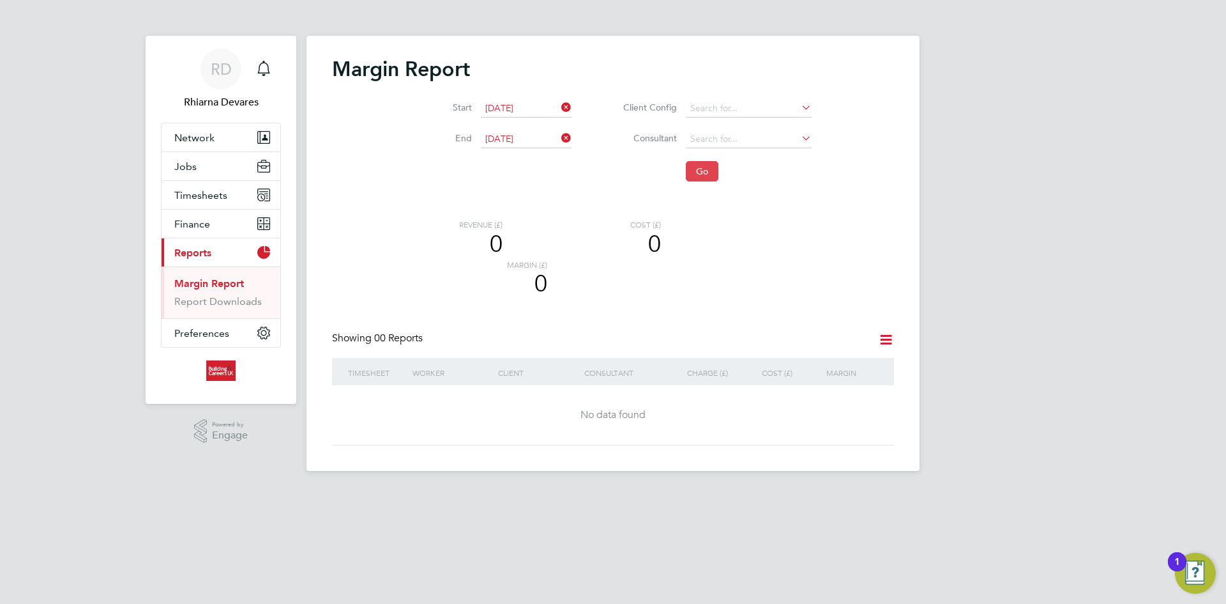
click at [698, 180] on button "Go" at bounding box center [702, 171] width 33 height 20
click at [488, 94] on li "Start [DATE]" at bounding box center [493, 108] width 189 height 31
click at [494, 103] on input "[DATE]" at bounding box center [526, 109] width 91 height 18
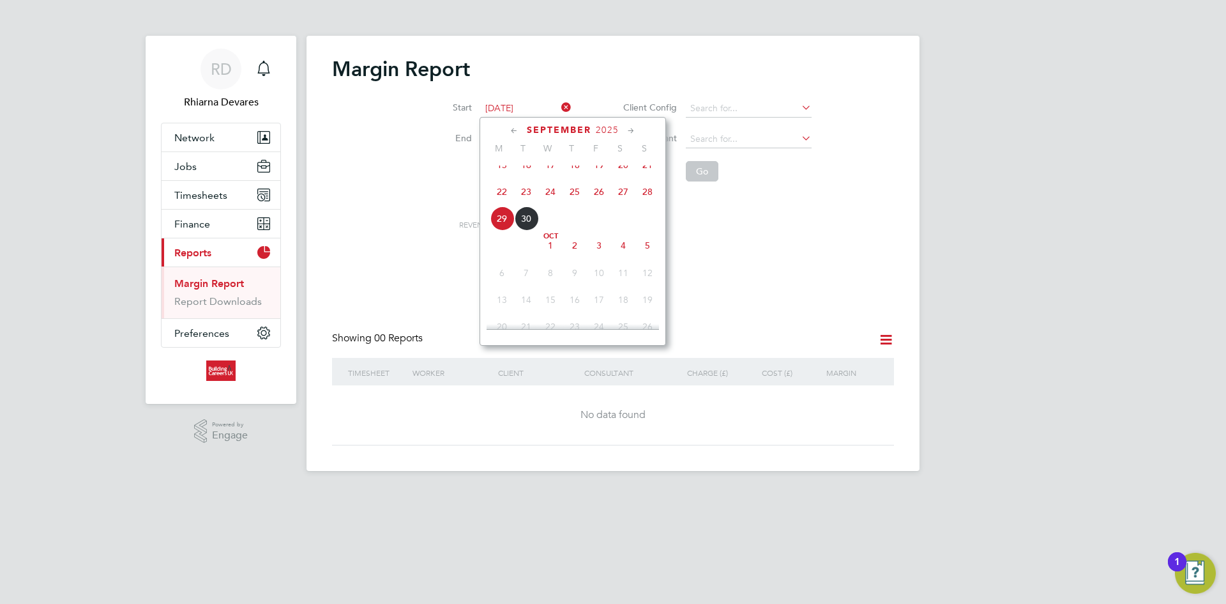
click at [497, 202] on span "22" at bounding box center [502, 191] width 24 height 24
type input "[DATE]"
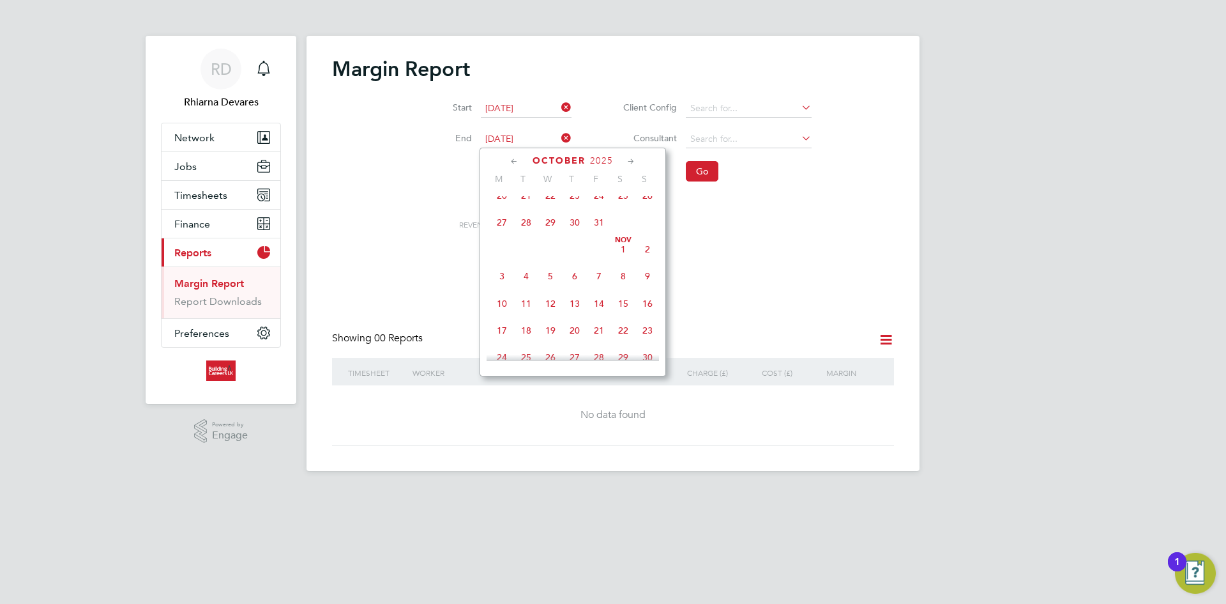
click at [525, 131] on input "[DATE]" at bounding box center [526, 139] width 91 height 18
click at [648, 211] on span "28" at bounding box center [647, 198] width 24 height 24
type input "[DATE]"
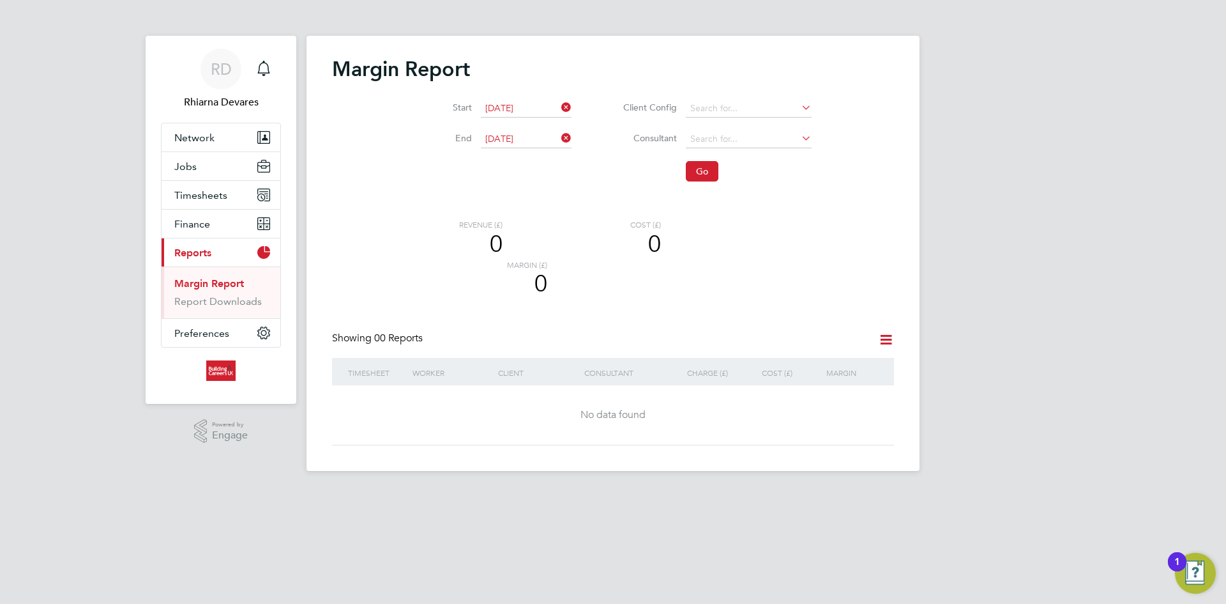
click at [687, 181] on li "Go" at bounding box center [708, 171] width 240 height 33
click at [699, 177] on button "Go" at bounding box center [702, 171] width 33 height 20
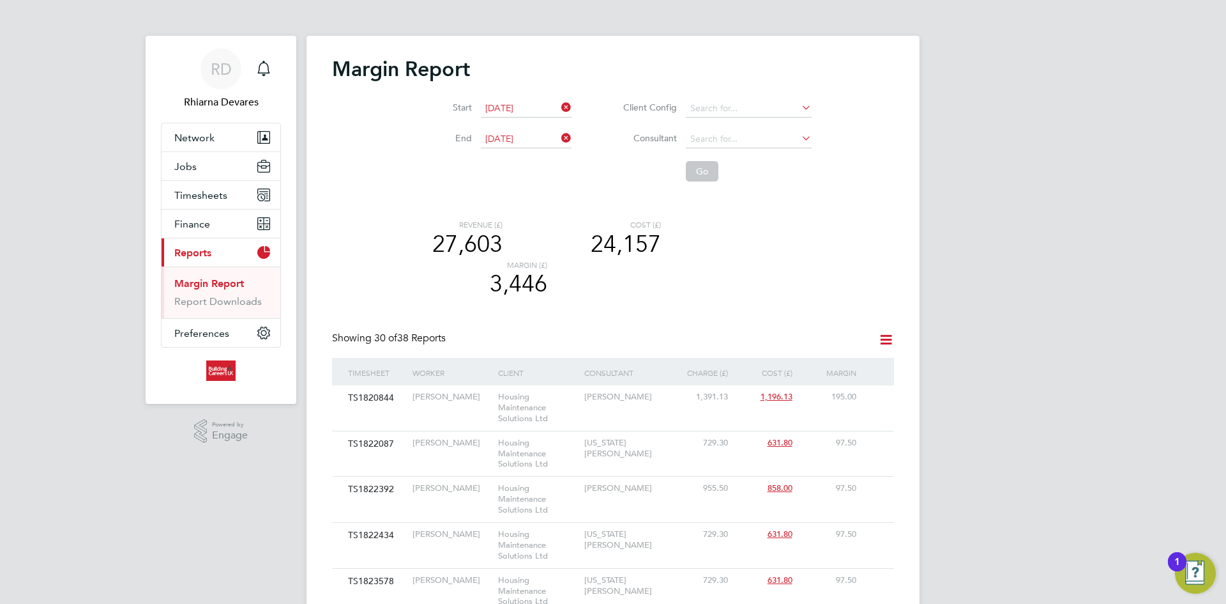
click at [881, 343] on icon at bounding box center [886, 339] width 16 height 16
click at [814, 364] on li "Download report" at bounding box center [847, 370] width 87 height 18
click at [209, 181] on button "Timesheets" at bounding box center [221, 195] width 119 height 28
click at [209, 191] on span "Timesheets" at bounding box center [200, 195] width 53 height 12
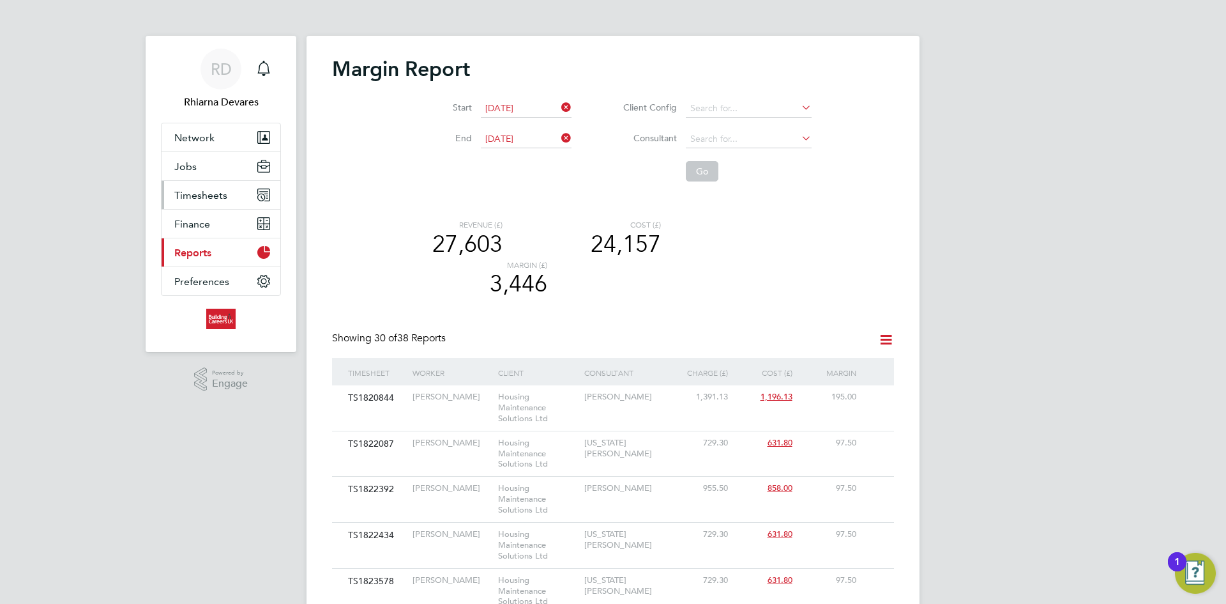
click at [207, 186] on button "Timesheets" at bounding box center [221, 195] width 119 height 28
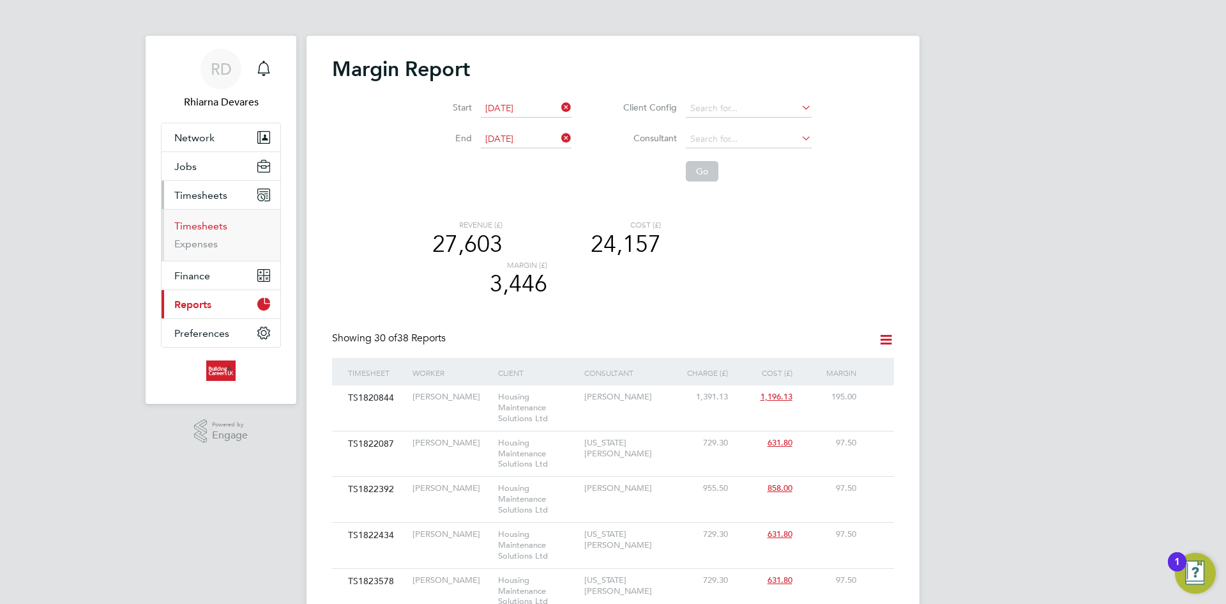
click at [205, 222] on link "Timesheets" at bounding box center [200, 226] width 53 height 12
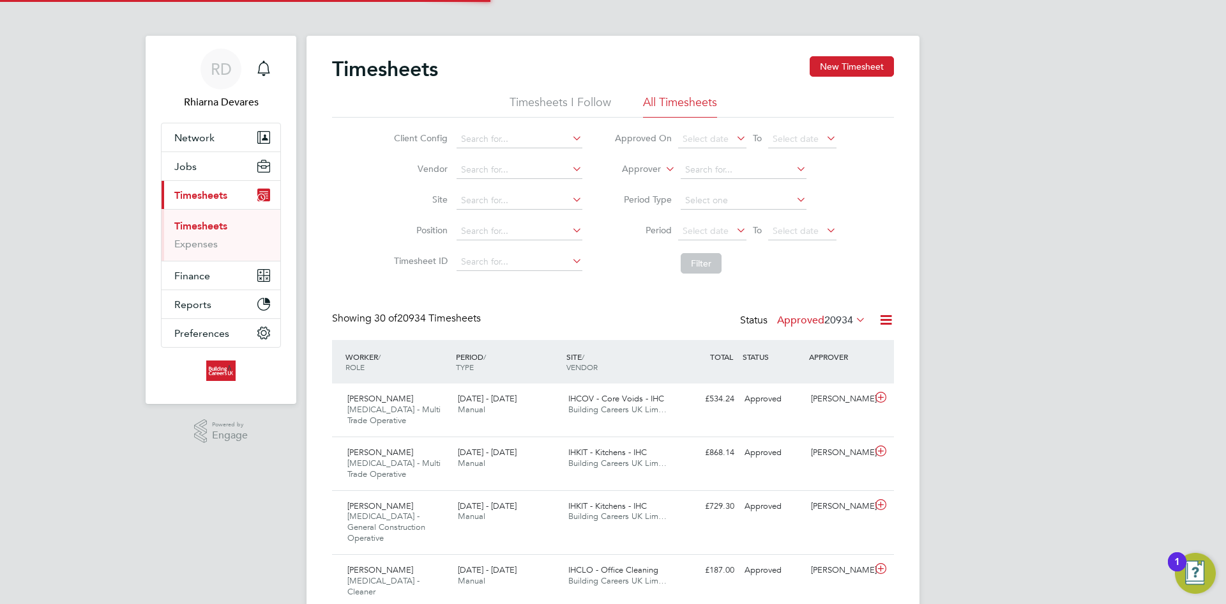
scroll to position [43, 111]
click at [848, 321] on span "20934" at bounding box center [838, 320] width 29 height 13
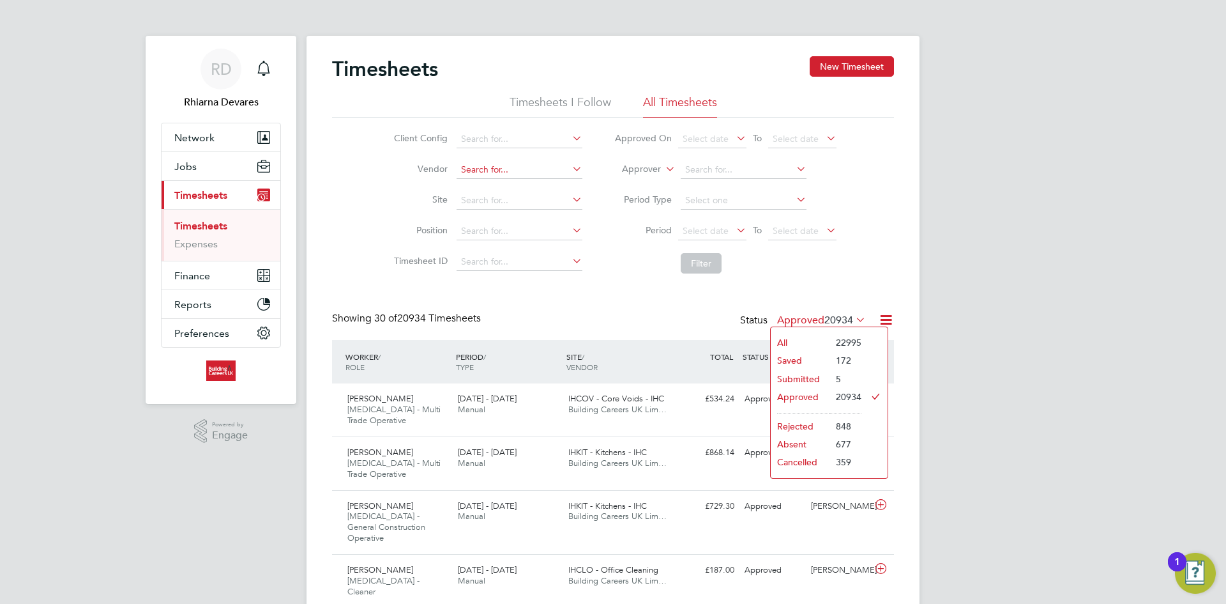
click at [501, 169] on input at bounding box center [520, 170] width 126 height 18
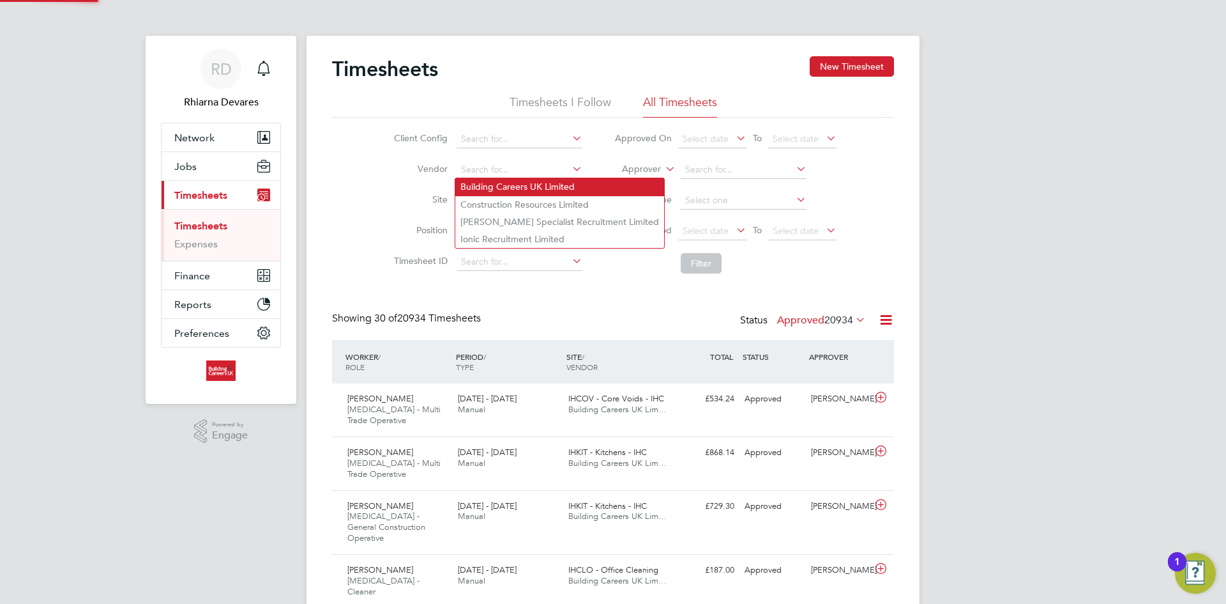
click at [498, 185] on li "Building Careers UK Limited" at bounding box center [559, 186] width 209 height 17
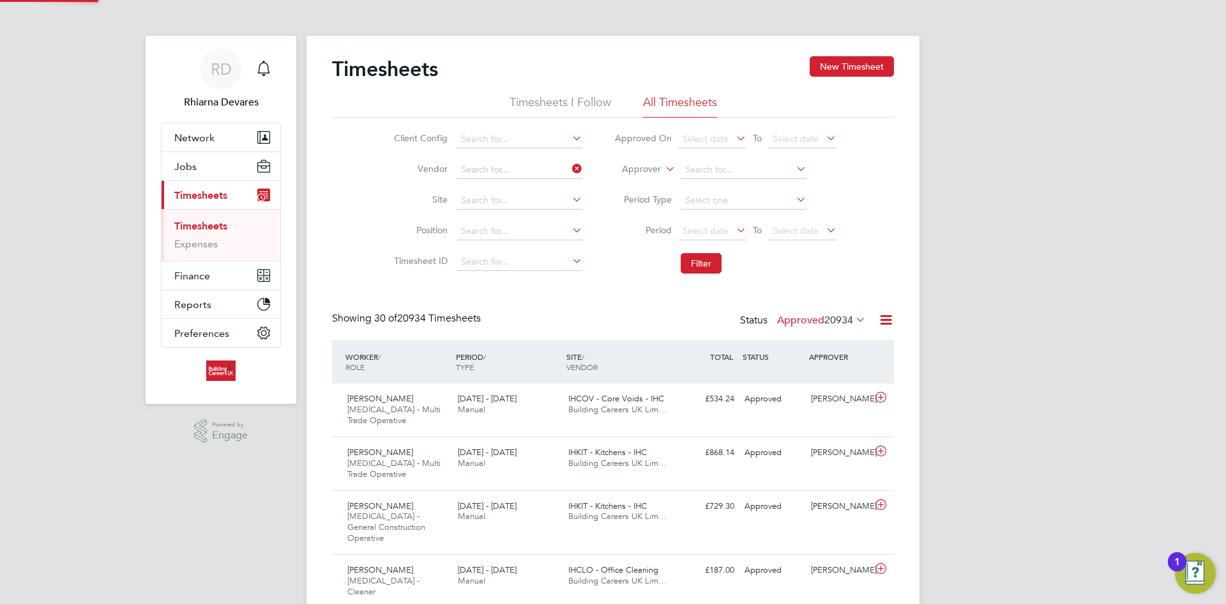
type input "Building Careers UK Limited"
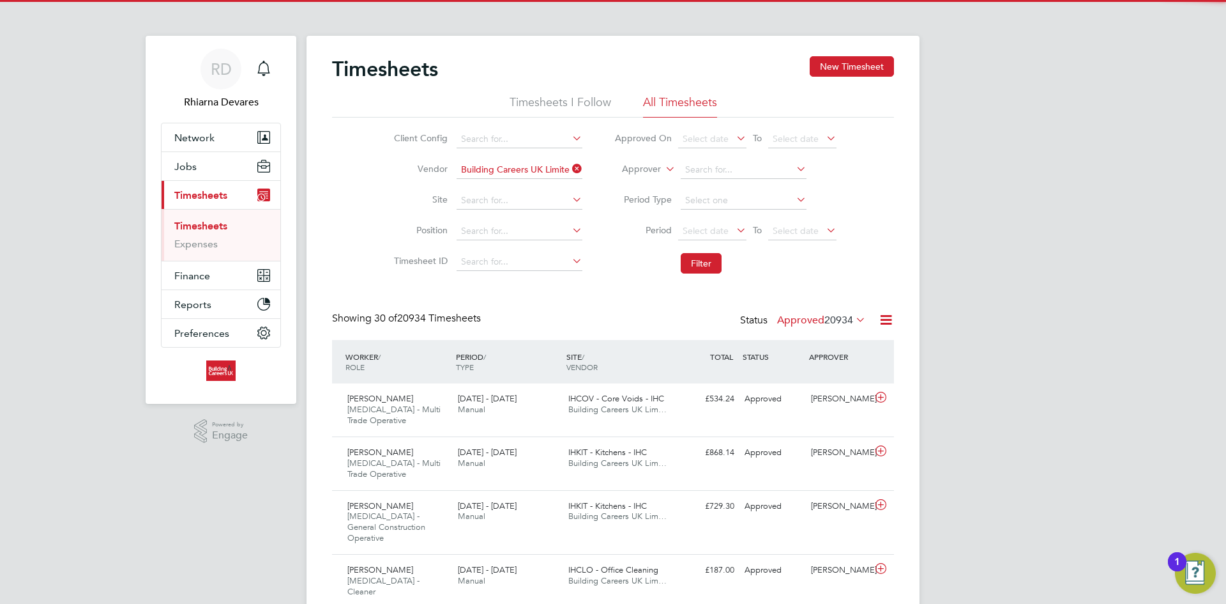
click at [625, 169] on label "Approver" at bounding box center [632, 169] width 57 height 13
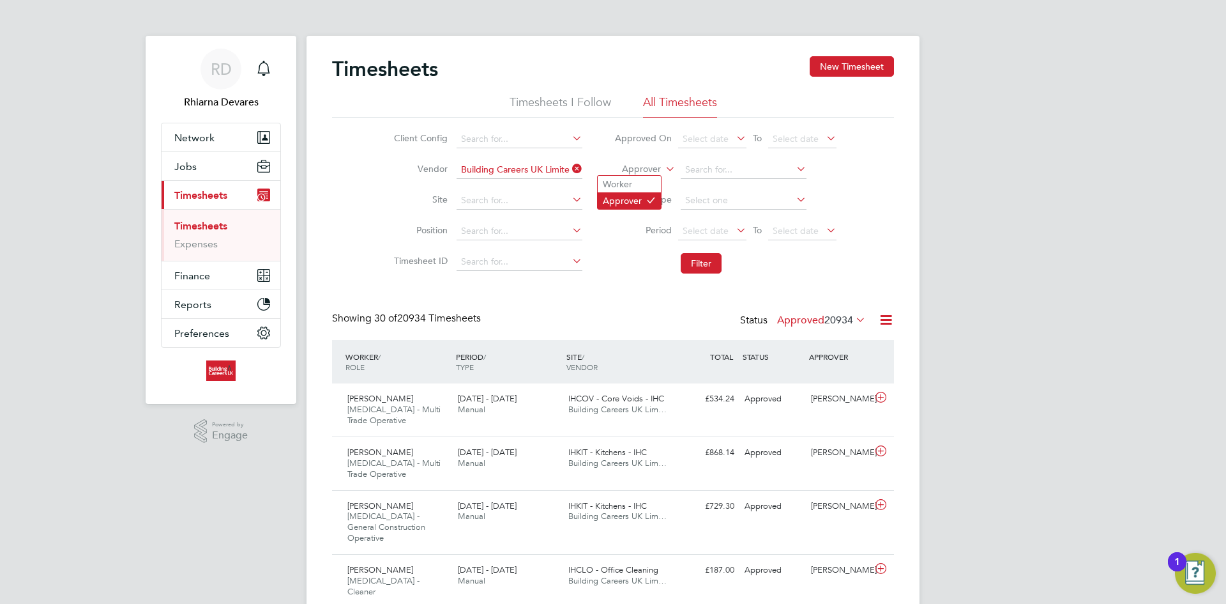
click at [633, 198] on li "Approver" at bounding box center [629, 200] width 63 height 17
click at [199, 277] on span "Finance" at bounding box center [192, 276] width 36 height 12
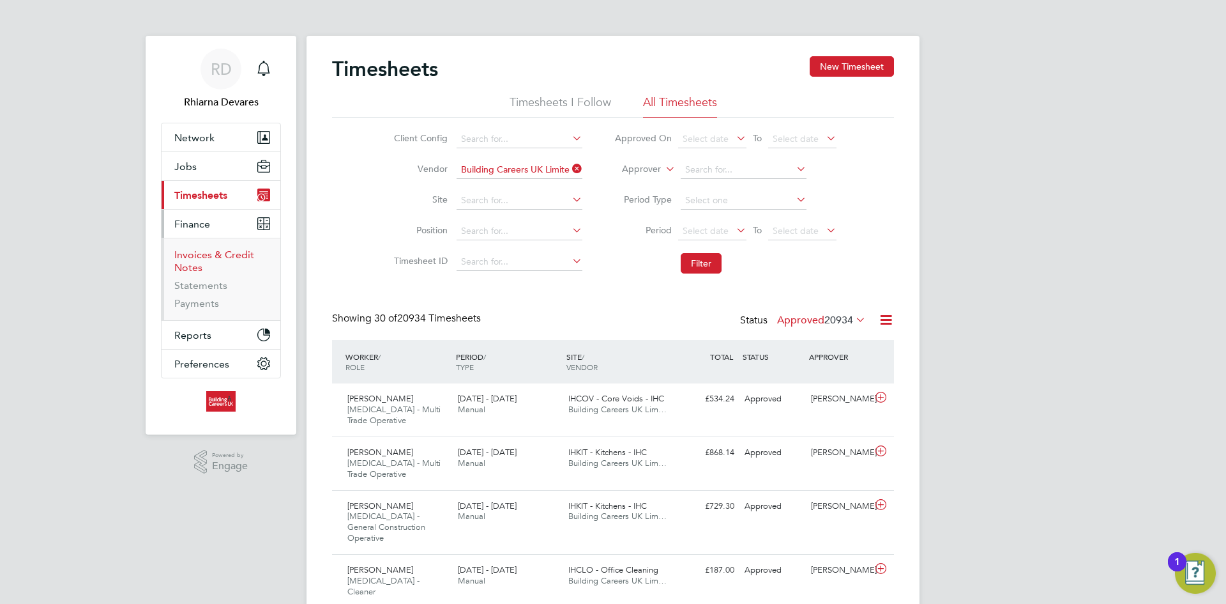
click at [197, 259] on link "Invoices & Credit Notes" at bounding box center [214, 260] width 80 height 25
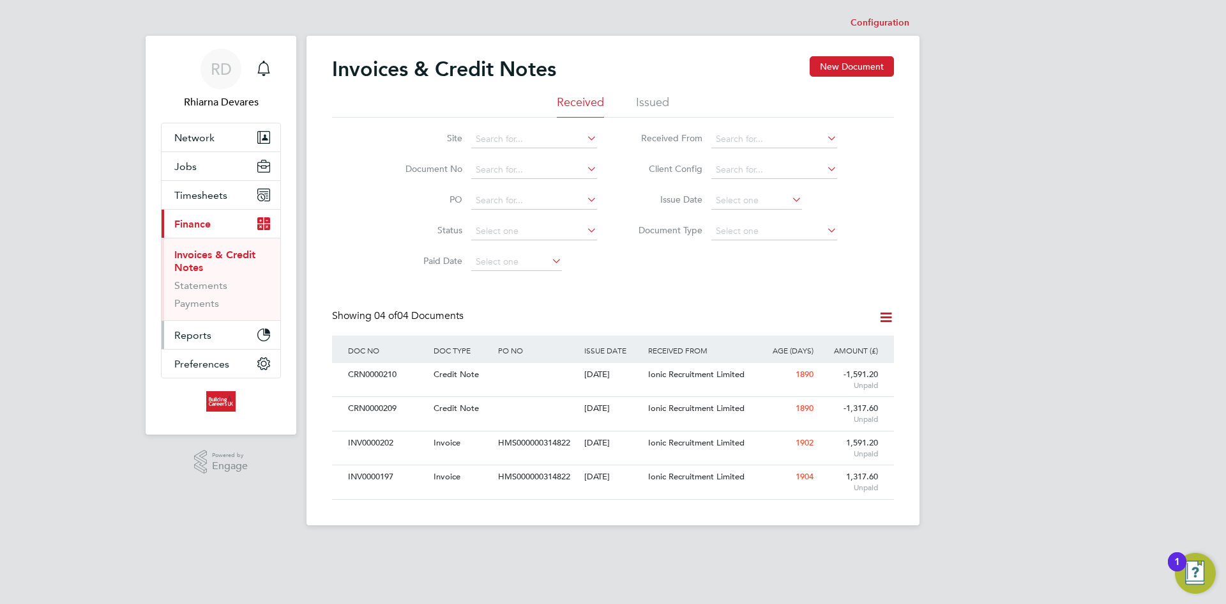
click at [183, 325] on button "Reports" at bounding box center [221, 335] width 119 height 28
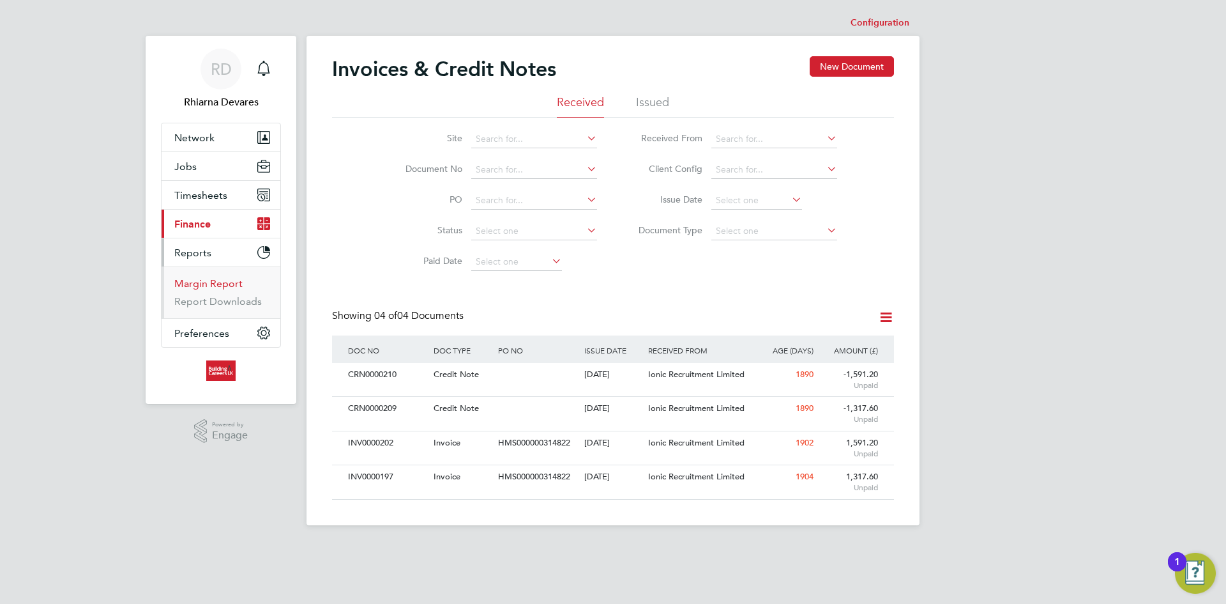
click at [194, 285] on link "Margin Report" at bounding box center [208, 283] width 68 height 12
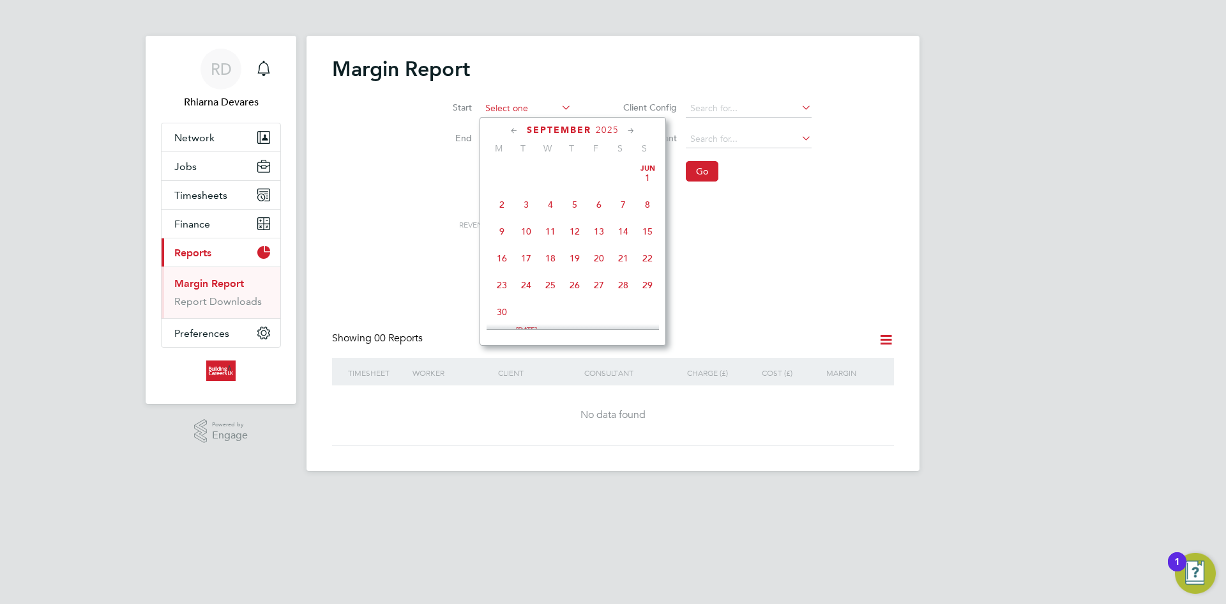
click at [520, 113] on input at bounding box center [526, 109] width 91 height 18
click at [502, 223] on span "29" at bounding box center [502, 218] width 24 height 24
type input "[DATE]"
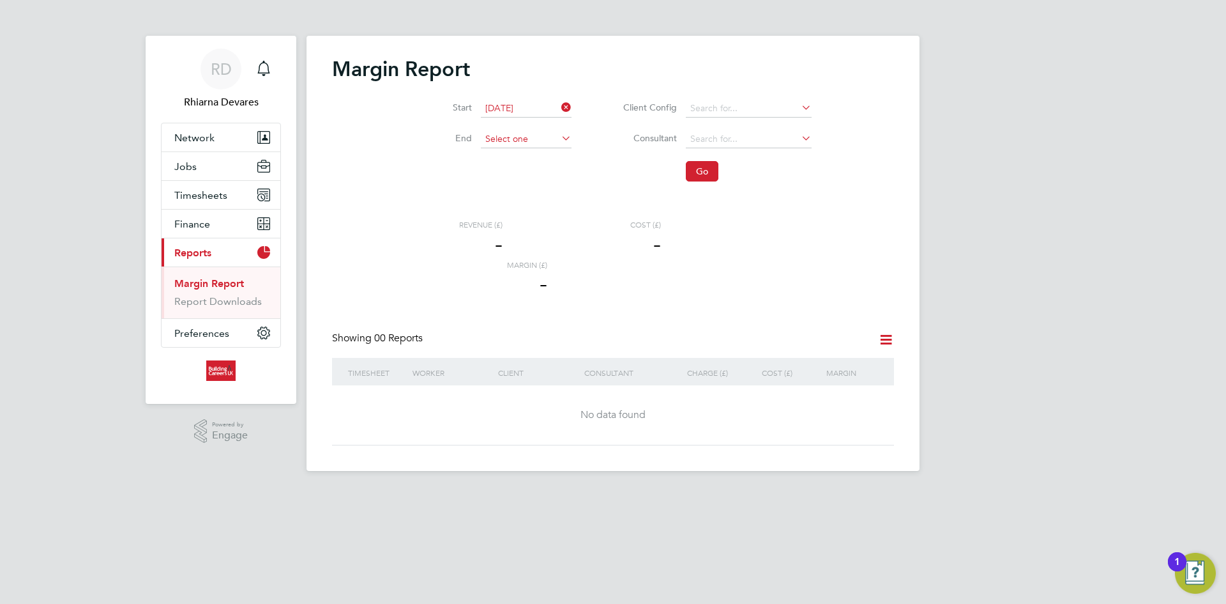
click at [502, 142] on input at bounding box center [526, 139] width 91 height 18
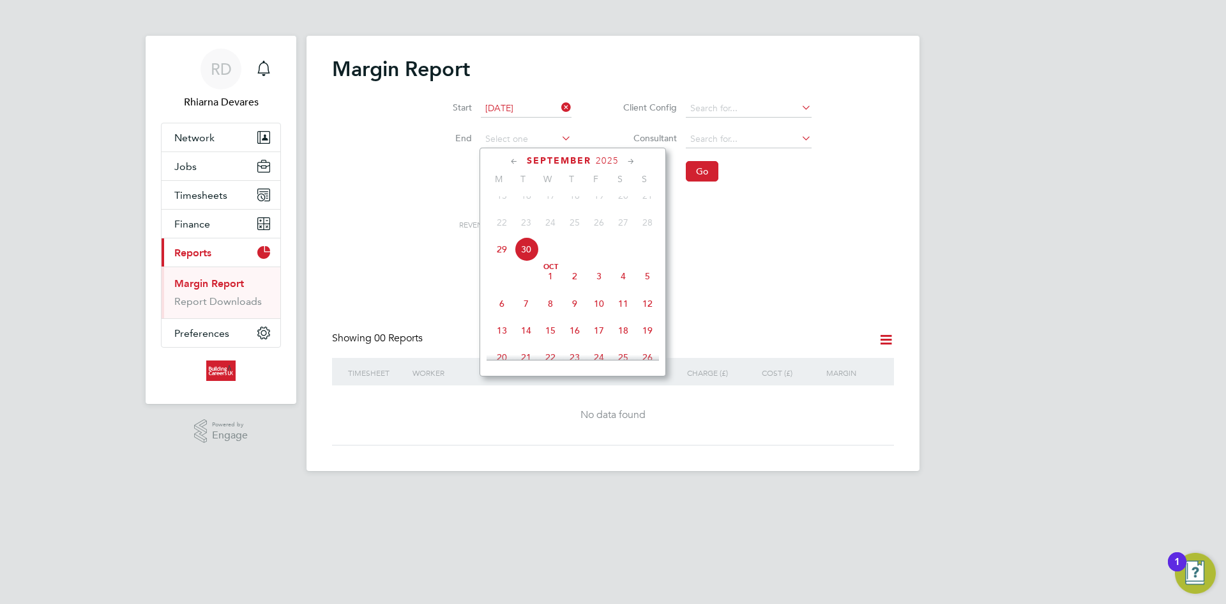
click at [527, 261] on span "30" at bounding box center [526, 249] width 24 height 24
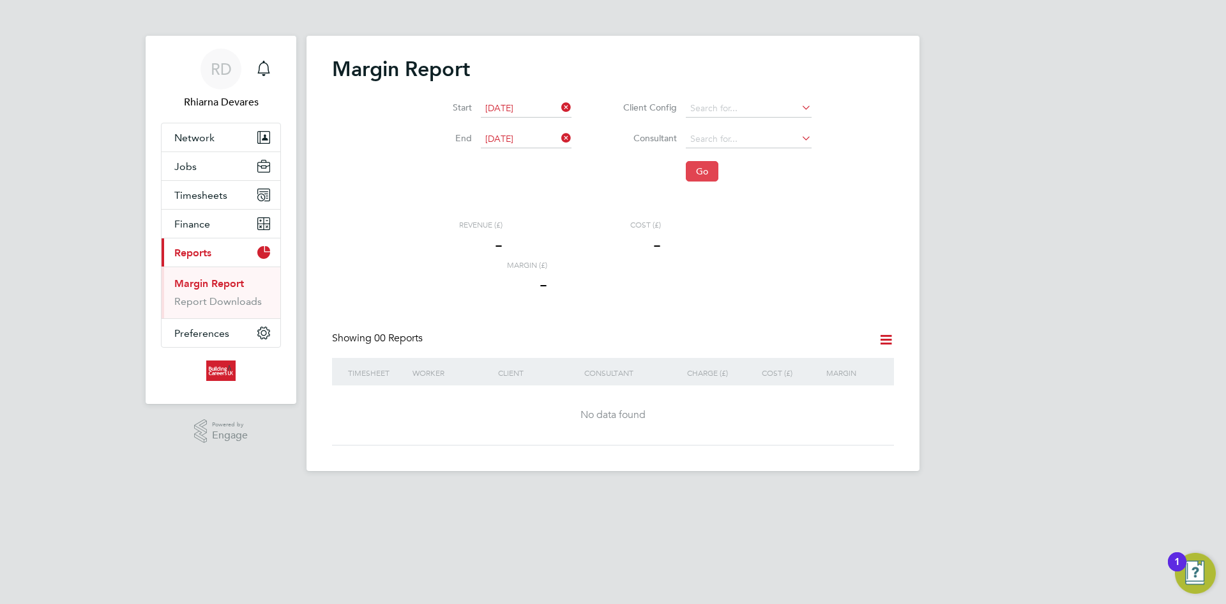
click at [700, 181] on button "Go" at bounding box center [702, 171] width 33 height 20
click at [535, 109] on input "[DATE]" at bounding box center [526, 109] width 91 height 18
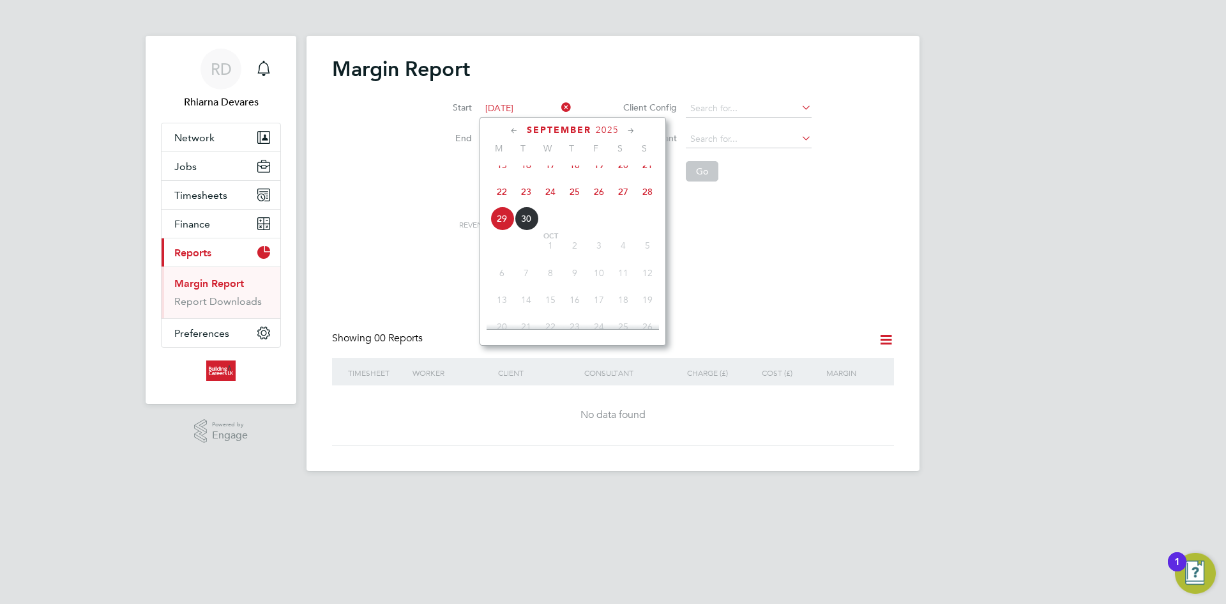
drag, startPoint x: 760, startPoint y: 230, endPoint x: 751, endPoint y: 229, distance: 9.0
click at [756, 230] on div "Revenue (£) 0 Cost (£) 0 Margin (£) 0" at bounding box center [594, 260] width 370 height 80
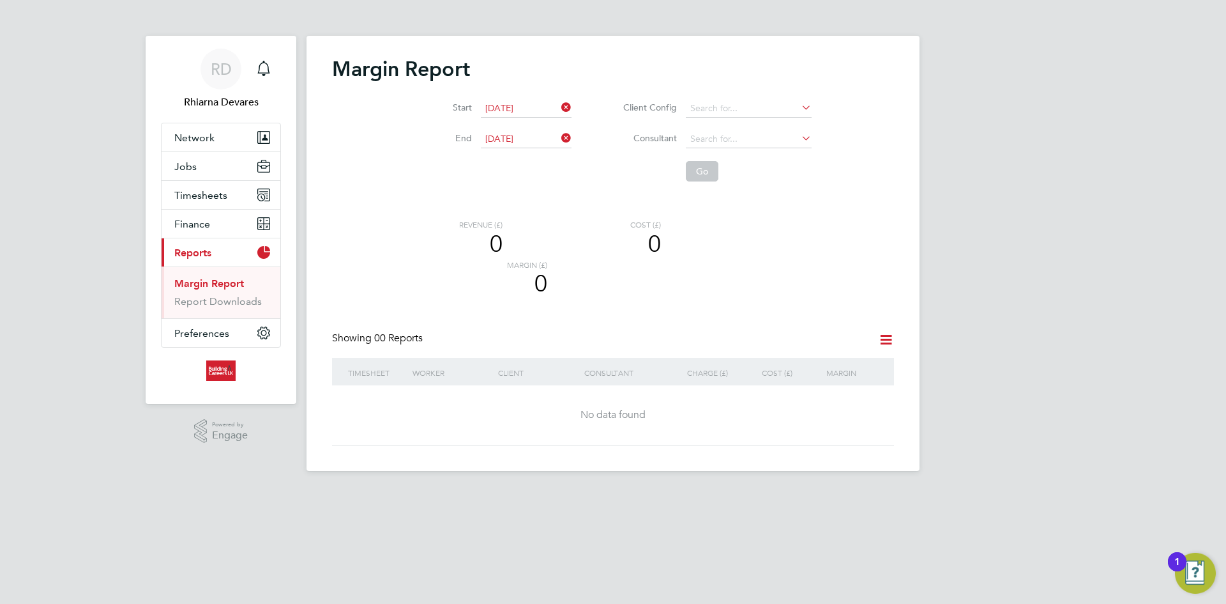
click at [540, 139] on input "[DATE]" at bounding box center [526, 139] width 91 height 18
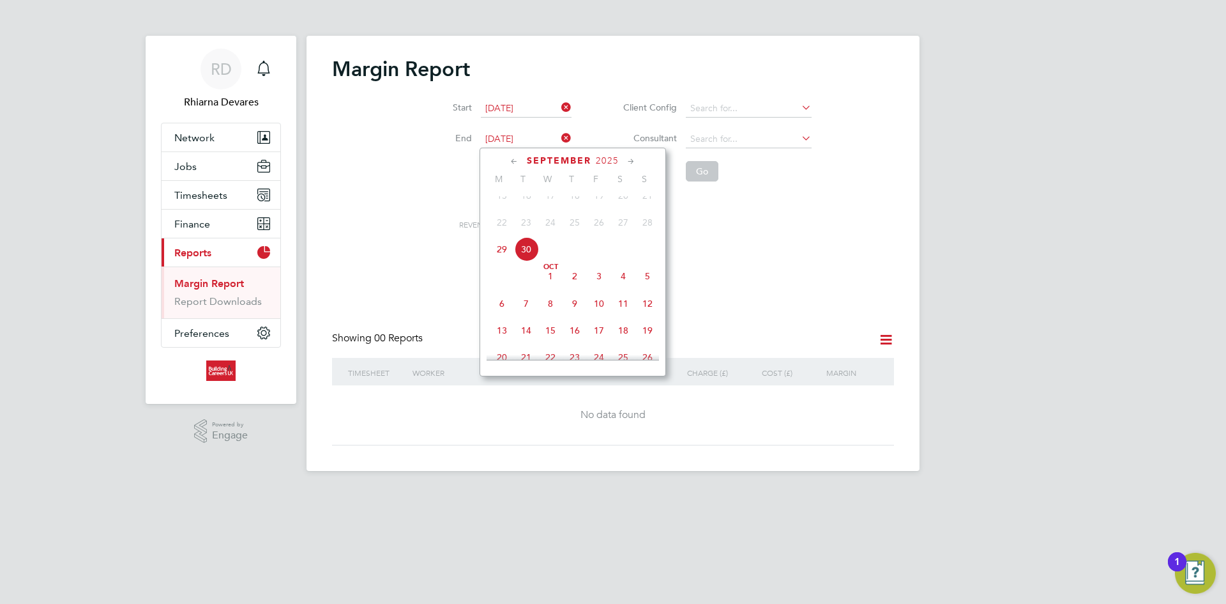
click at [644, 282] on span "5" at bounding box center [647, 276] width 24 height 24
type input "[DATE]"
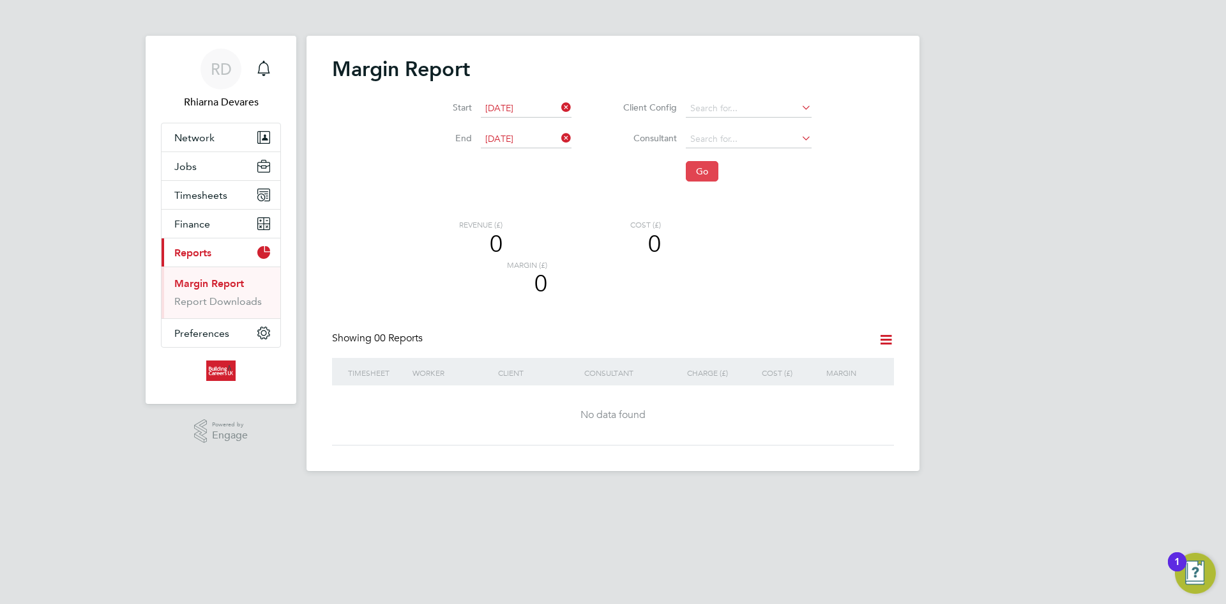
click at [700, 174] on button "Go" at bounding box center [702, 171] width 33 height 20
drag, startPoint x: 562, startPoint y: 109, endPoint x: 568, endPoint y: 121, distance: 14.3
click at [559, 109] on icon at bounding box center [559, 107] width 0 height 18
click at [559, 136] on icon at bounding box center [559, 138] width 0 height 18
click at [207, 243] on button "Current page: Reports" at bounding box center [221, 252] width 119 height 28
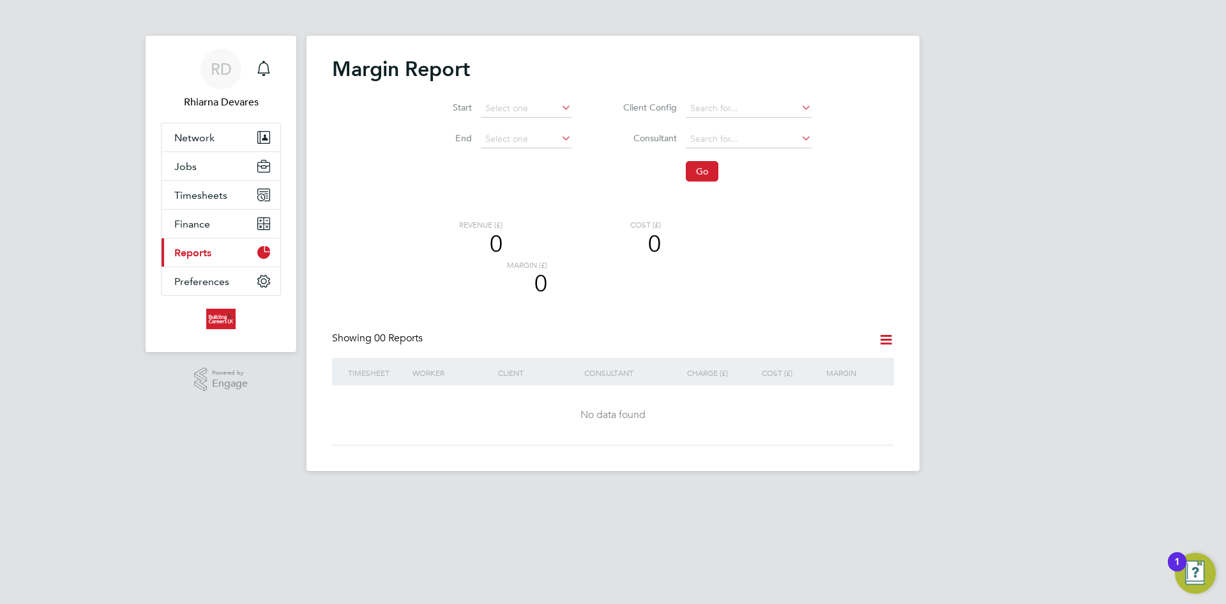
click at [207, 243] on button "Current page: Reports" at bounding box center [221, 252] width 119 height 28
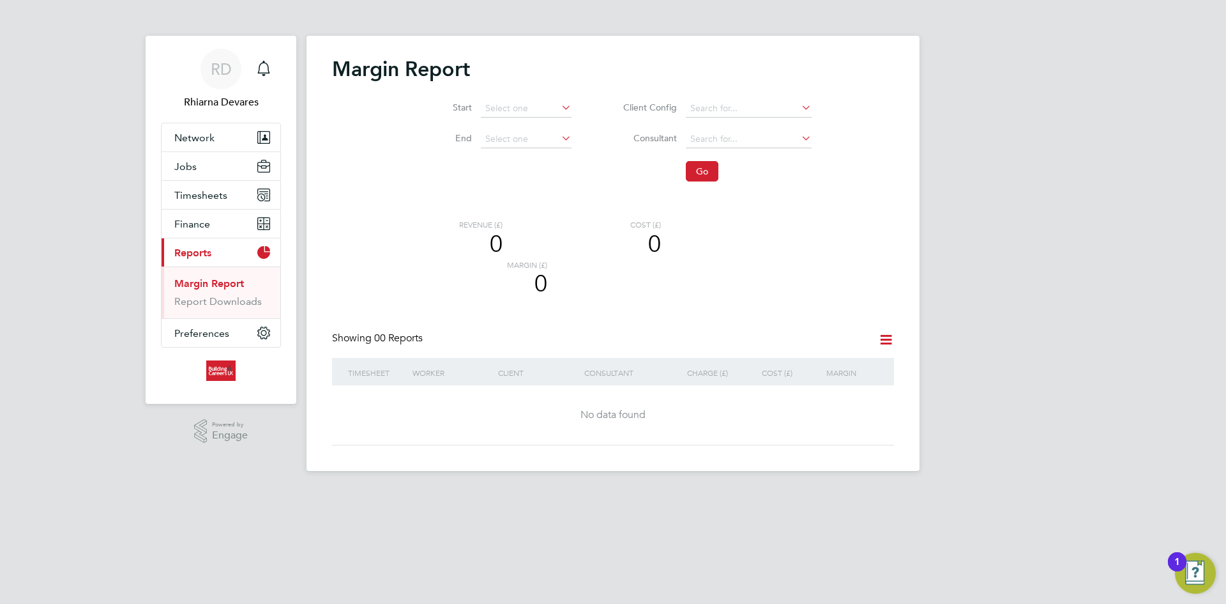
click at [214, 280] on link "Margin Report" at bounding box center [209, 283] width 70 height 12
click at [512, 107] on input at bounding box center [526, 109] width 91 height 18
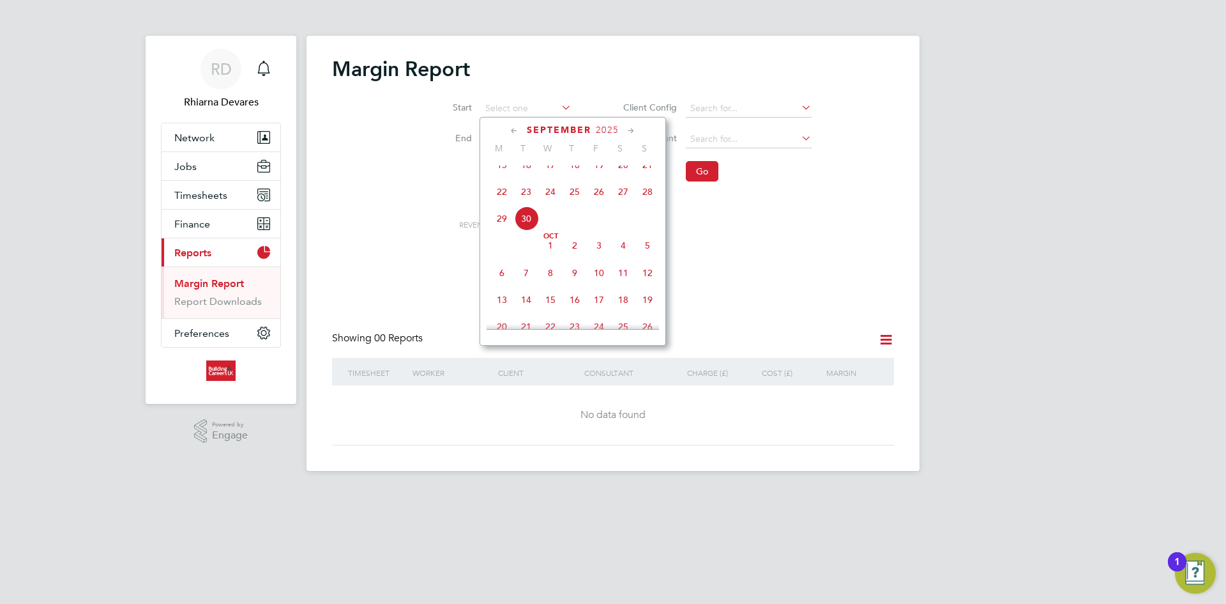
click at [505, 228] on span "29" at bounding box center [502, 218] width 24 height 24
type input "[DATE]"
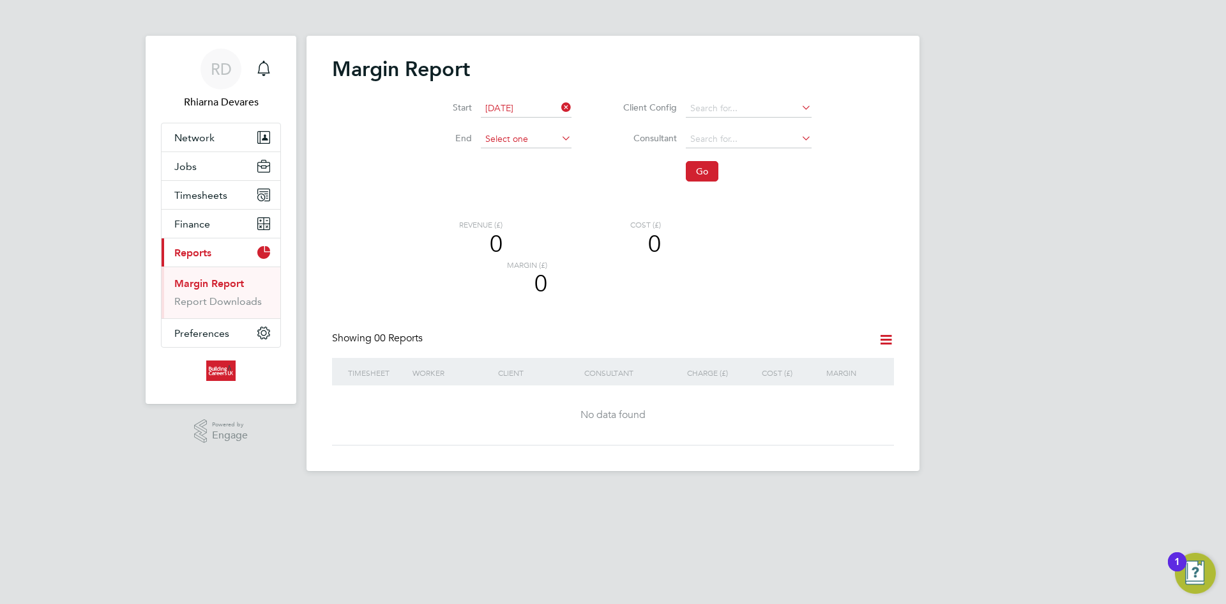
click at [505, 131] on input at bounding box center [526, 139] width 91 height 18
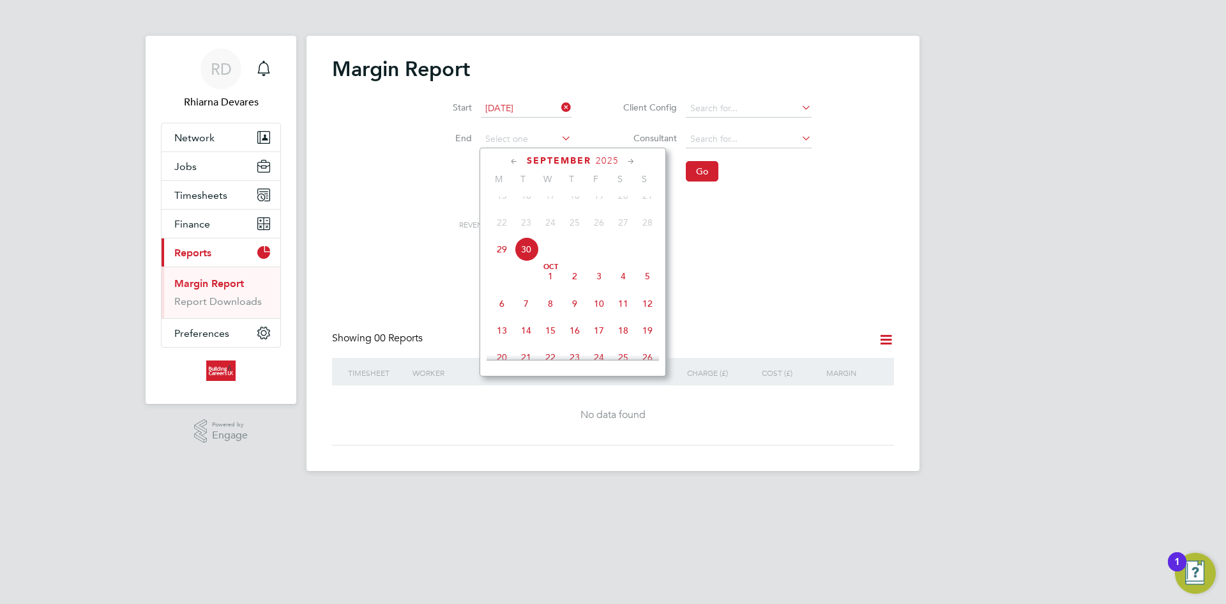
click at [649, 288] on span "5" at bounding box center [647, 276] width 24 height 24
type input "[DATE]"
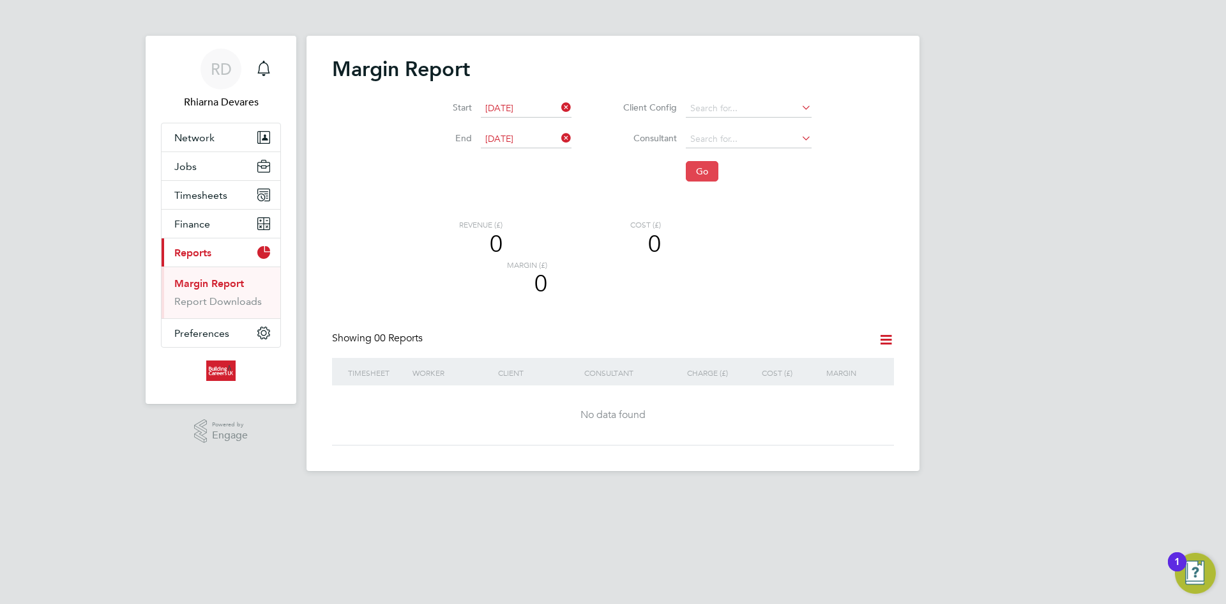
click at [694, 165] on button "Go" at bounding box center [702, 171] width 33 height 20
click at [708, 106] on input at bounding box center [749, 109] width 126 height 18
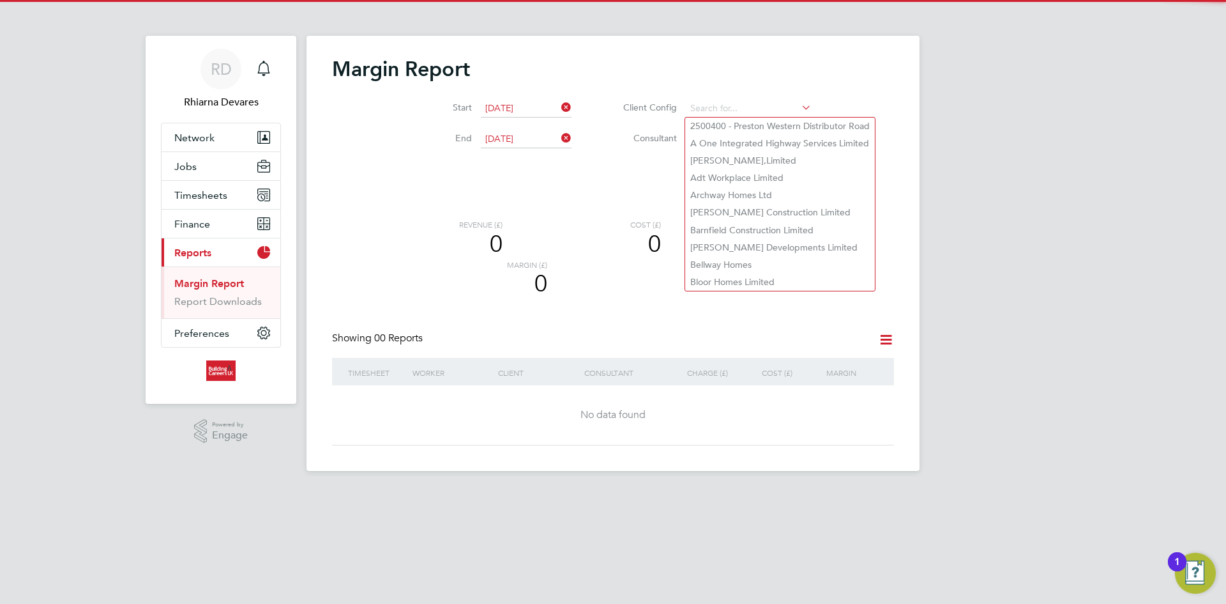
click at [904, 188] on div "Margin Report Start [DATE] End [DATE] Client Config Consultant Go Revenue (£) 0…" at bounding box center [613, 253] width 613 height 435
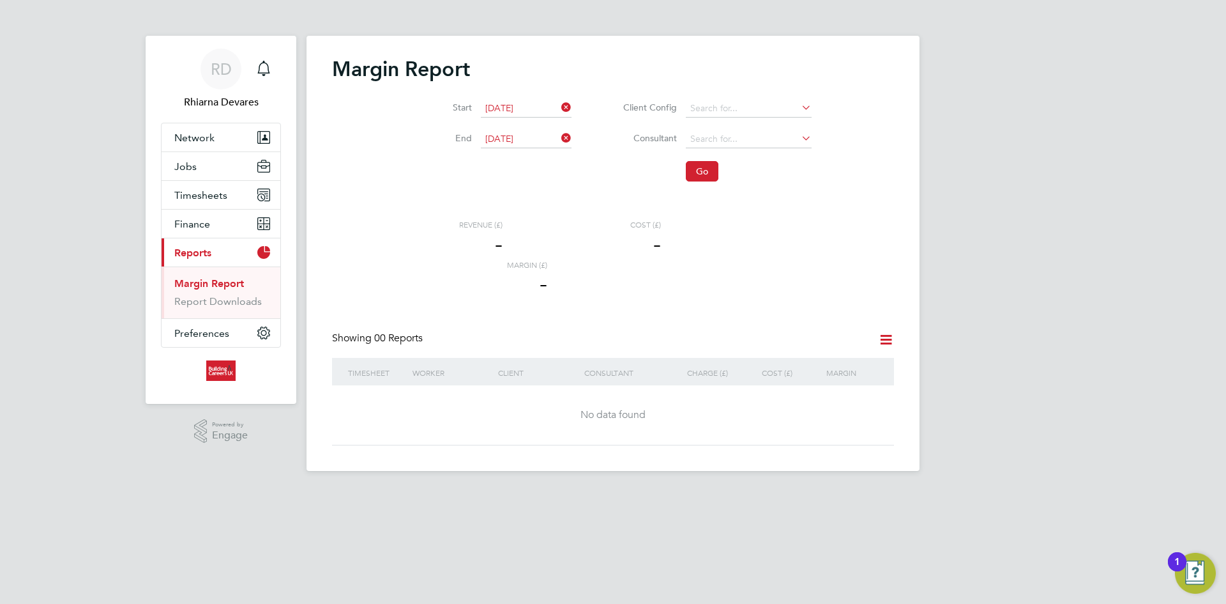
click at [520, 109] on input "[DATE]" at bounding box center [526, 109] width 91 height 18
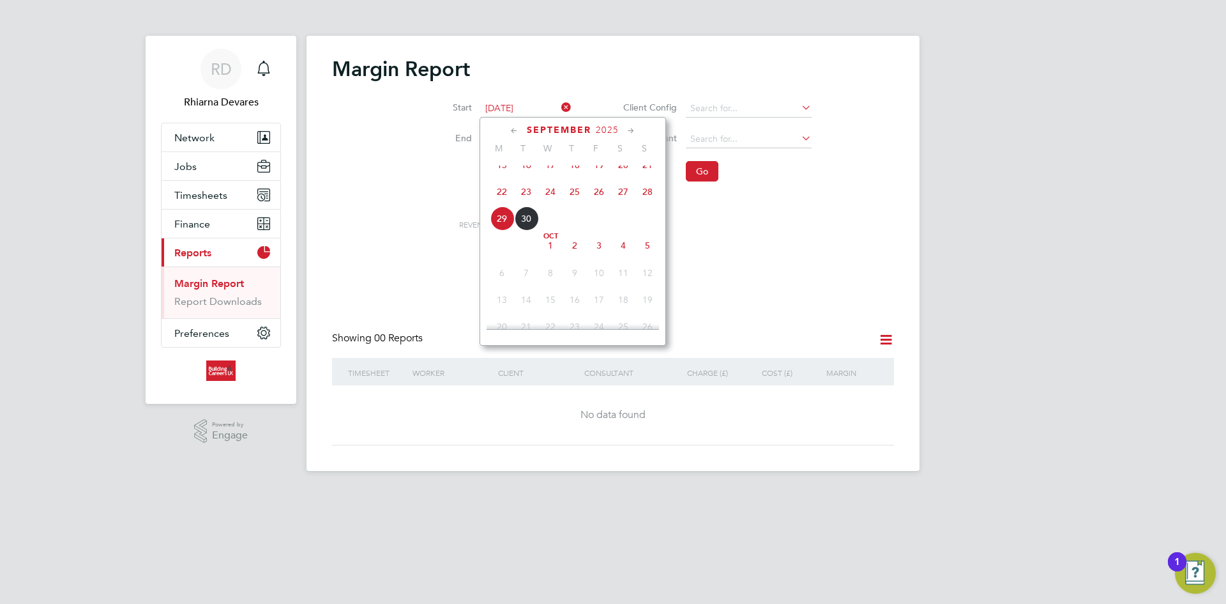
click at [501, 222] on span "29" at bounding box center [502, 218] width 24 height 24
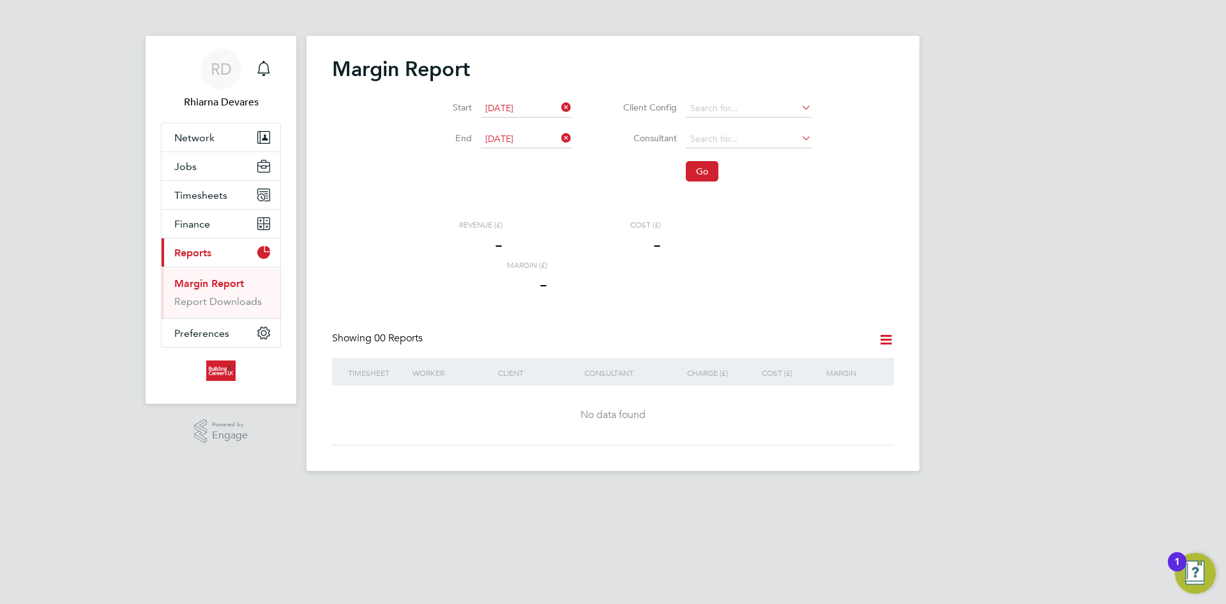
click at [503, 134] on input "[DATE]" at bounding box center [526, 139] width 91 height 18
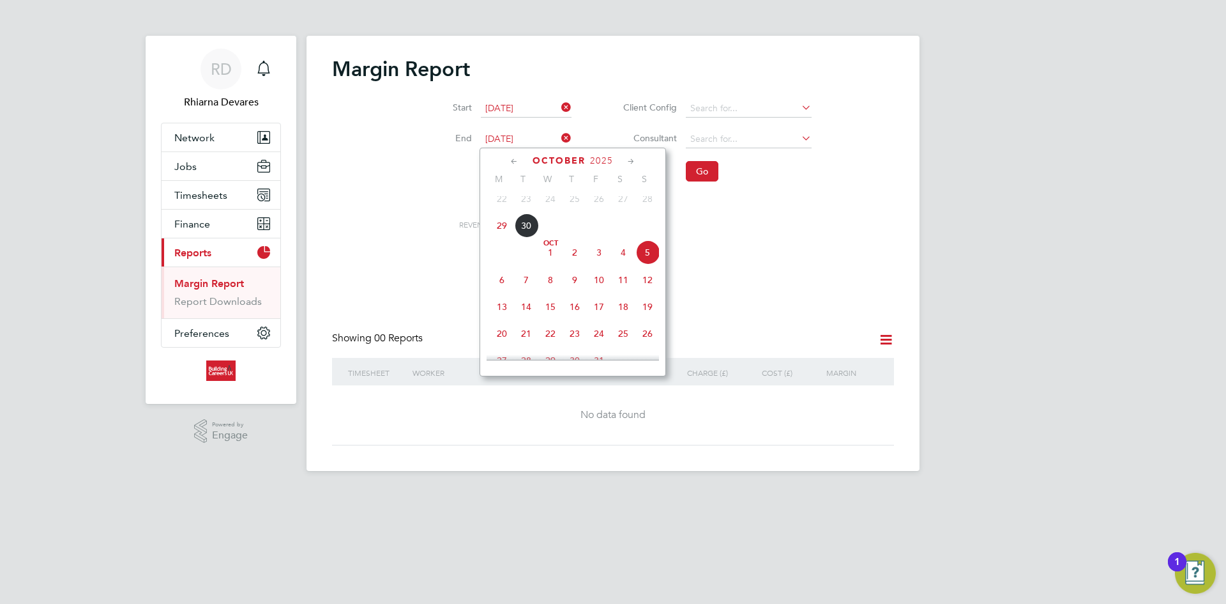
click at [656, 257] on span "5" at bounding box center [647, 252] width 24 height 24
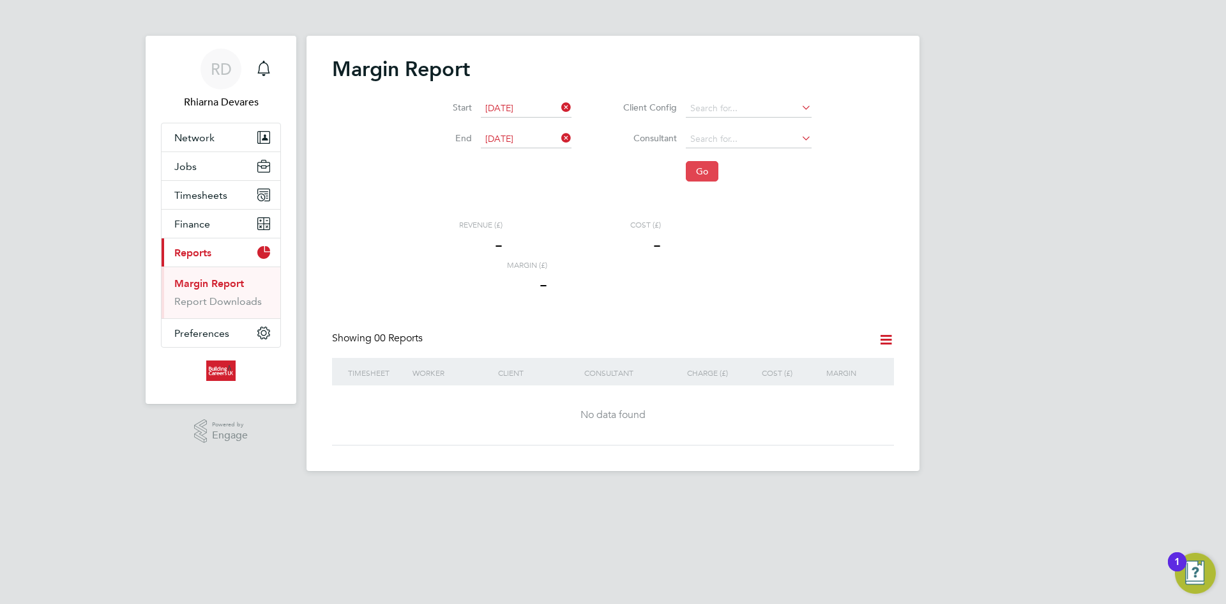
click at [697, 176] on button "Go" at bounding box center [702, 171] width 33 height 20
